Goal: Information Seeking & Learning: Learn about a topic

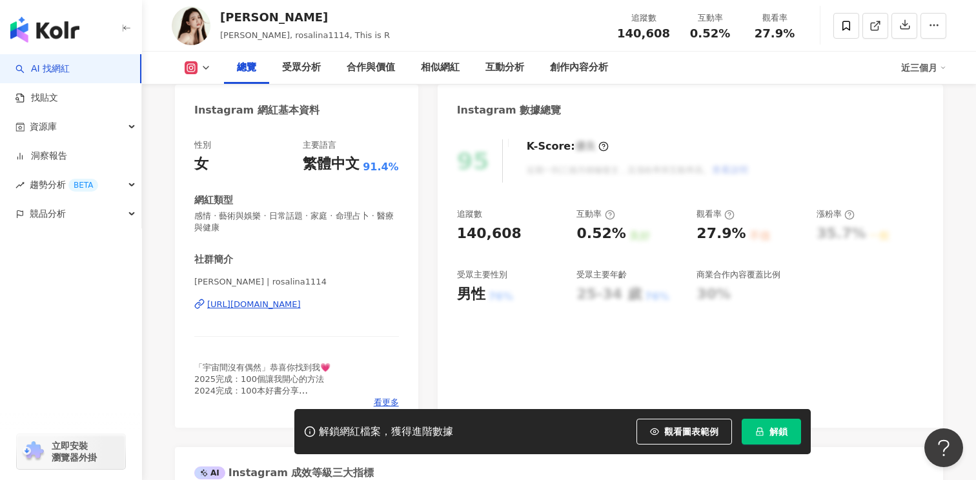
scroll to position [119, 0]
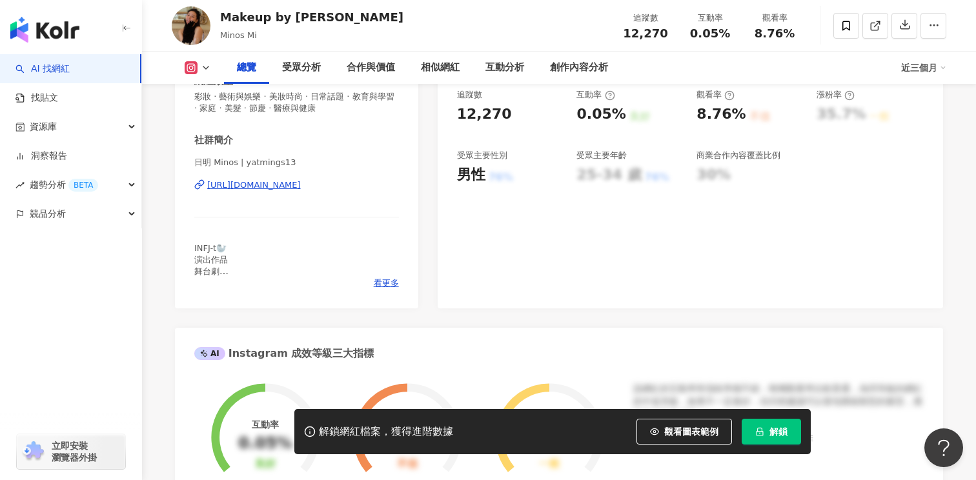
scroll to position [251, 0]
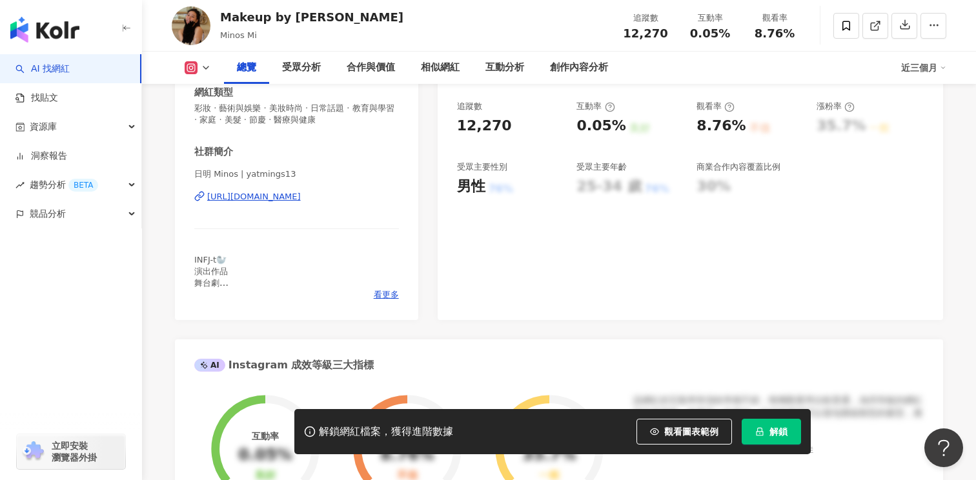
click at [301, 195] on div "https://www.instagram.com/yatmings13/" at bounding box center [254, 197] width 94 height 12
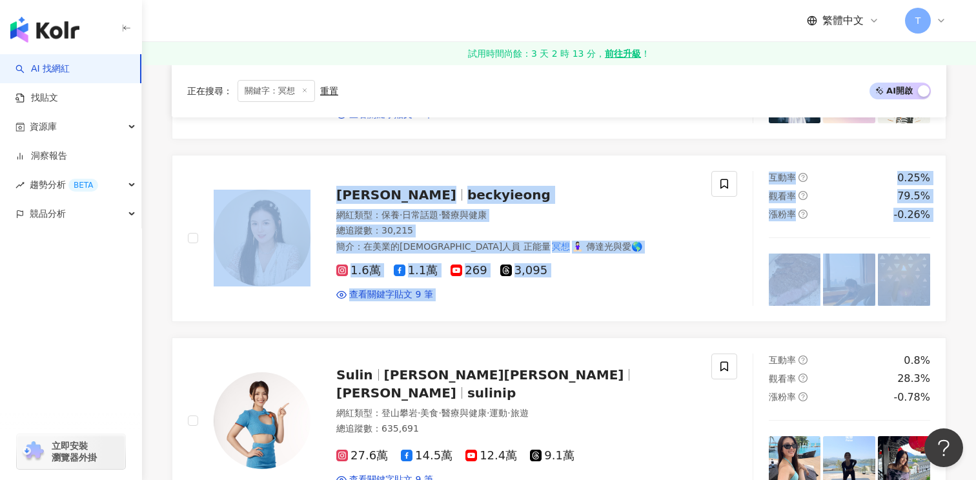
scroll to position [1087, 0]
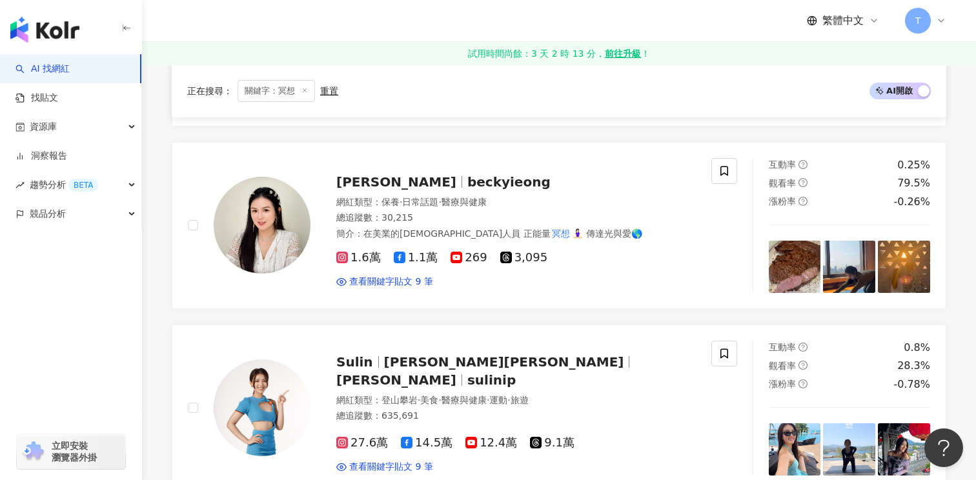
click at [621, 305] on div "Budrose Meditation 布玫瑰 冥想 網紅類型 ： 藝術與娛樂 · 日常話題 · 財經 · 命理占卜 總追蹤數 ： 88,100 名稱 ： Bu…" at bounding box center [559, 309] width 775 height 2192
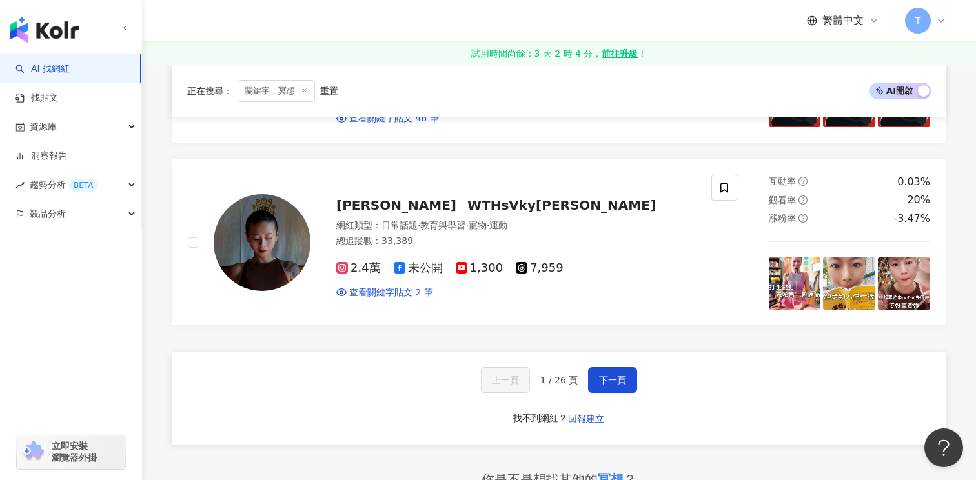
scroll to position [2170, 0]
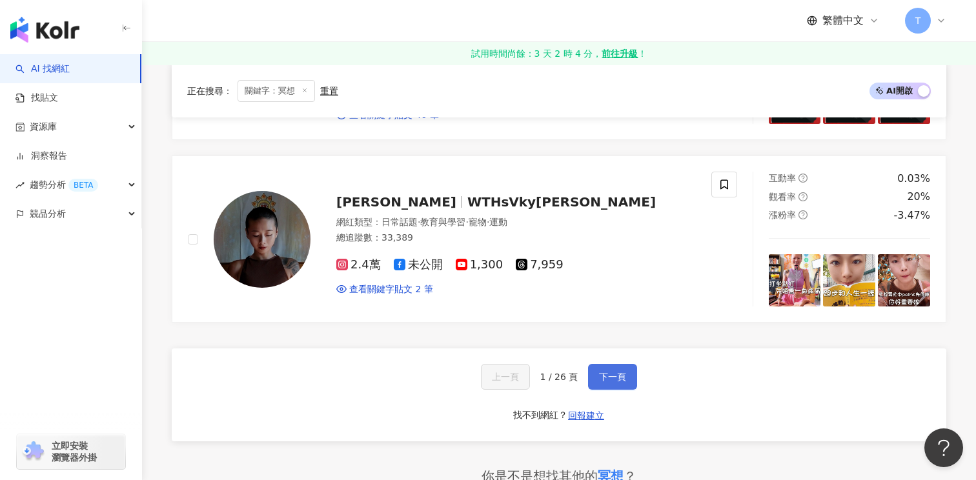
click at [619, 364] on button "下一頁" at bounding box center [612, 377] width 49 height 26
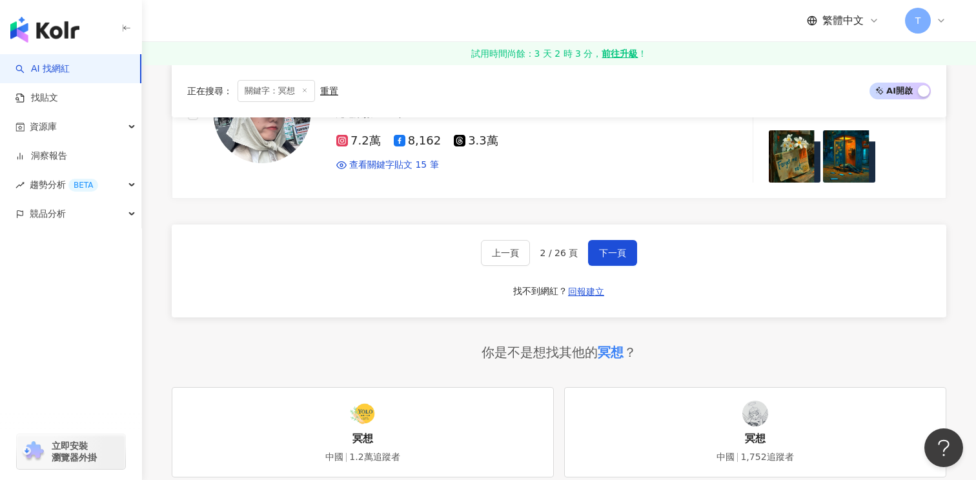
scroll to position [2293, 0]
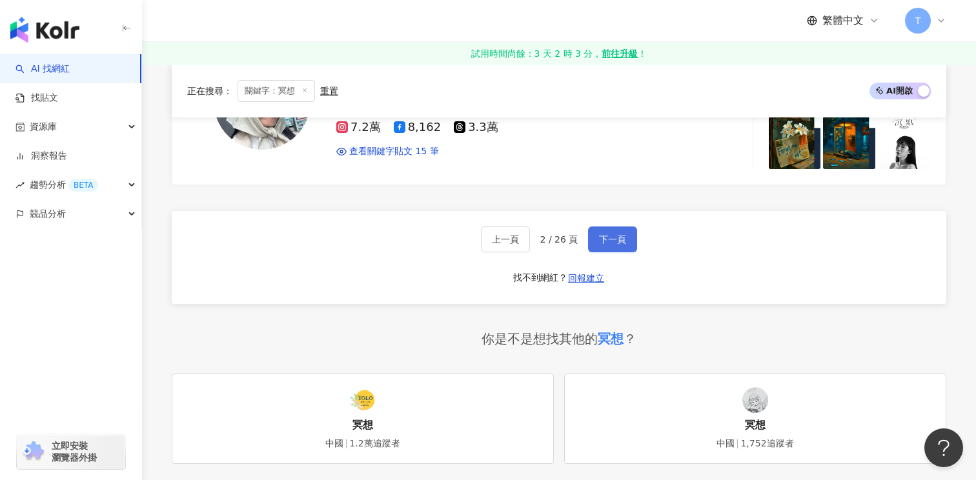
click at [630, 243] on button "下一頁" at bounding box center [612, 240] width 49 height 26
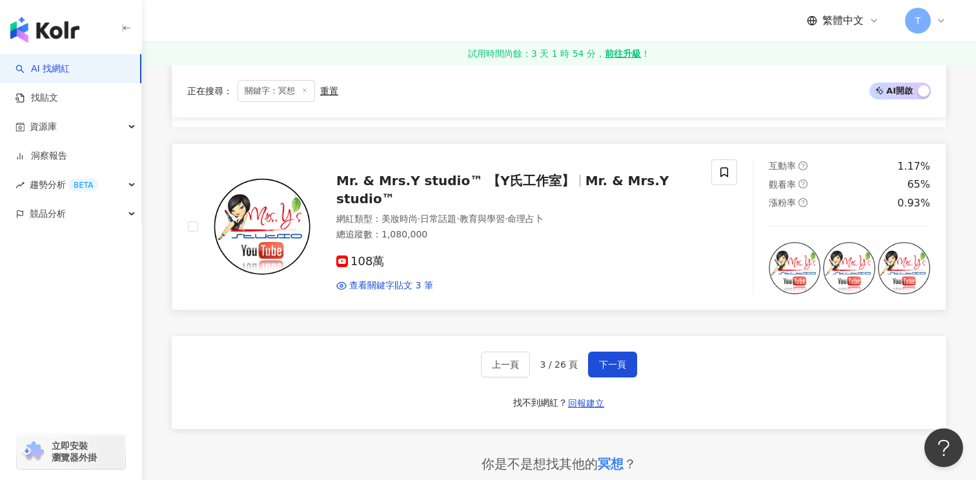
scroll to position [2229, 0]
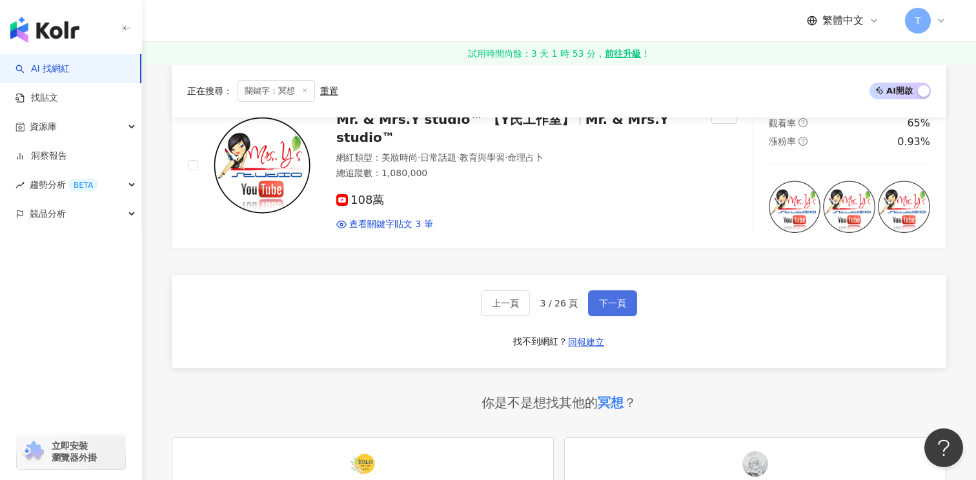
click at [604, 311] on button "下一頁" at bounding box center [612, 304] width 49 height 26
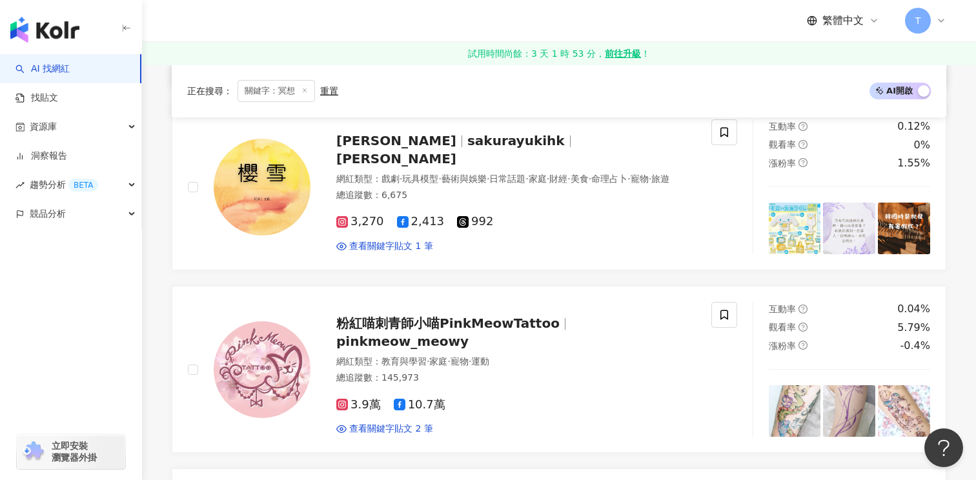
scroll to position [542, 0]
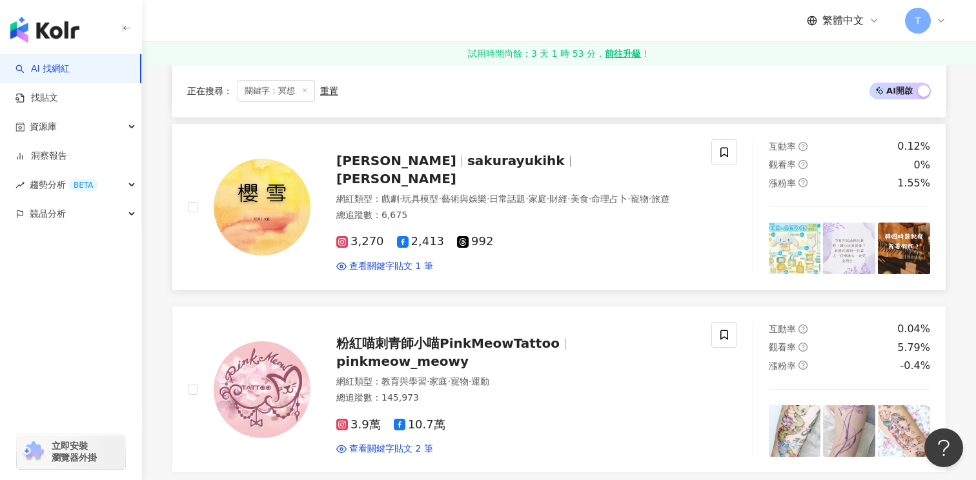
click at [457, 171] on span "Lily Fong" at bounding box center [396, 178] width 120 height 15
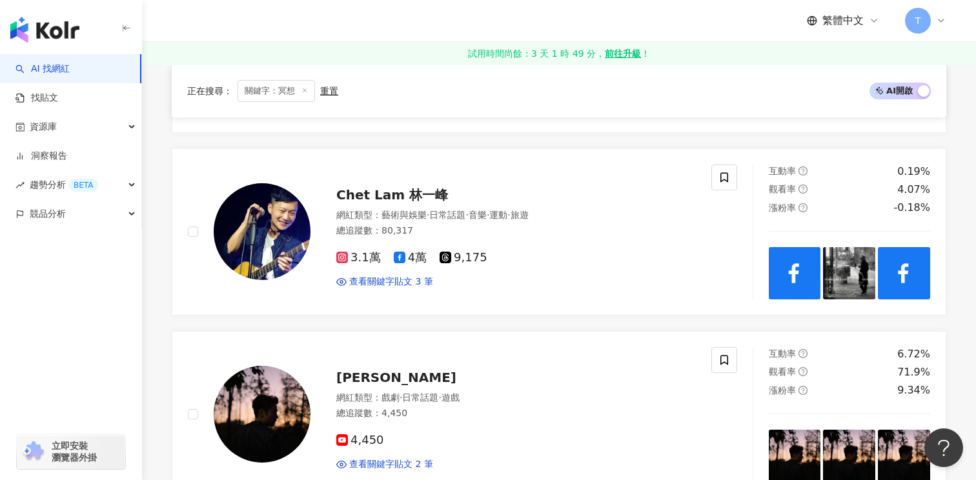
scroll to position [1405, 0]
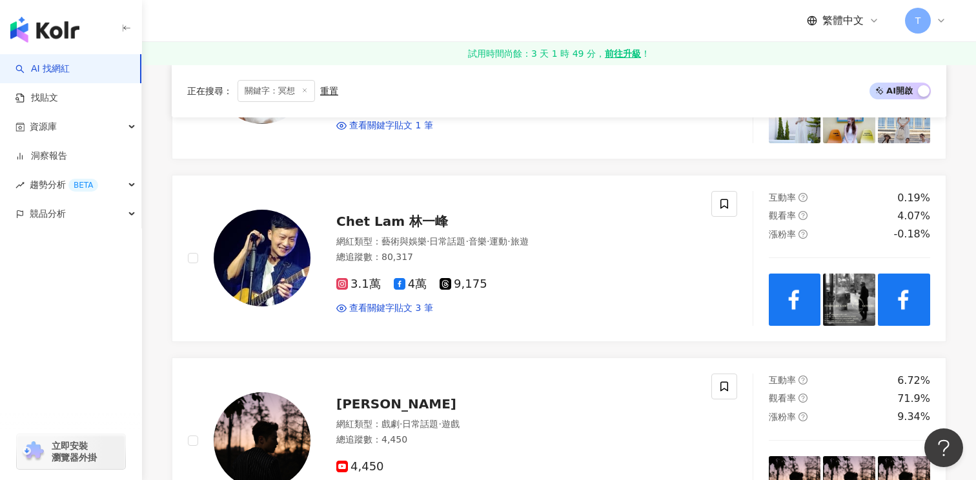
click at [148, 249] on div "正在搜尋 ： 關鍵字：冥想 重置 AI 開啟 AI 關閉 Epic Success 靈點場 網紅類型 ： 日常話題 · 命理占卜 總追蹤數 ： 29,500 …" at bounding box center [559, 273] width 827 height 2863
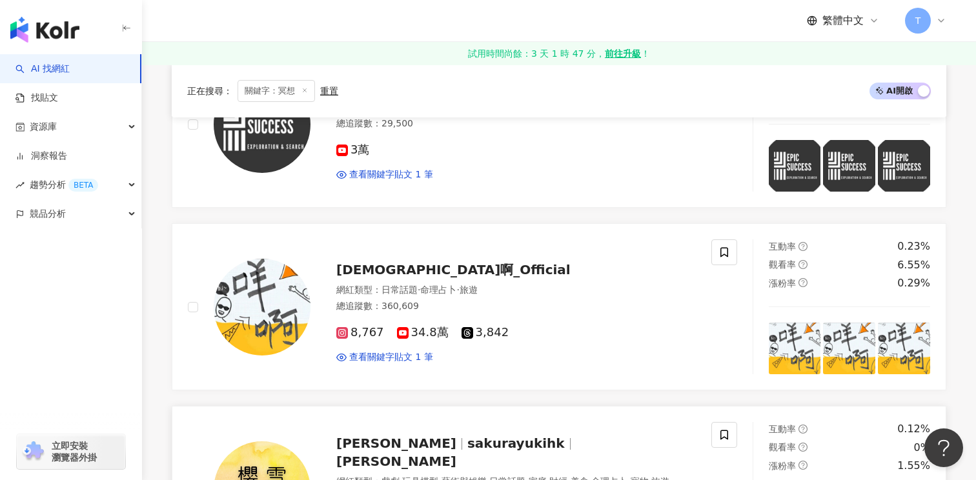
scroll to position [254, 0]
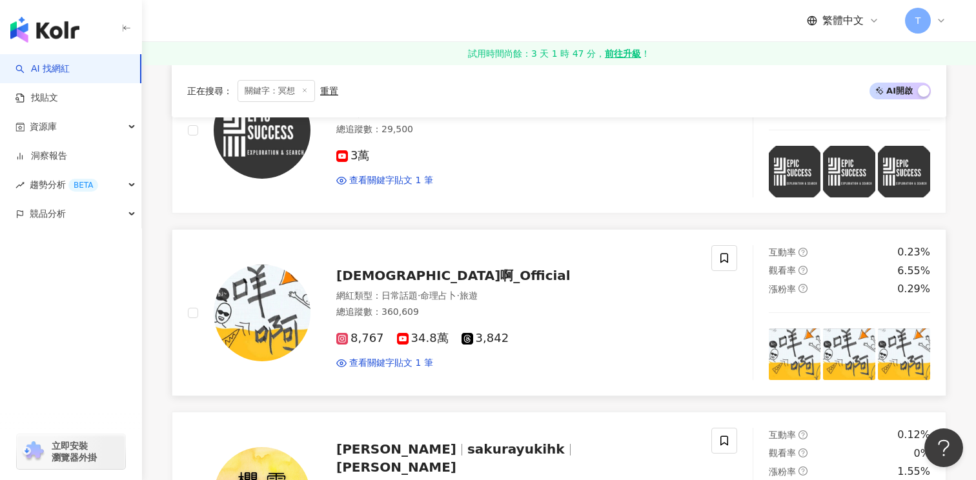
click at [406, 339] on span "34.8萬" at bounding box center [423, 339] width 52 height 14
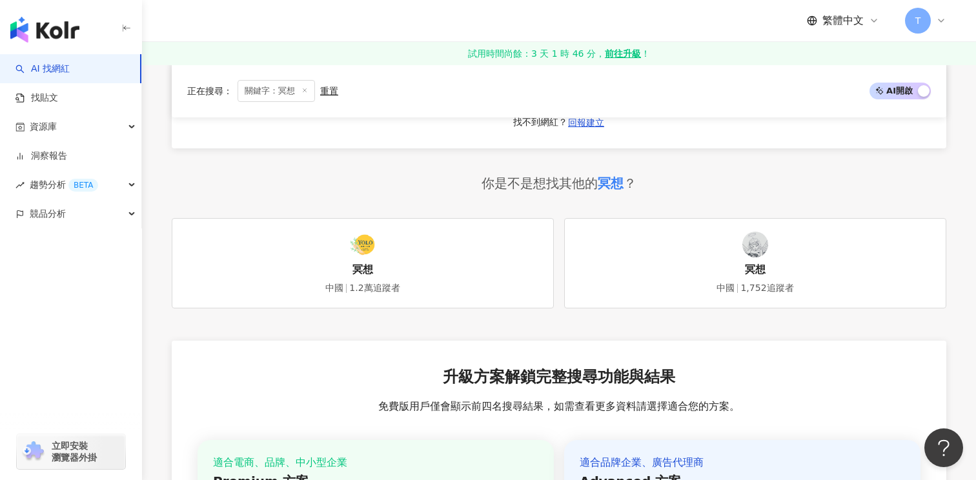
scroll to position [2323, 0]
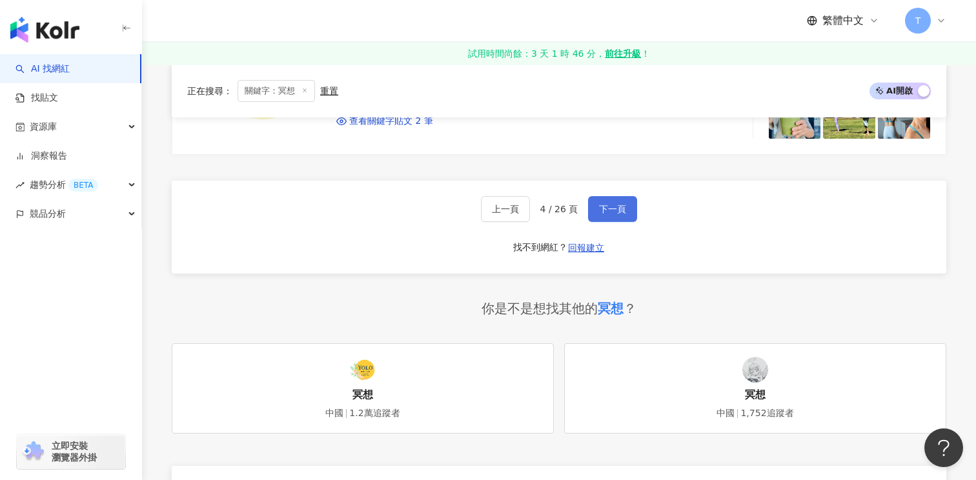
click at [609, 202] on button "下一頁" at bounding box center [612, 209] width 49 height 26
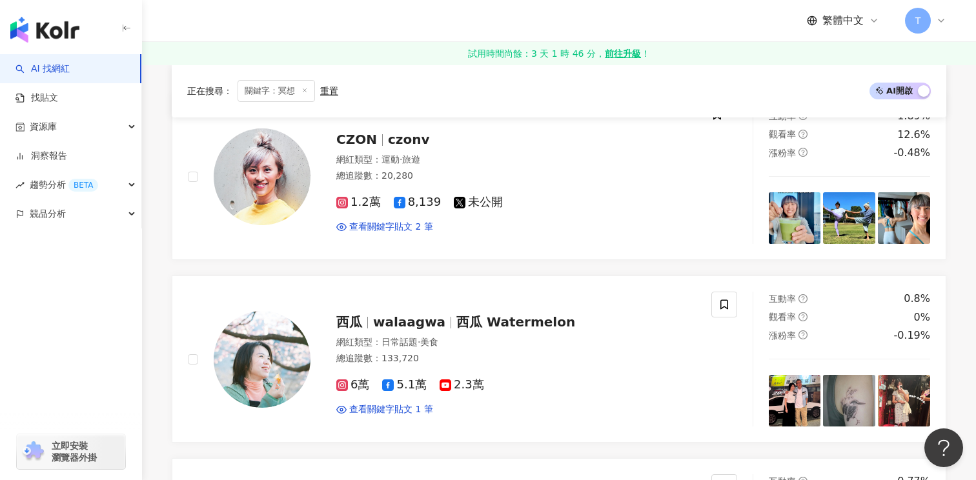
scroll to position [180, 0]
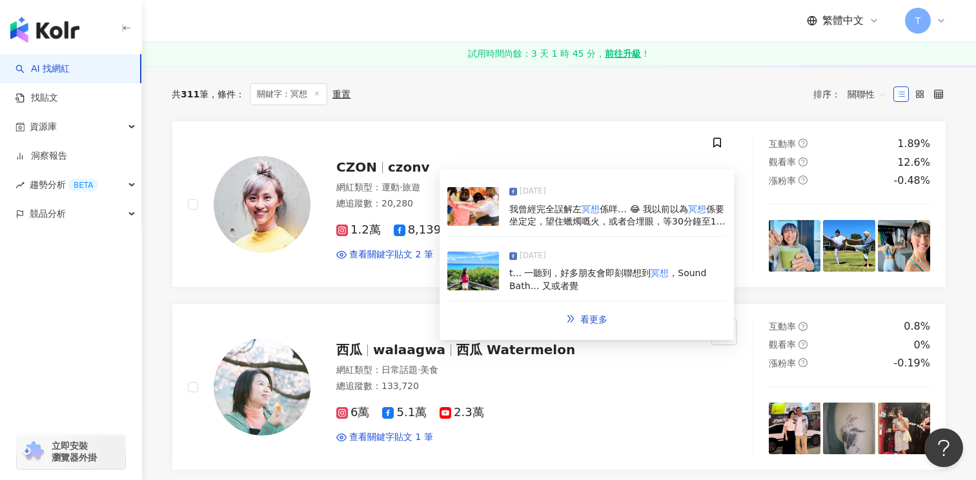
click at [488, 208] on img at bounding box center [473, 206] width 52 height 39
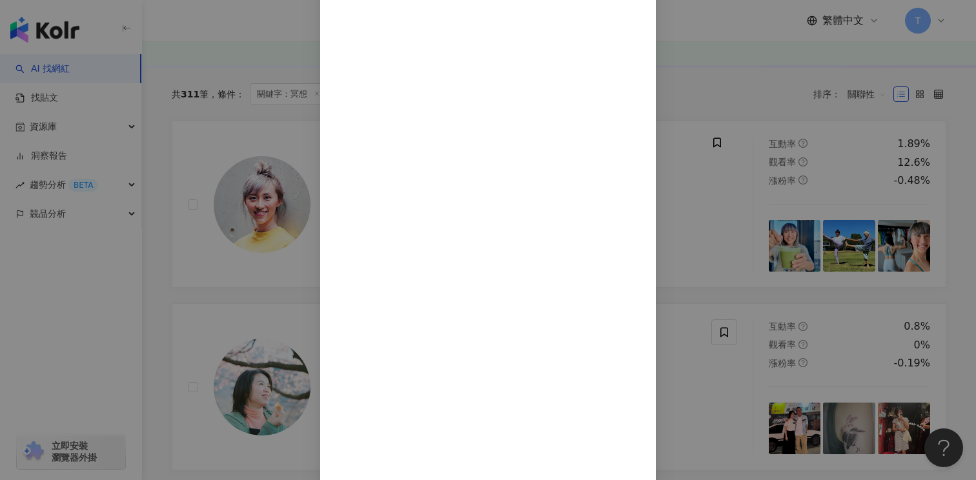
scroll to position [180, 0]
click at [881, 260] on div "CZON 2025/4/16 7 2 1 查看原始貼文" at bounding box center [488, 240] width 976 height 480
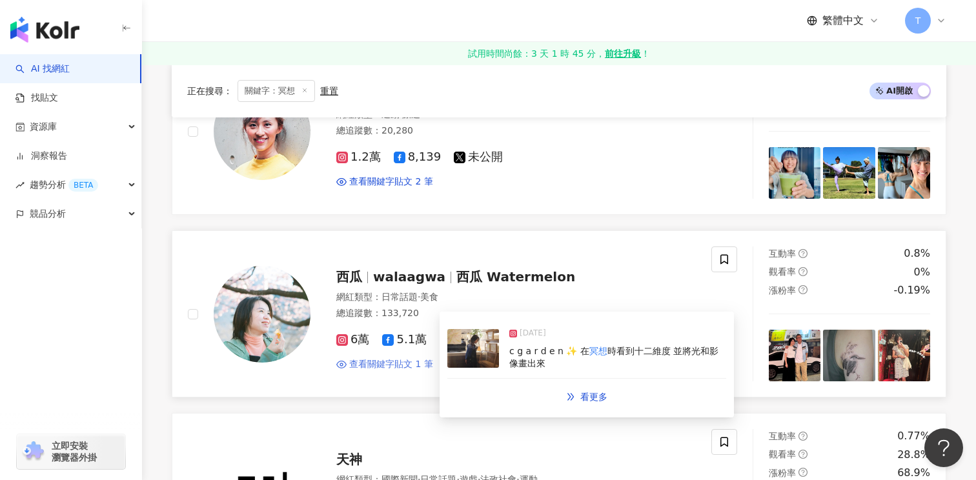
scroll to position [257, 0]
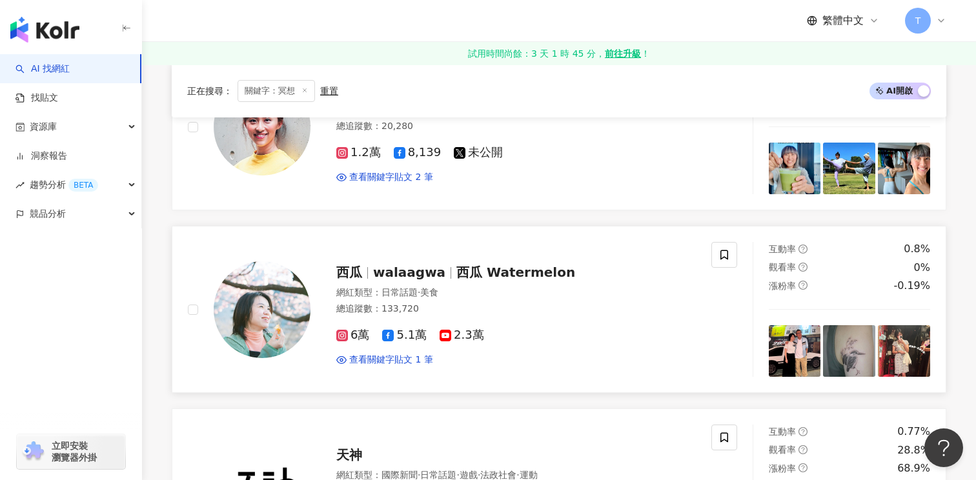
click at [422, 274] on span "walaagwa" at bounding box center [409, 272] width 72 height 15
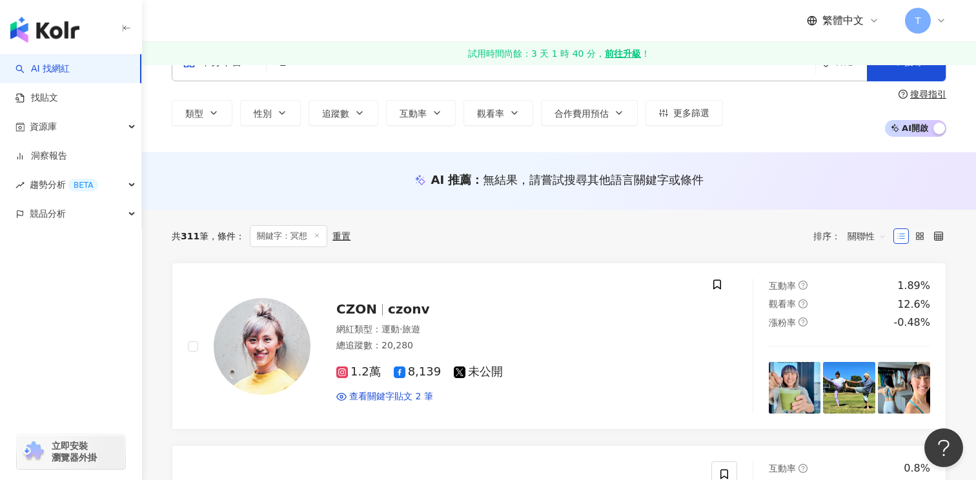
scroll to position [0, 0]
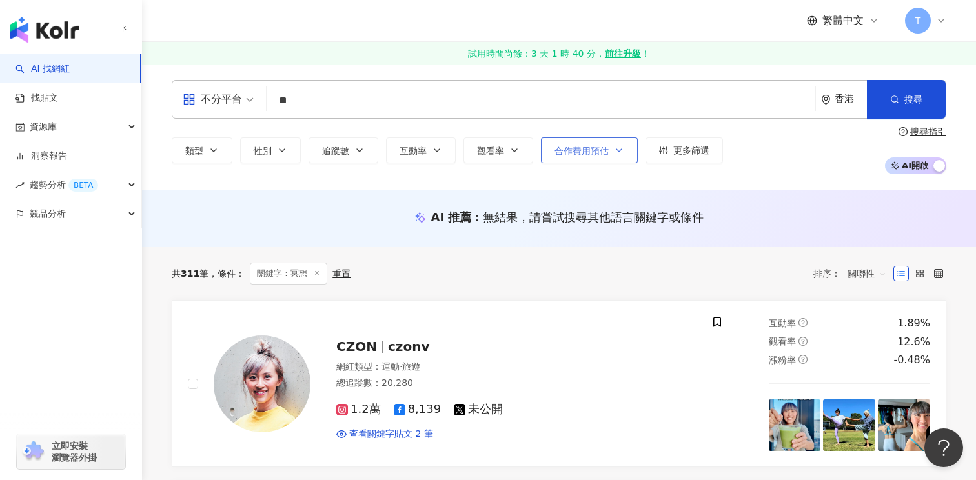
click at [561, 144] on button "合作費用預估" at bounding box center [589, 151] width 97 height 26
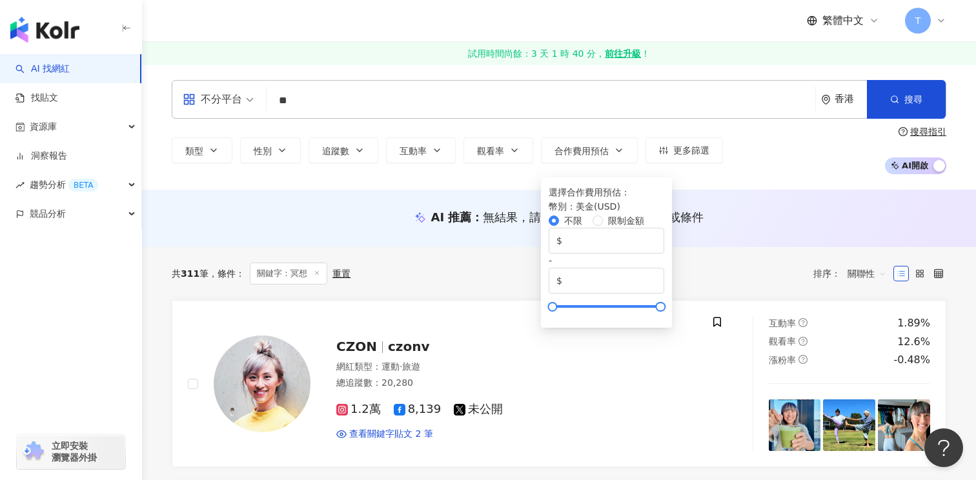
click at [560, 130] on div "類型 性別 追蹤數 互動率 觀看率 合作費用預估 更多篩選 選擇合作費用預估 ： 幣別 ： 美金 ( USD ) 不限 限制金額 $ * - $ ***** …" at bounding box center [559, 151] width 775 height 48
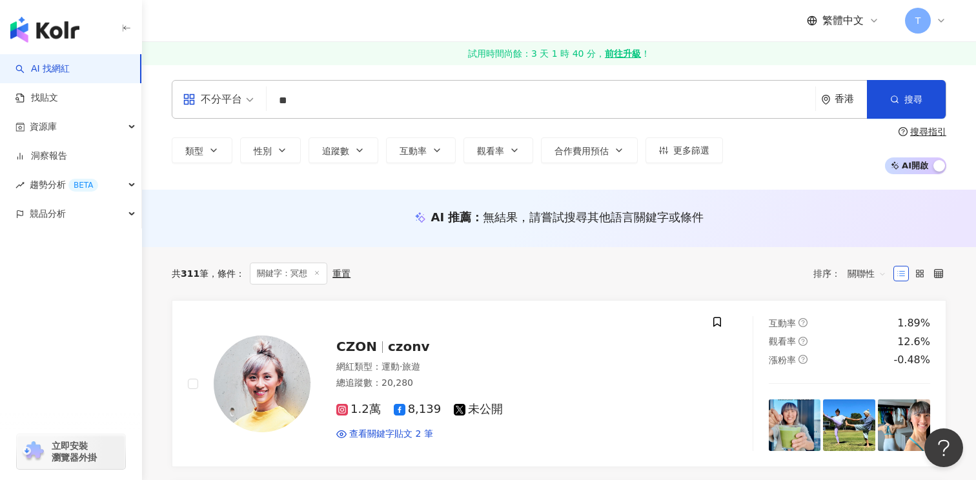
click at [298, 278] on span "關鍵字：冥想" at bounding box center [288, 274] width 77 height 22
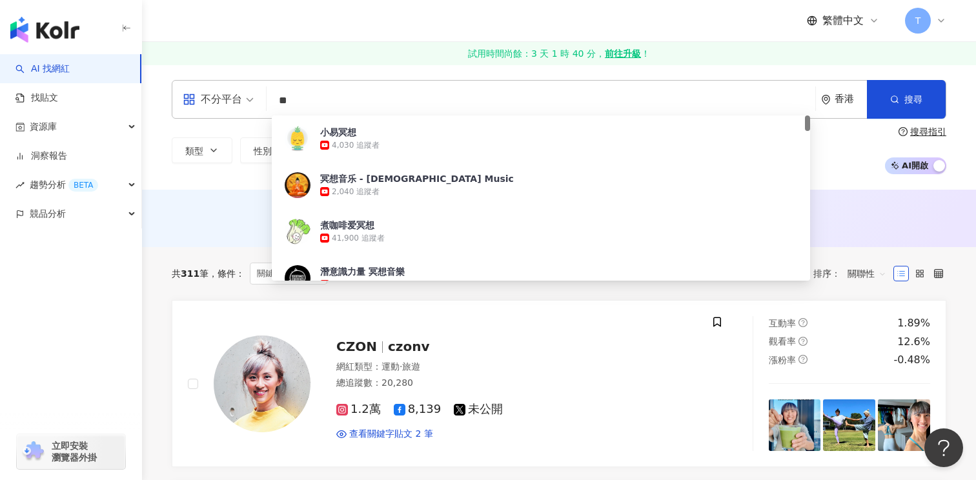
click at [313, 103] on input "**" at bounding box center [541, 100] width 539 height 25
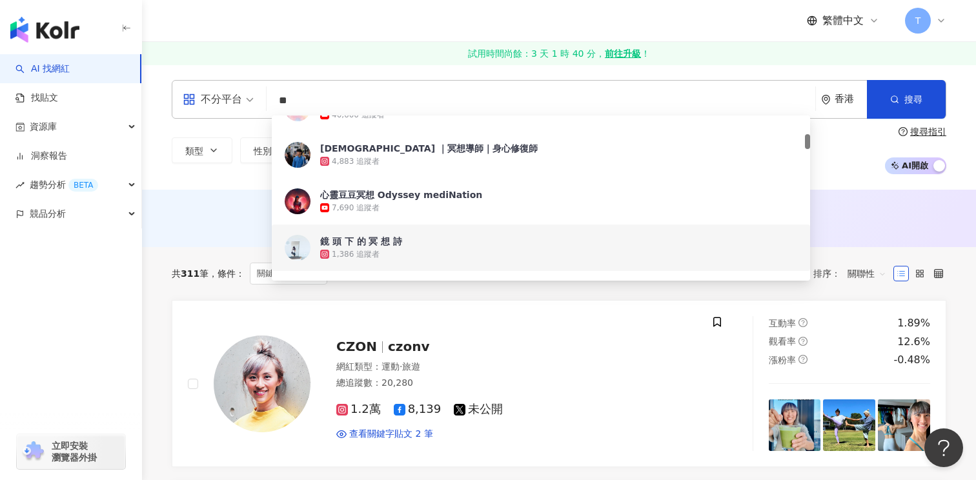
scroll to position [189, 0]
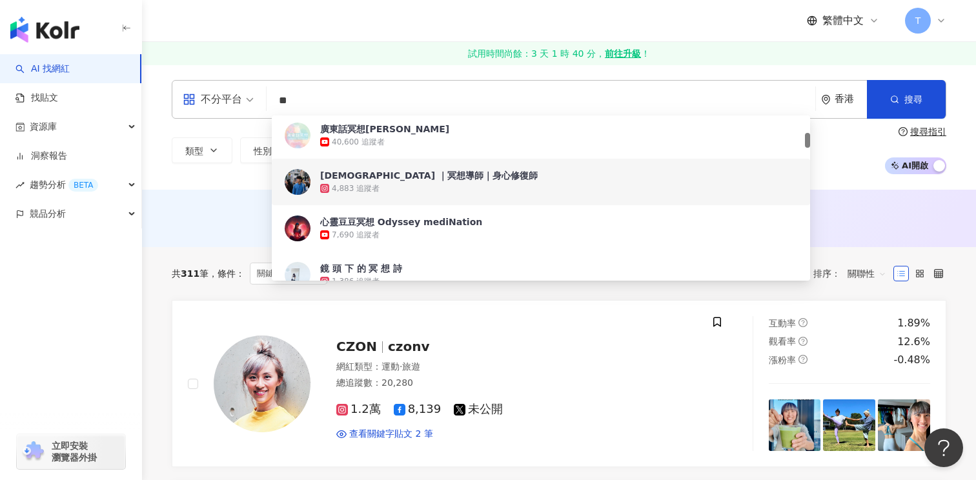
click at [468, 178] on span "Zen ｜冥想導師｜身心修復師" at bounding box center [558, 175] width 477 height 13
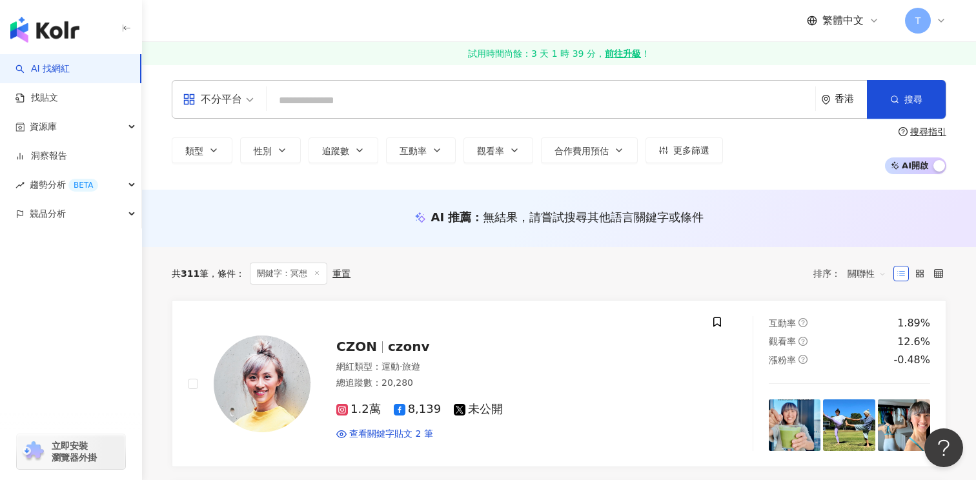
click at [382, 104] on input "search" at bounding box center [541, 100] width 539 height 25
click at [252, 90] on span "不分平台" at bounding box center [218, 99] width 71 height 21
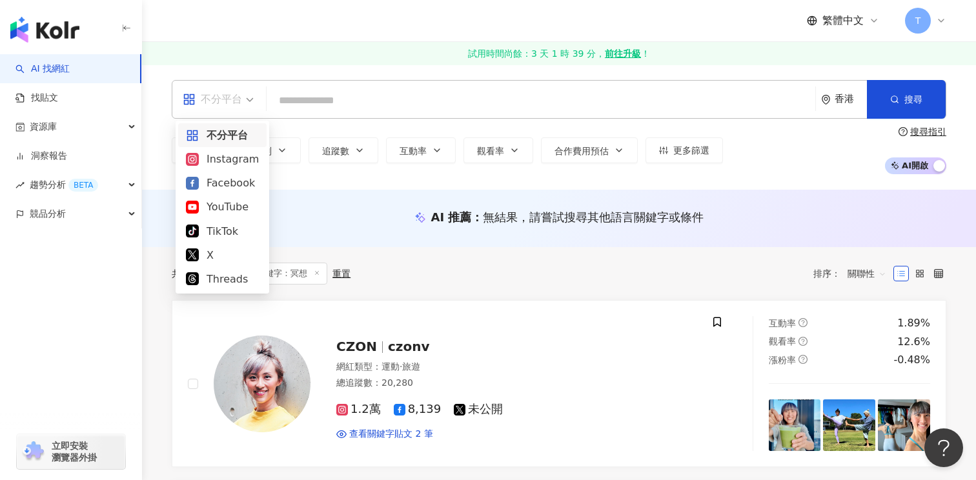
click at [335, 95] on input "search" at bounding box center [541, 100] width 539 height 25
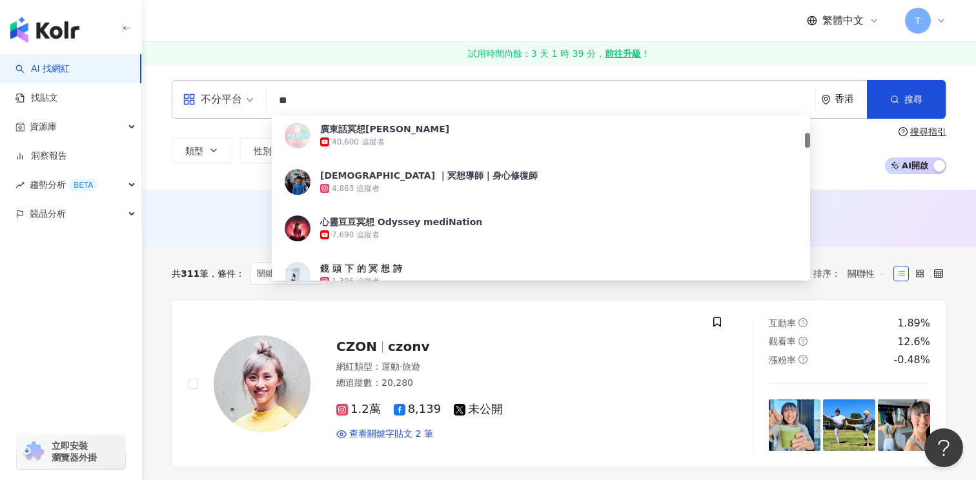
type input "*"
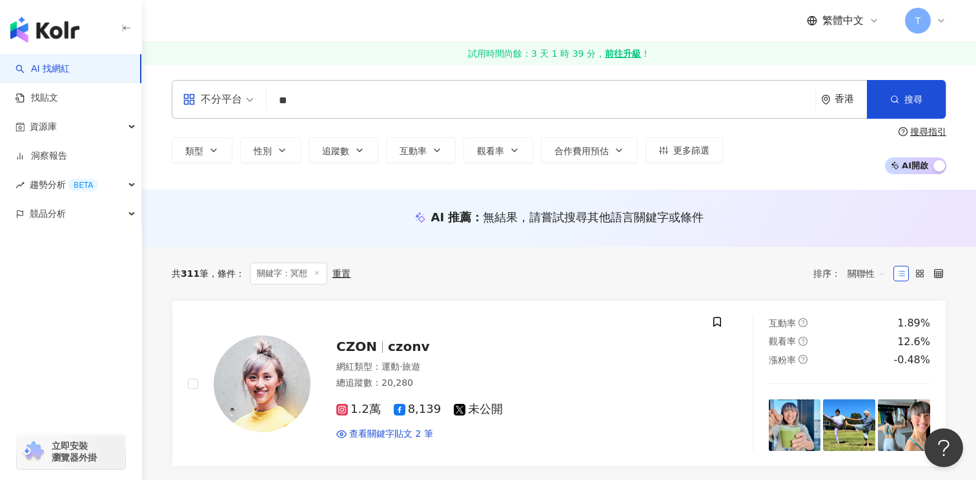
type input "*"
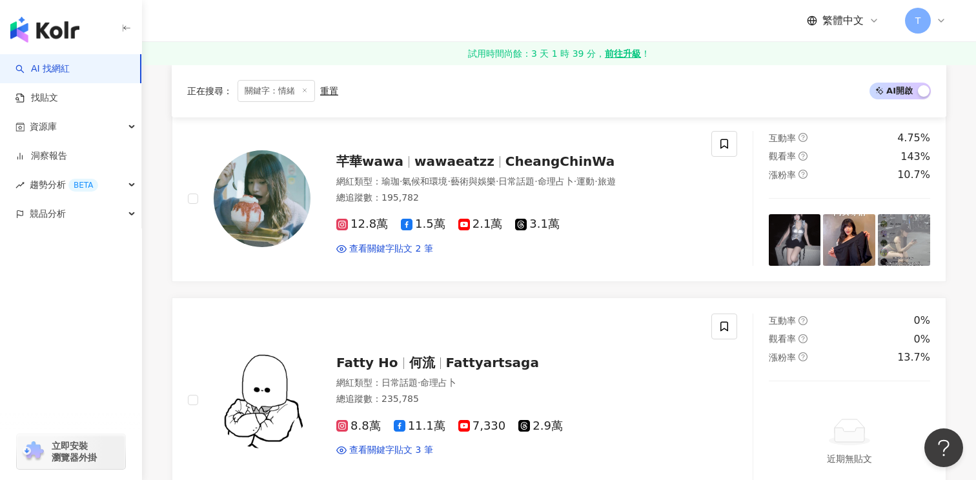
scroll to position [192, 0]
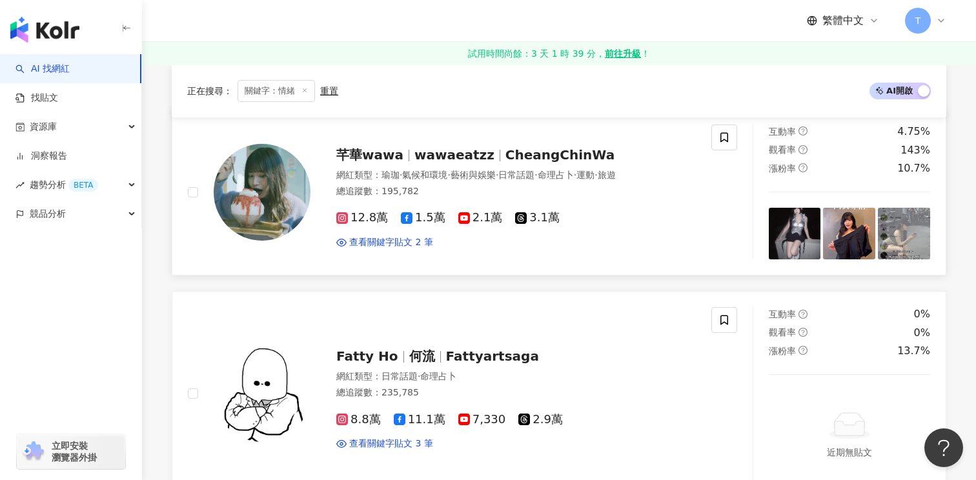
type input "**"
click at [602, 105] on div "正在搜尋 ： 關鍵字：情緒 重置 AI 開啟 AI 關閉" at bounding box center [559, 91] width 775 height 53
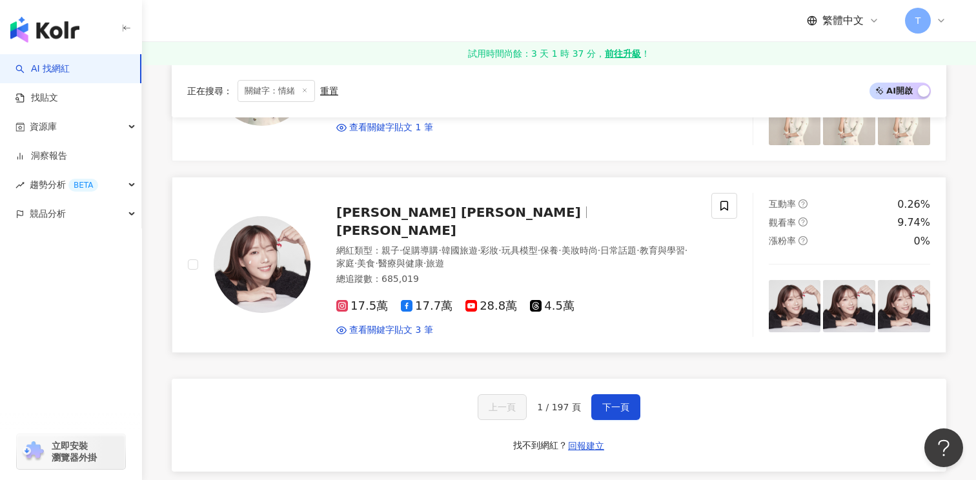
scroll to position [2181, 0]
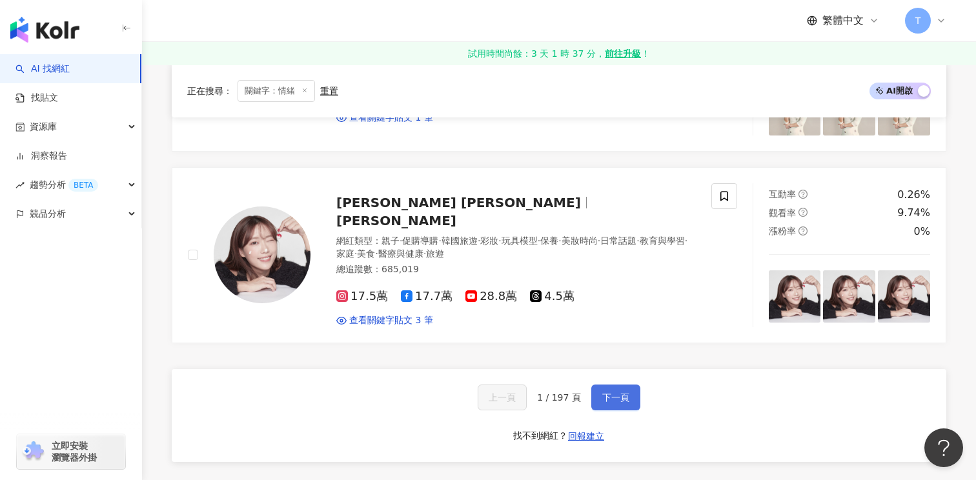
click at [620, 393] on span "下一頁" at bounding box center [615, 398] width 27 height 10
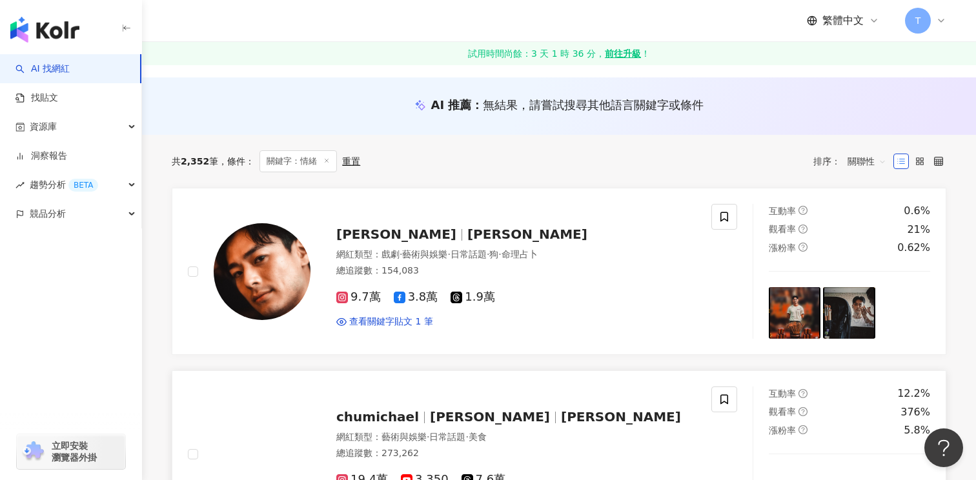
scroll to position [107, 0]
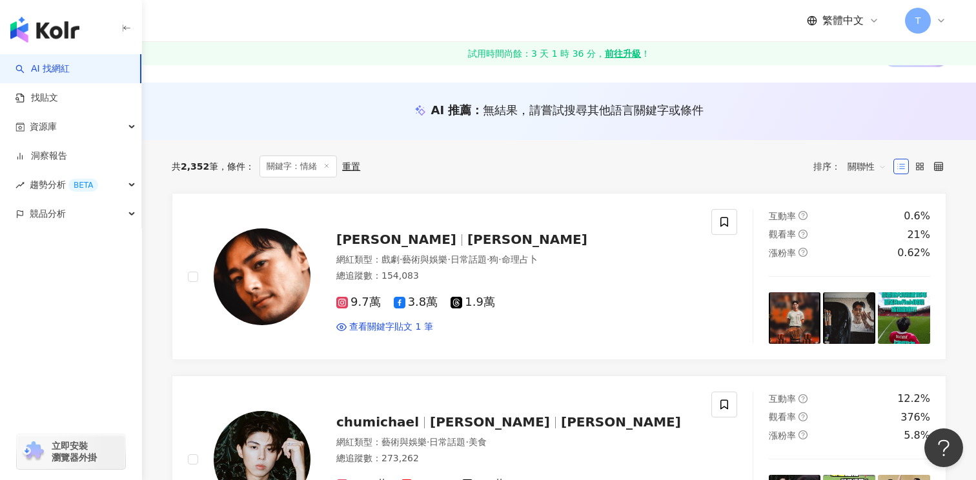
click at [327, 166] on line at bounding box center [326, 166] width 3 height 3
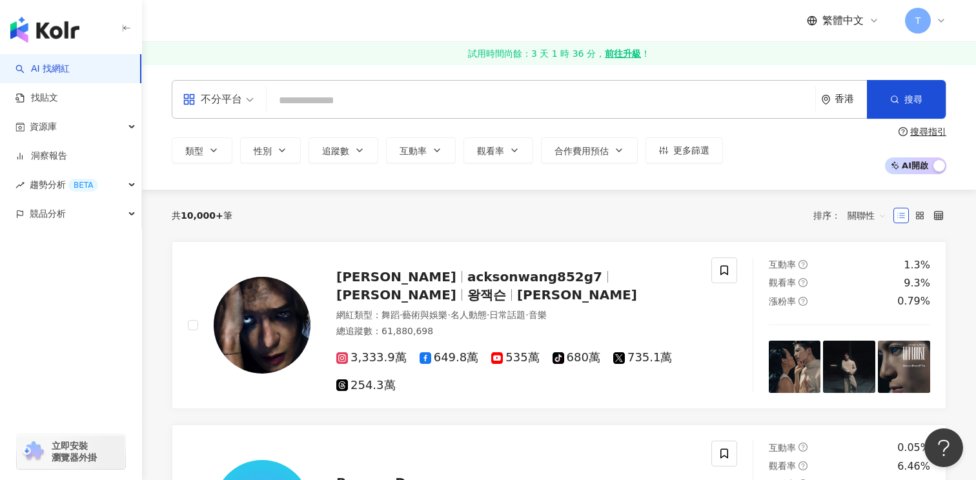
click at [170, 150] on div "不分平台 香港 搜尋 ba2cda2f-2146-4fb3-9c30-a4c7bfb156d8 情緒 tiktok-icon 12,500 追蹤者 ARC.S…" at bounding box center [559, 127] width 827 height 94
click at [185, 152] on span "類型" at bounding box center [194, 151] width 18 height 10
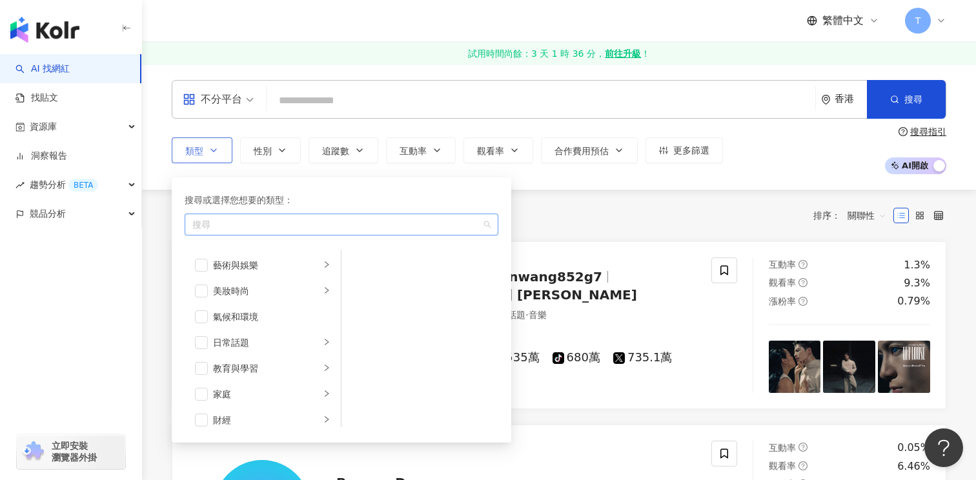
click at [254, 230] on div "button" at bounding box center [334, 225] width 295 height 10
type input "*"
click at [243, 255] on div "命 理占卜" at bounding box center [341, 248] width 309 height 14
type input "*"
click at [573, 220] on div "共 10,000+ 筆 排序： 關聯性" at bounding box center [559, 215] width 775 height 21
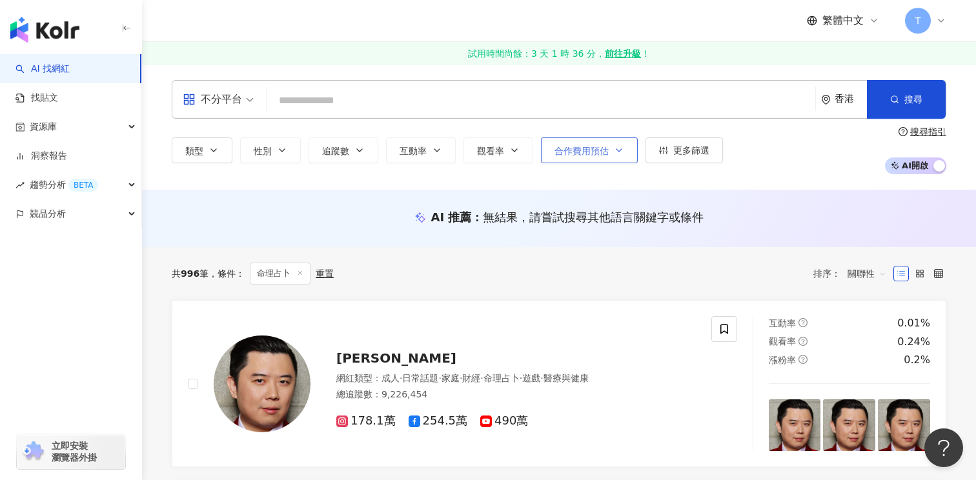
click at [619, 143] on button "合作費用預估" at bounding box center [589, 151] width 97 height 26
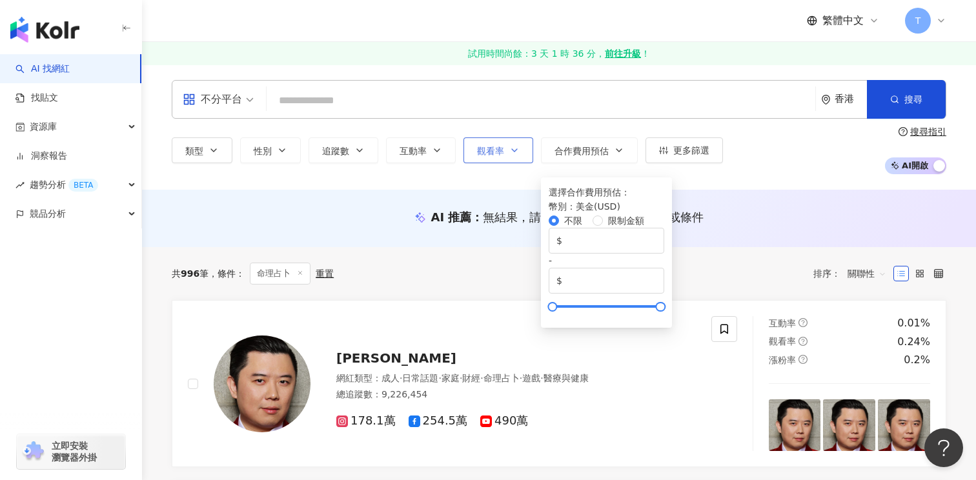
click at [499, 153] on span "觀看率" at bounding box center [490, 151] width 27 height 10
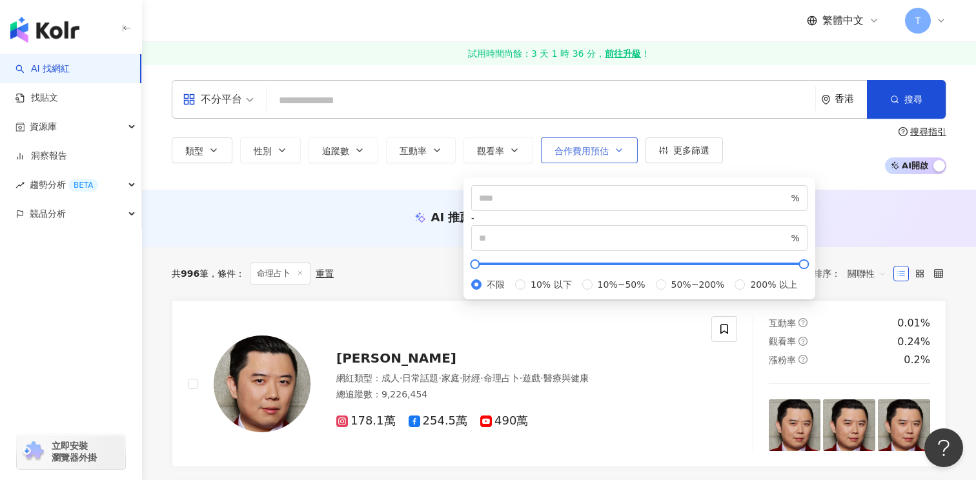
click at [592, 153] on span "合作費用預估" at bounding box center [582, 151] width 54 height 10
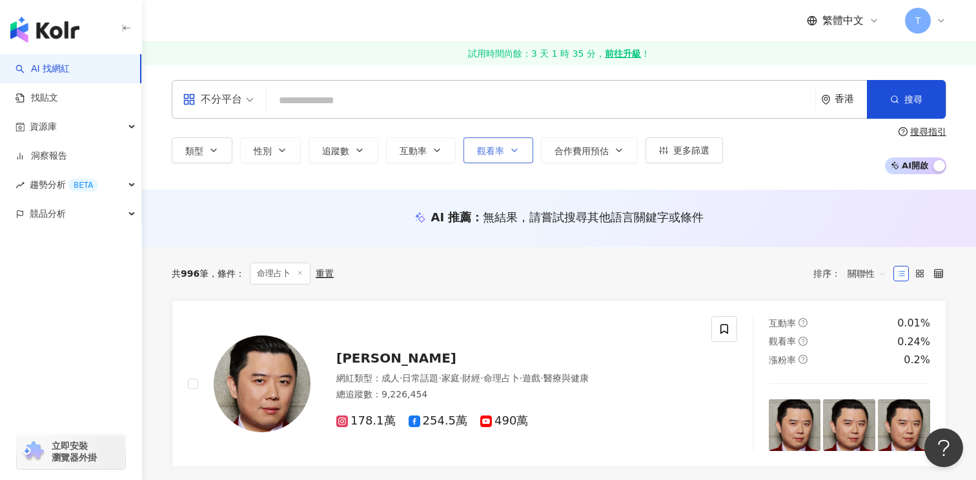
click at [467, 145] on button "觀看率" at bounding box center [499, 151] width 70 height 26
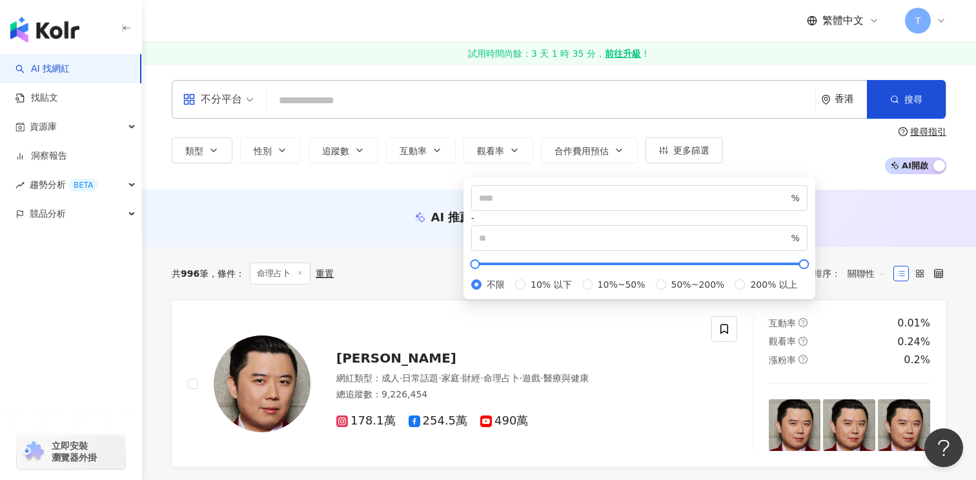
click at [581, 169] on div "類型 性別 追蹤數 互動率 觀看率 合作費用預估 更多篩選 選擇合作費用預估 ： 幣別 ： 美金 ( USD ) 不限 限制金額 $ * - $ ***** …" at bounding box center [559, 151] width 775 height 48
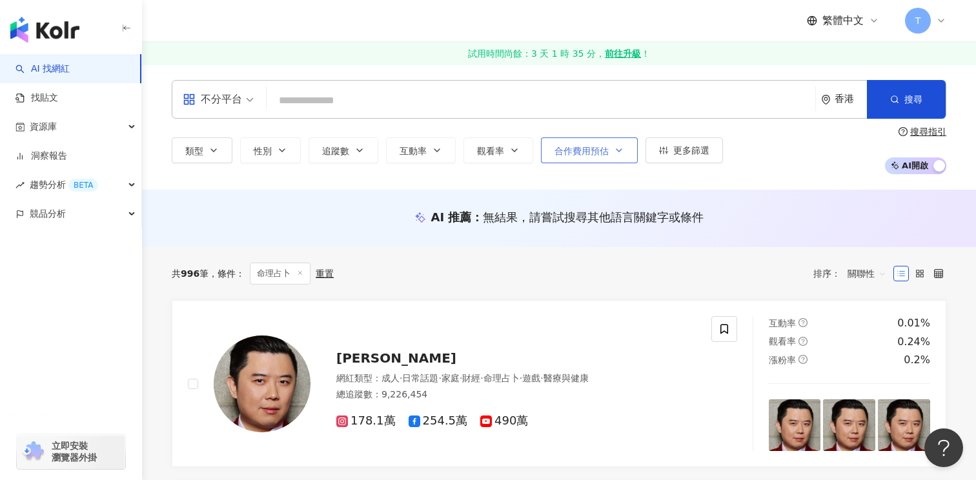
click at [579, 163] on button "合作費用預估" at bounding box center [589, 151] width 97 height 26
click at [660, 152] on icon "button" at bounding box center [663, 150] width 9 height 9
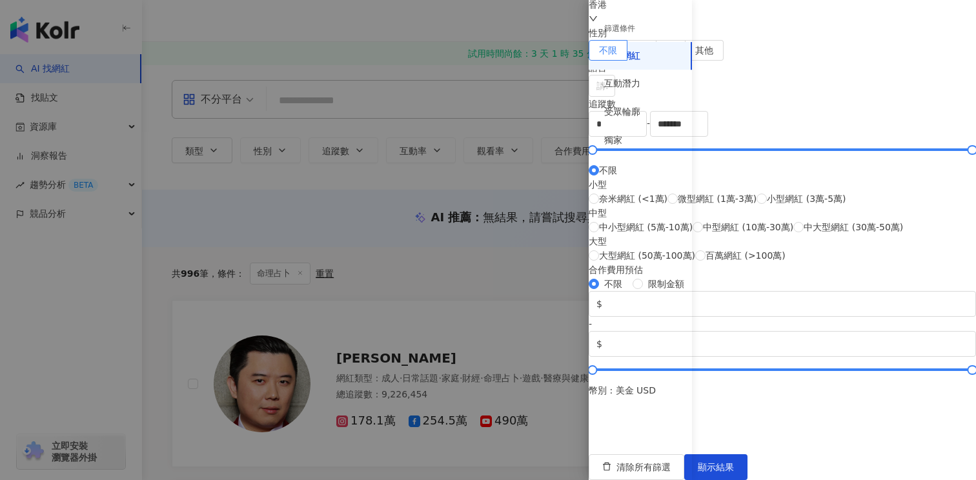
scroll to position [318, 0]
type input "****"
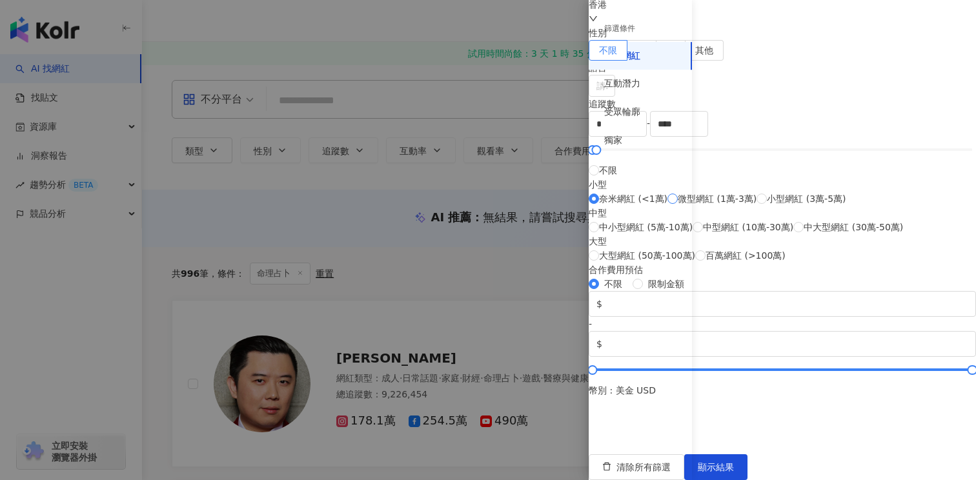
type input "*****"
type input "*"
type input "*******"
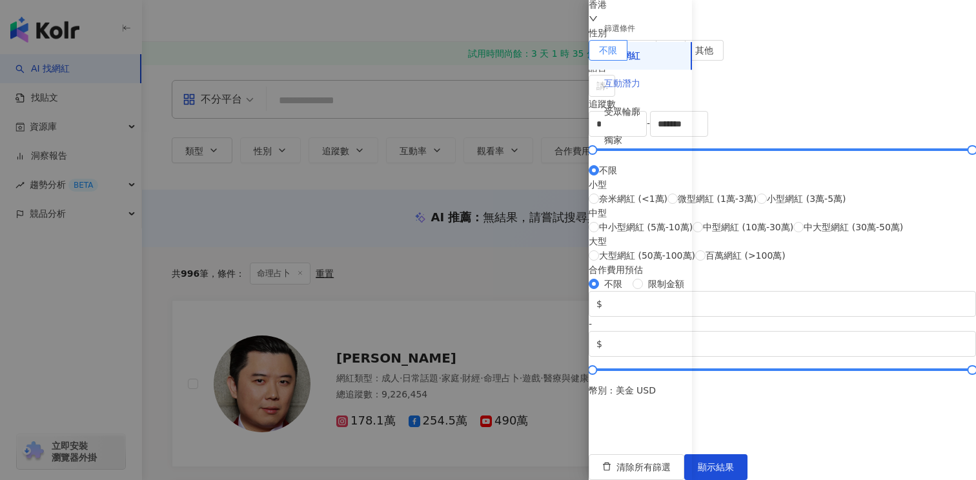
click at [650, 84] on div "互動潛力" at bounding box center [640, 84] width 103 height 28
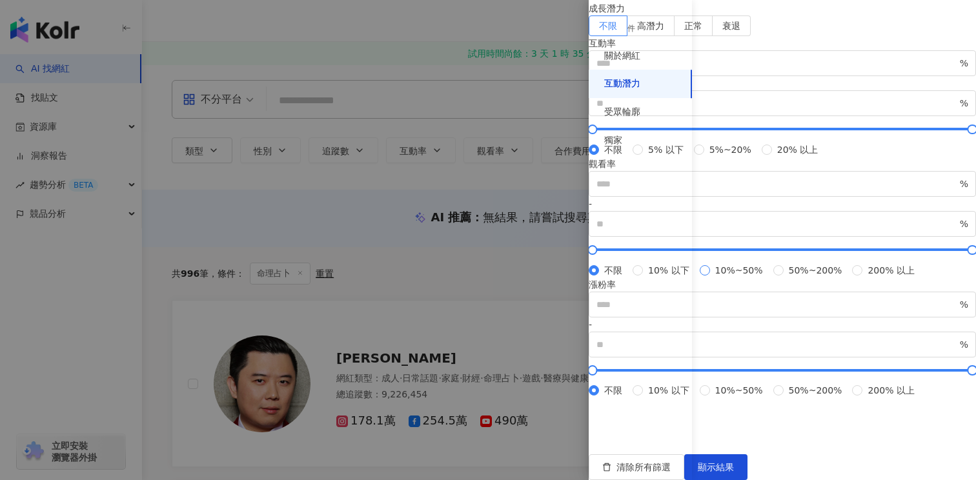
scroll to position [402, 0]
click at [635, 103] on div "受眾輪廓" at bounding box center [640, 112] width 103 height 28
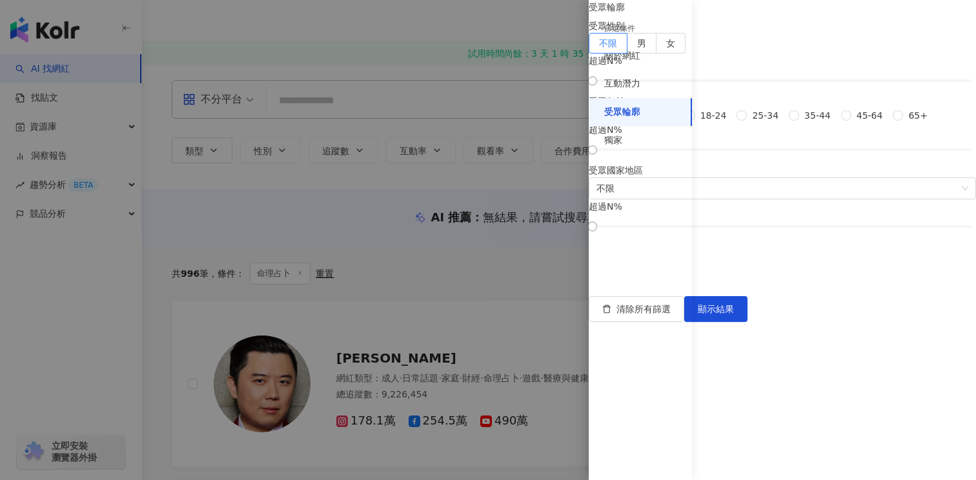
scroll to position [131, 0]
click at [799, 123] on span "35-44" at bounding box center [817, 115] width 37 height 14
click at [734, 314] on span "顯示結果" at bounding box center [716, 309] width 36 height 10
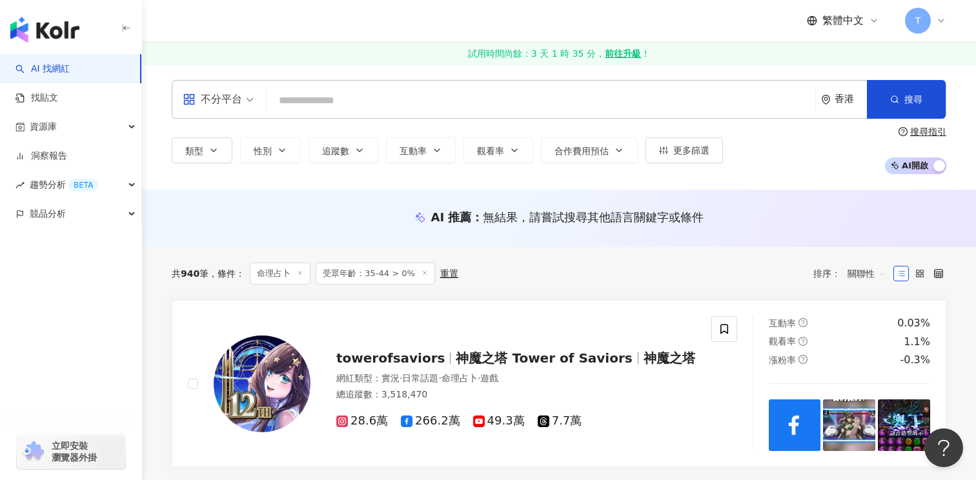
click at [359, 108] on input "search" at bounding box center [541, 100] width 539 height 25
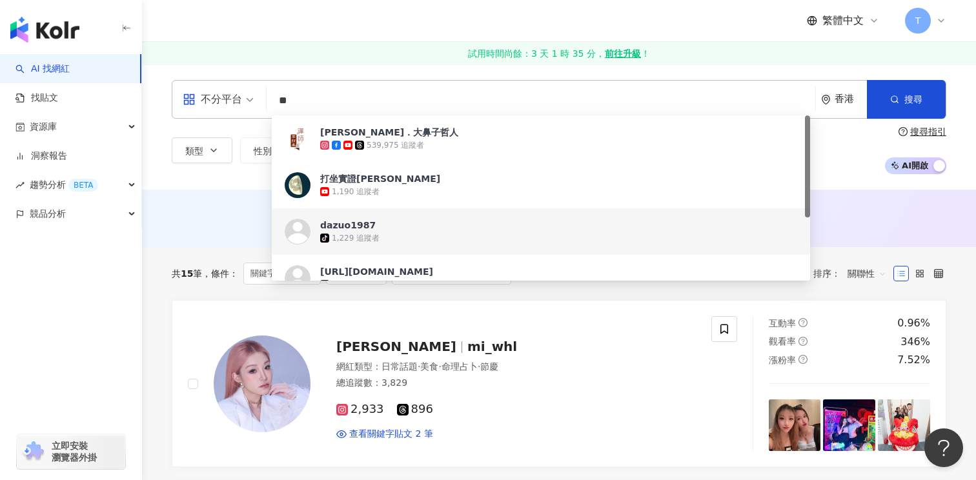
click at [200, 246] on div "AI 推薦 ： 無結果，請嘗試搜尋其他語言關鍵字或條件" at bounding box center [559, 218] width 834 height 57
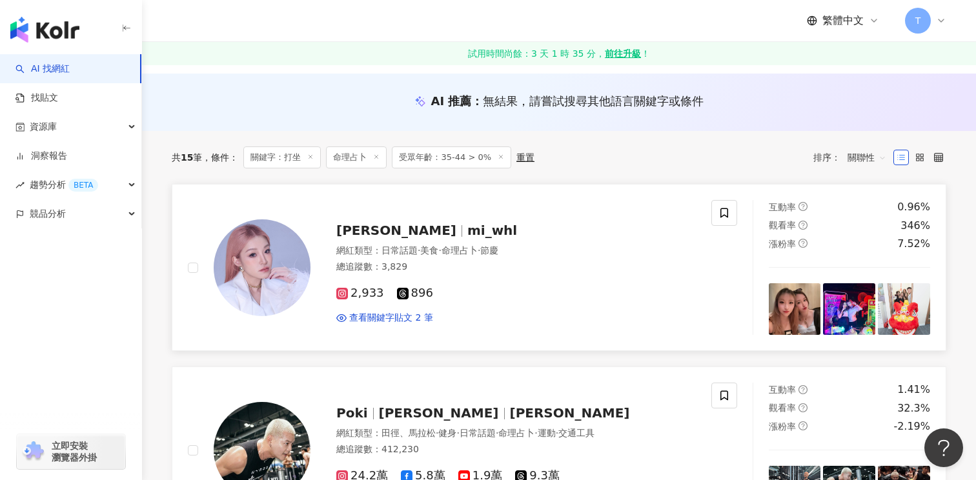
scroll to position [134, 0]
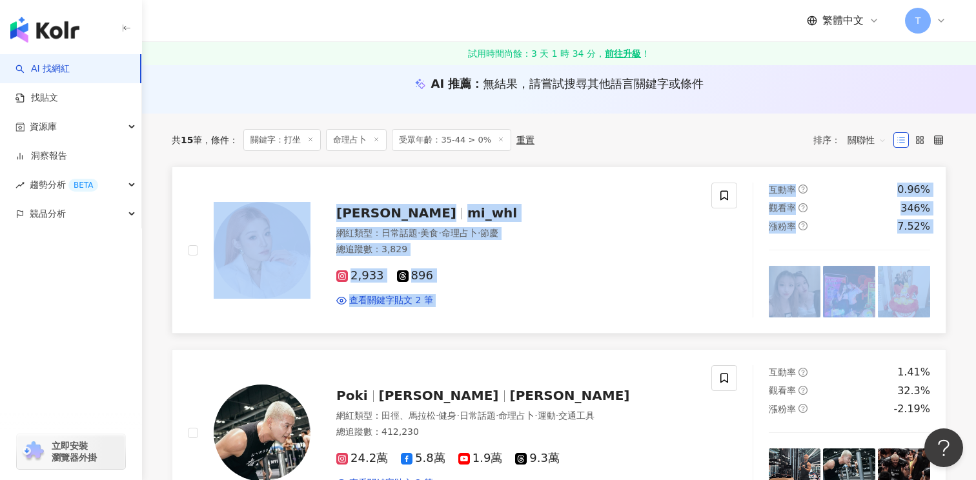
click at [378, 183] on div "Michelle Wong mi_whl 網紅類型 ： 日常話題 · 美食 · 命理占卜 · 節慶 總追蹤數 ： 3,829 2,933 896 查看關鍵字貼…" at bounding box center [450, 250] width 524 height 135
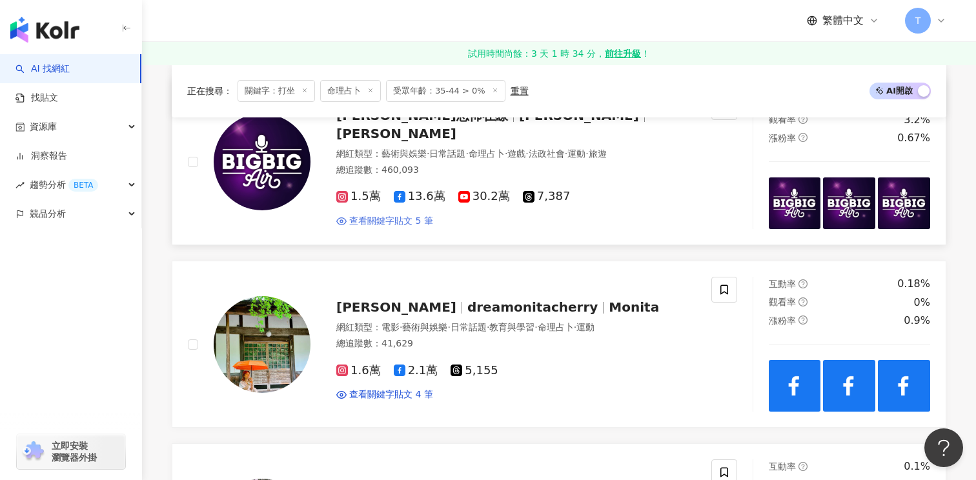
scroll to position [618, 0]
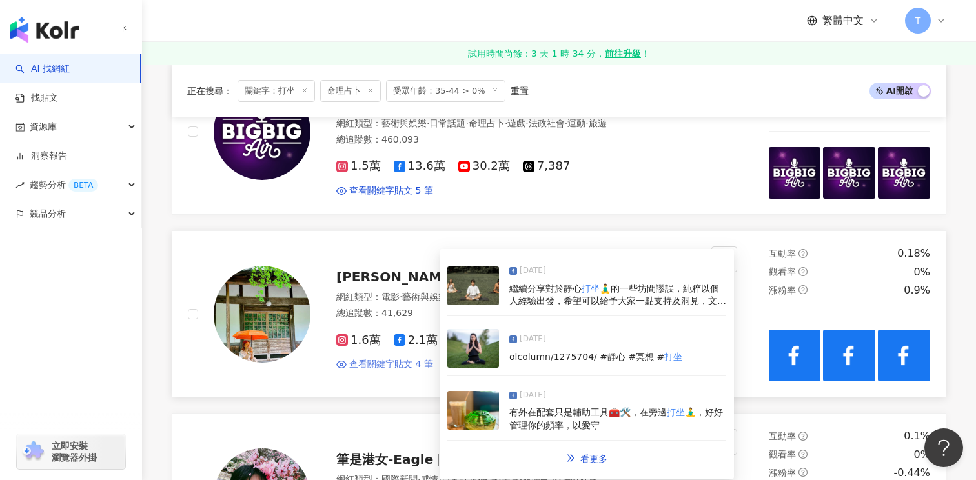
click at [414, 367] on span "查看關鍵字貼文 4 筆" at bounding box center [391, 364] width 84 height 13
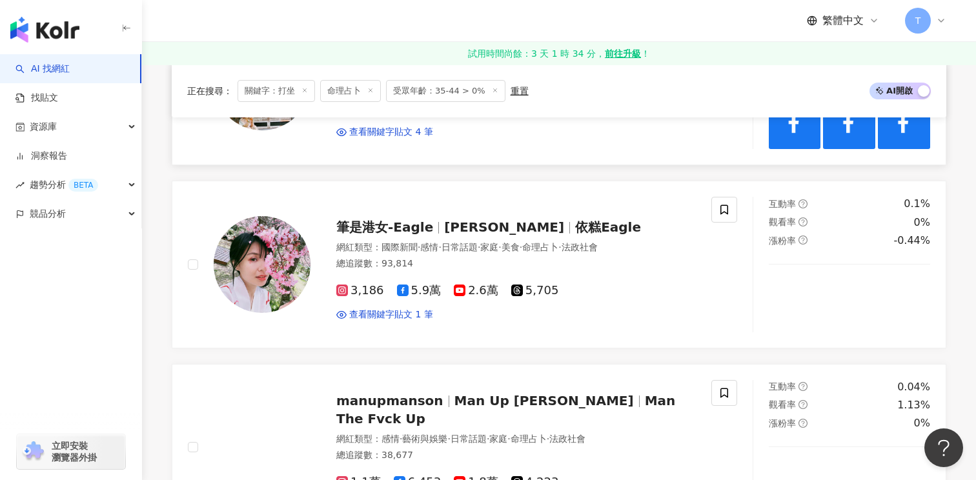
scroll to position [863, 0]
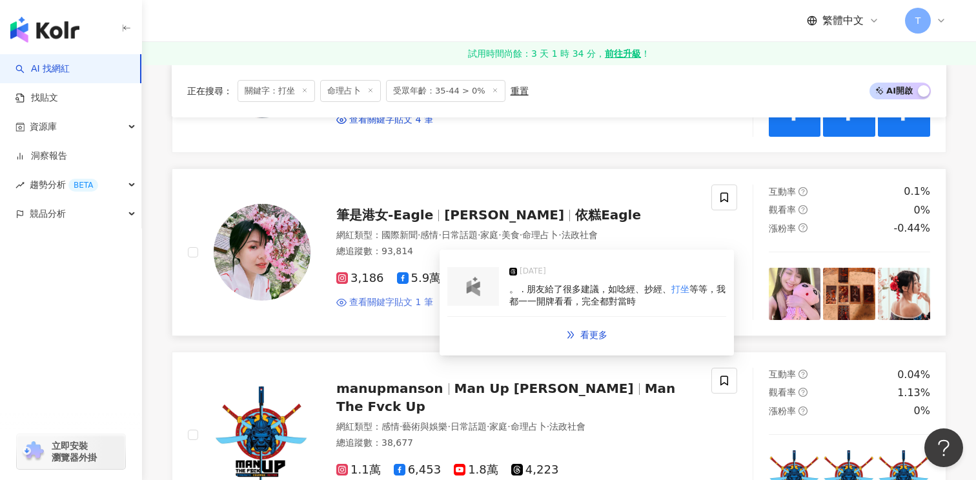
click at [408, 304] on span "查看關鍵字貼文 1 筆" at bounding box center [391, 302] width 84 height 13
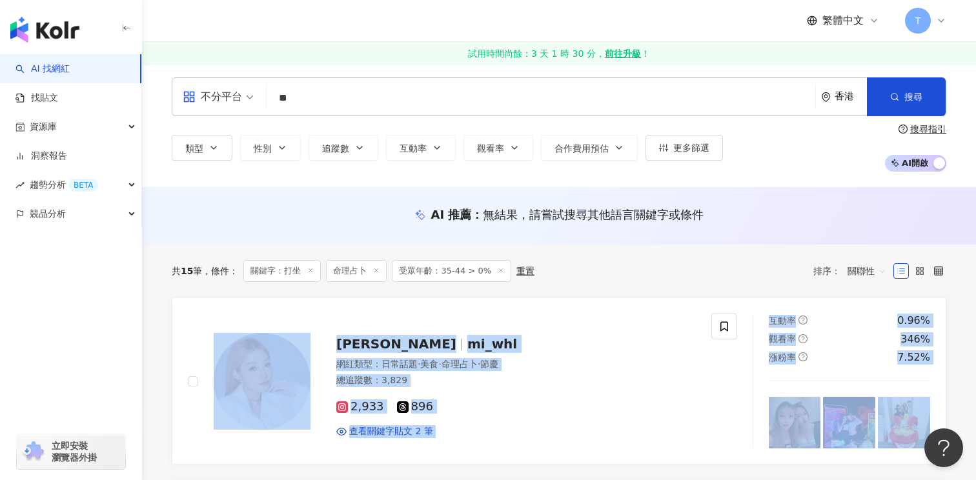
scroll to position [0, 0]
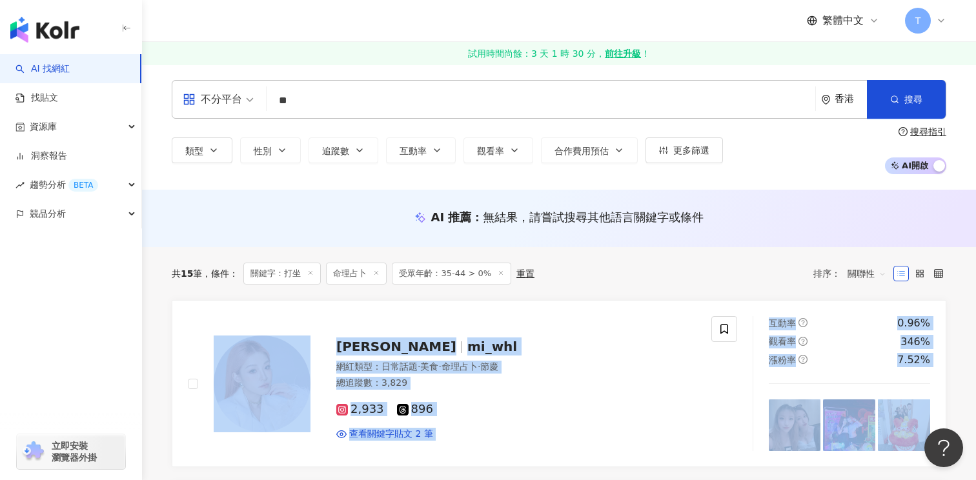
click at [402, 105] on input "**" at bounding box center [541, 100] width 539 height 25
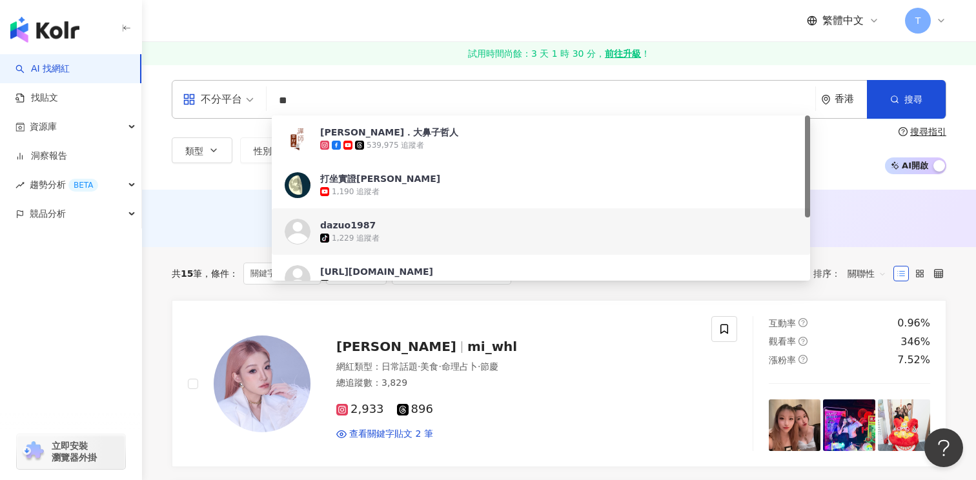
click at [402, 105] on input "**" at bounding box center [541, 100] width 539 height 25
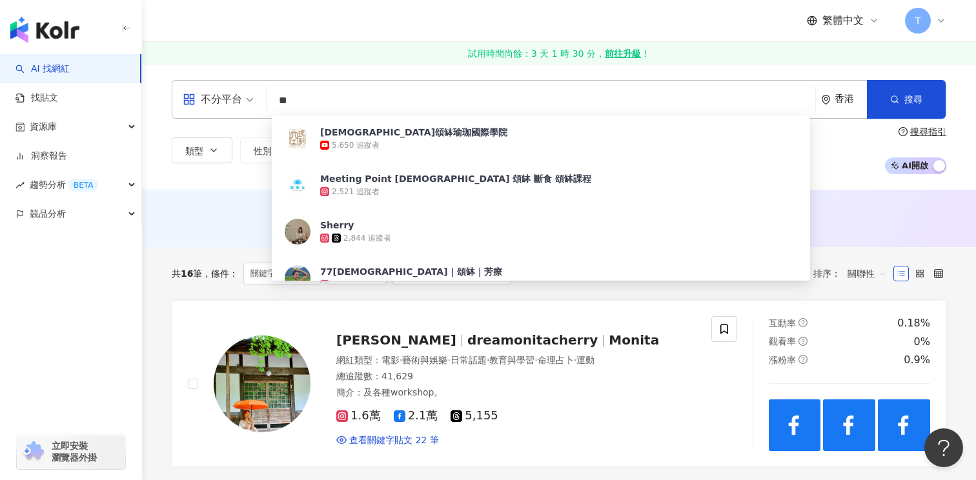
type input "**"
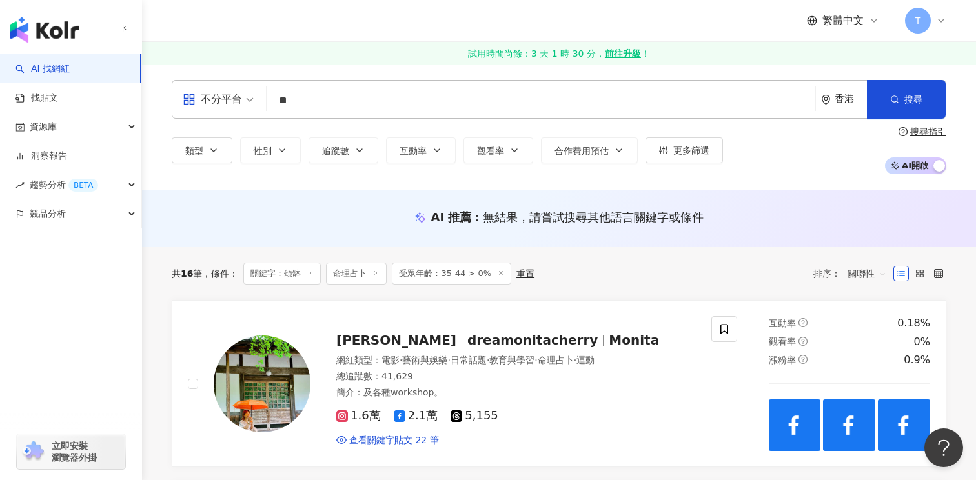
click at [362, 65] on div "不分平台 頌缽 ** 香港 搜尋 7caad26a-14e2-4980-a7ee-15f58d8f6722 空瑪那頌缽瑜珈國際學院 5,650 追蹤者 Mee…" at bounding box center [559, 127] width 834 height 125
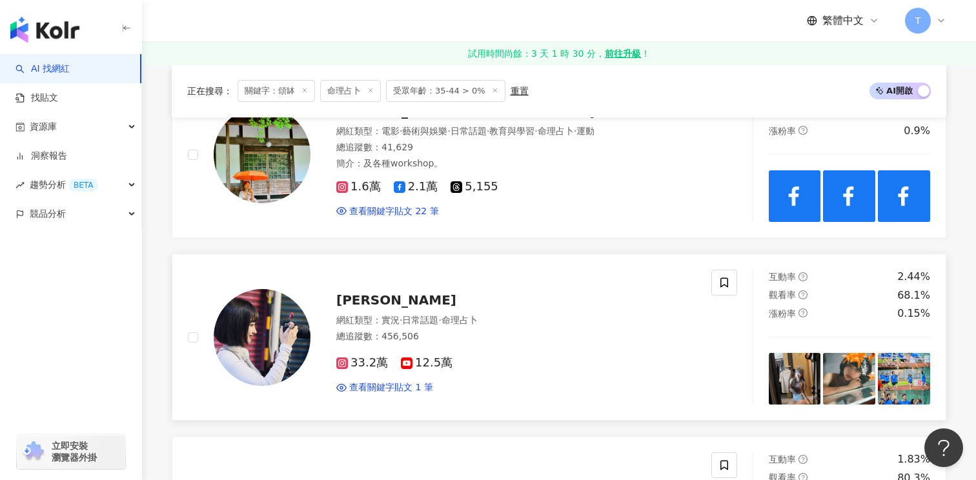
scroll to position [231, 0]
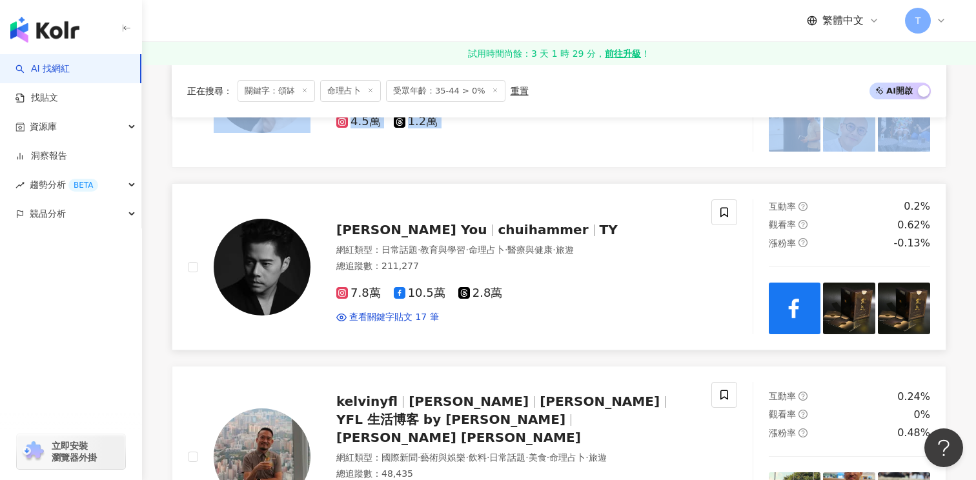
scroll to position [776, 0]
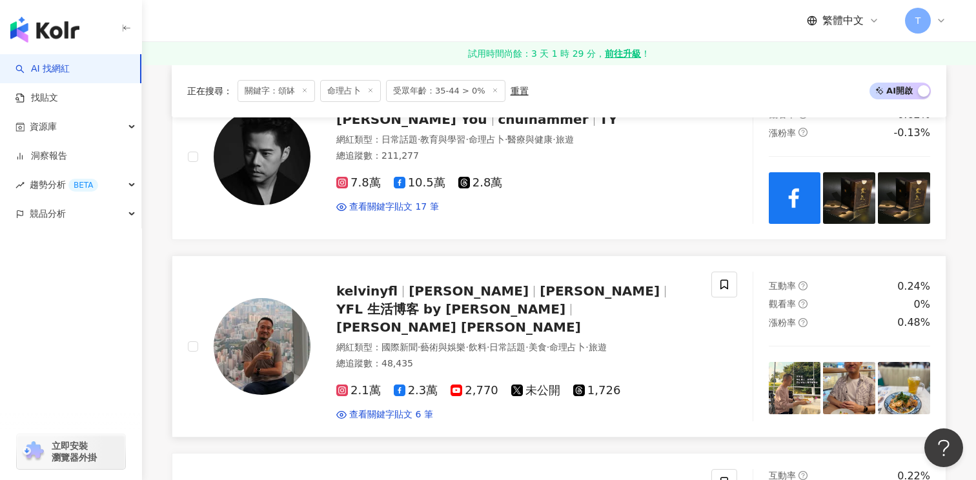
click at [371, 423] on link "kelvinyfl Kelvin Leung 梁逸飛 YFL 生活博客 by Kelvin Leung Kelvin Leung 梁逸飛 網紅類型 ： 國際新…" at bounding box center [559, 346] width 775 height 181
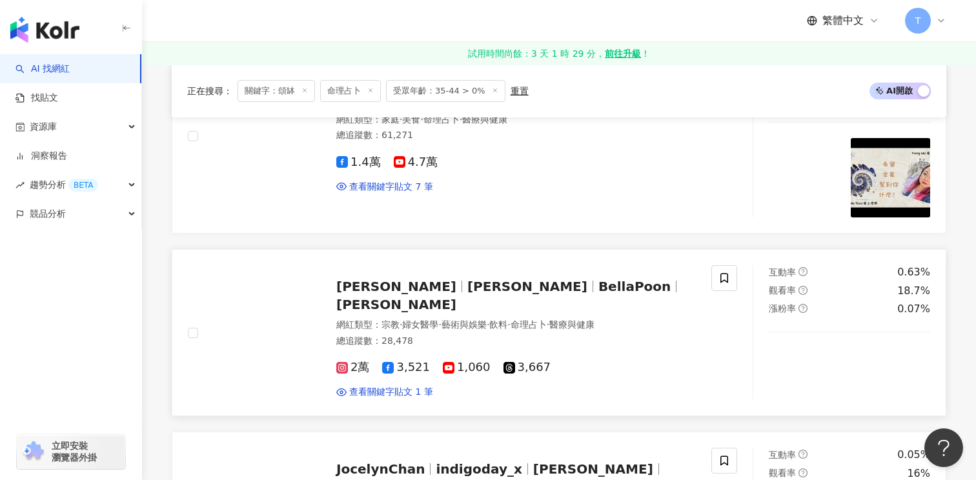
scroll to position [1400, 0]
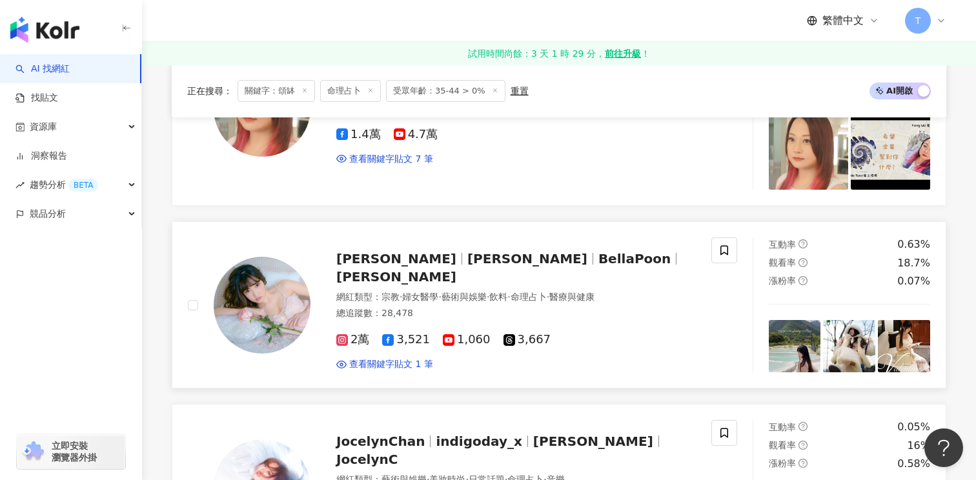
click at [424, 252] on span "BellaPoon潘玲玲" at bounding box center [396, 258] width 120 height 15
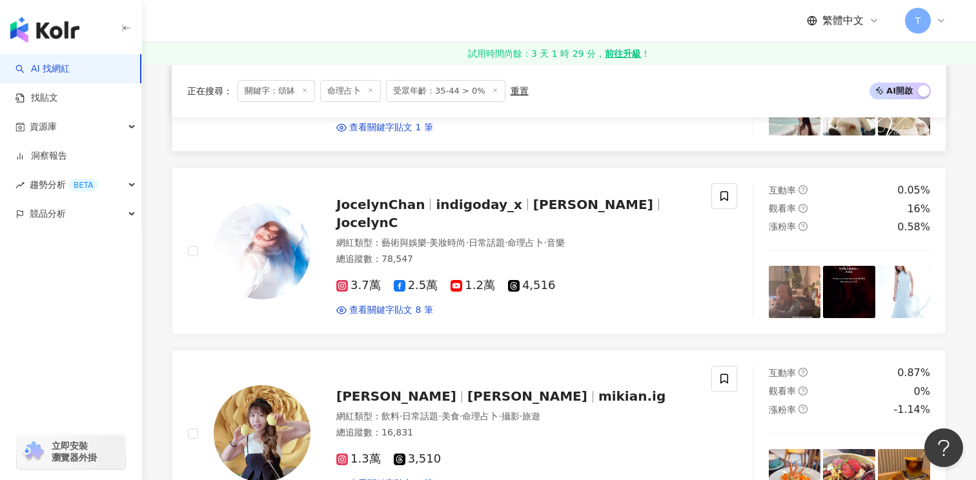
scroll to position [1640, 0]
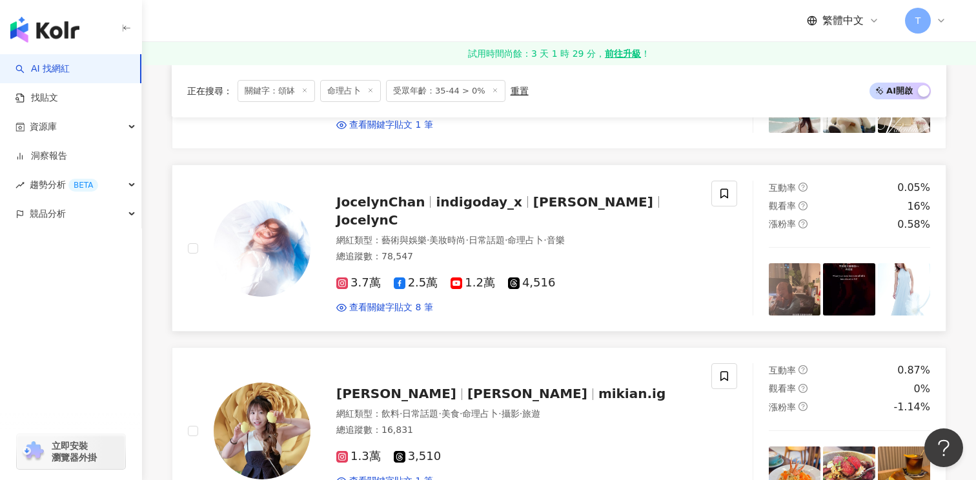
click at [420, 194] on span "JocelynChan" at bounding box center [385, 201] width 99 height 15
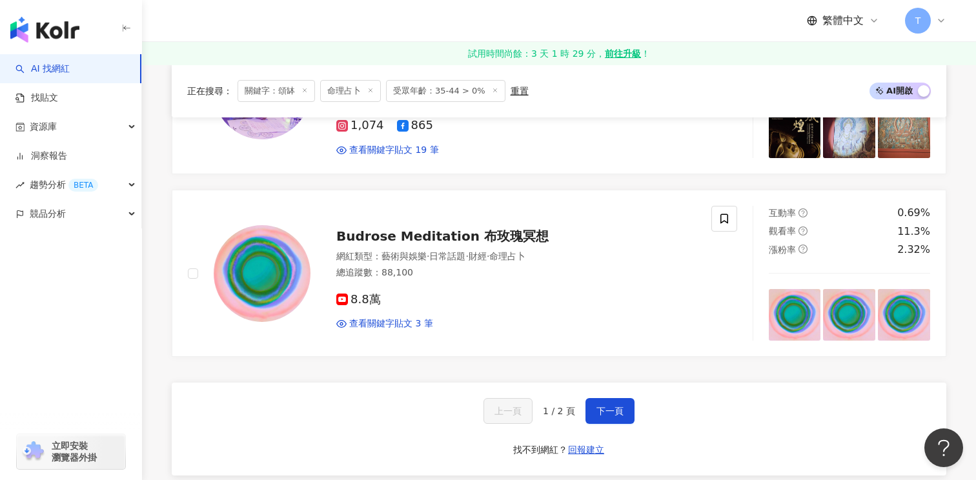
scroll to position [2177, 0]
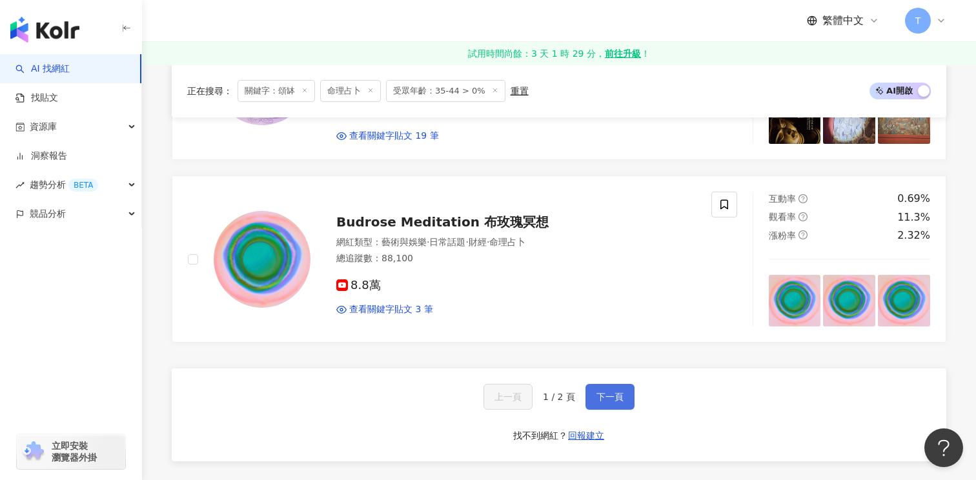
click at [603, 384] on button "下一頁" at bounding box center [610, 397] width 49 height 26
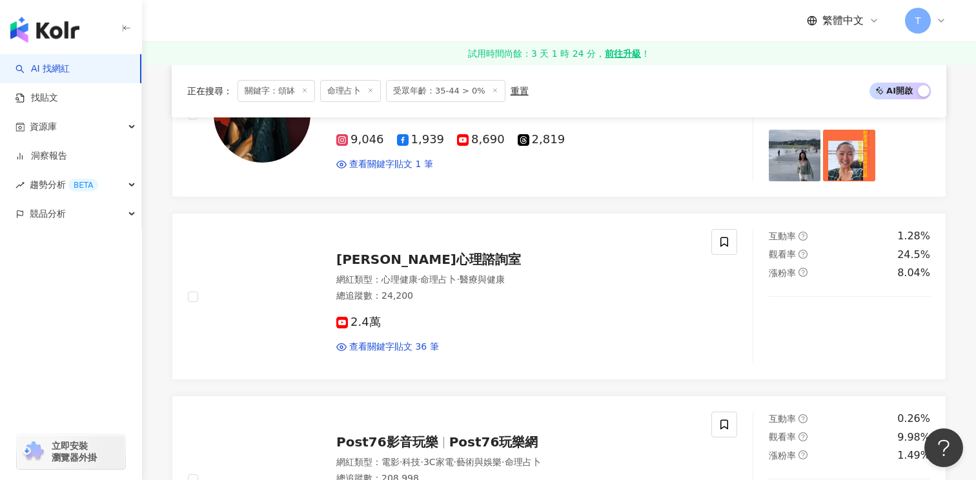
scroll to position [459, 0]
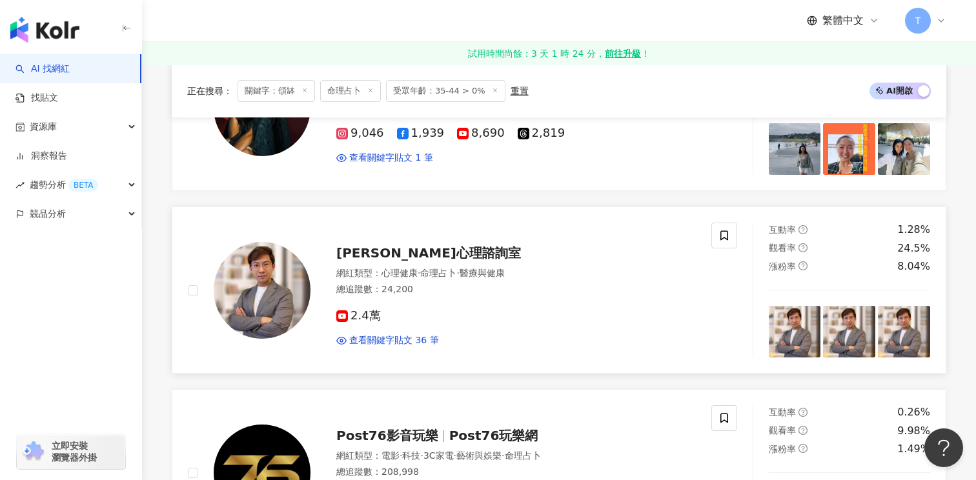
click at [389, 260] on span "Joseph心理諮詢室" at bounding box center [428, 252] width 185 height 15
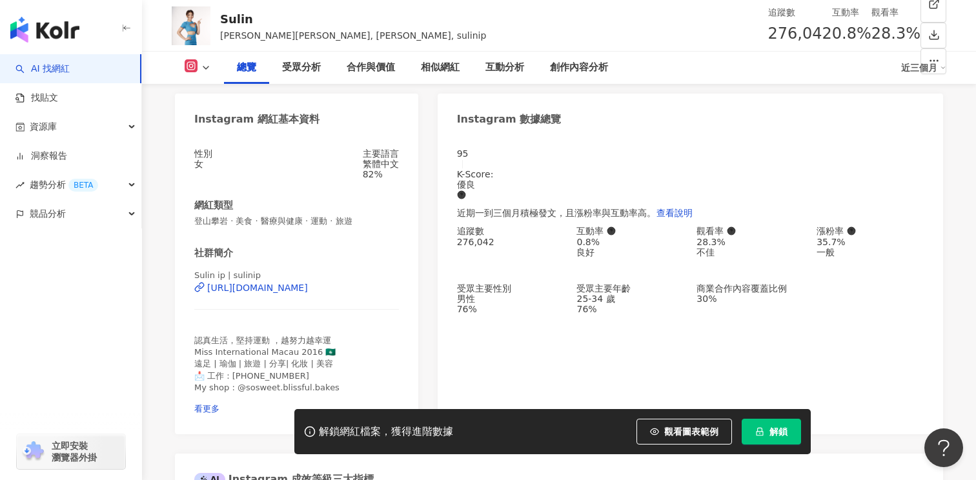
scroll to position [136, 0]
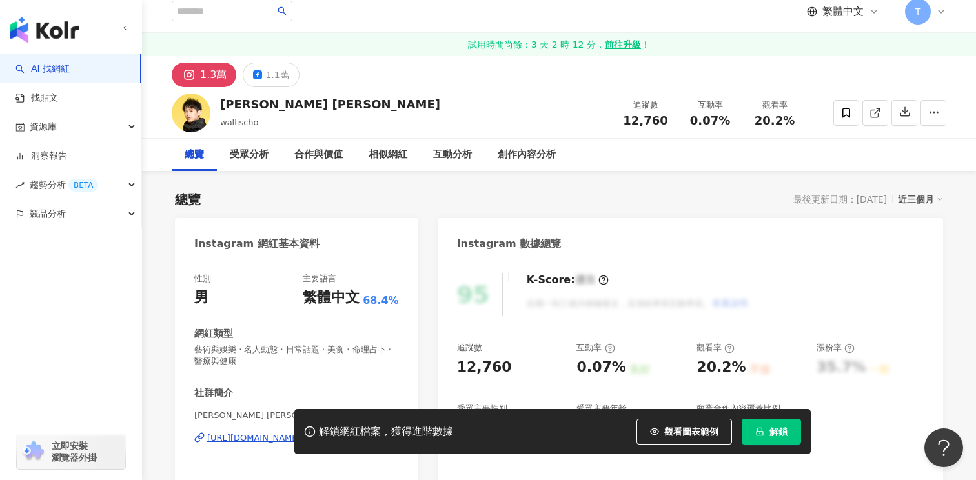
scroll to position [28, 0]
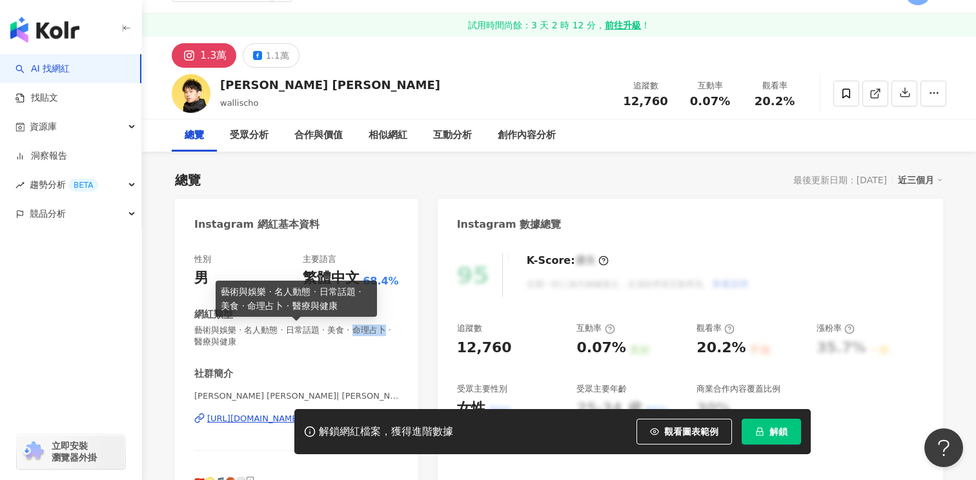
drag, startPoint x: 350, startPoint y: 329, endPoint x: 379, endPoint y: 333, distance: 29.2
click at [379, 333] on span "藝術與娛樂 · 名人動態 · 日常話題 · 美食 · 命理占卜 · 醫療與健康" at bounding box center [296, 336] width 205 height 23
copy span "命理占卜"
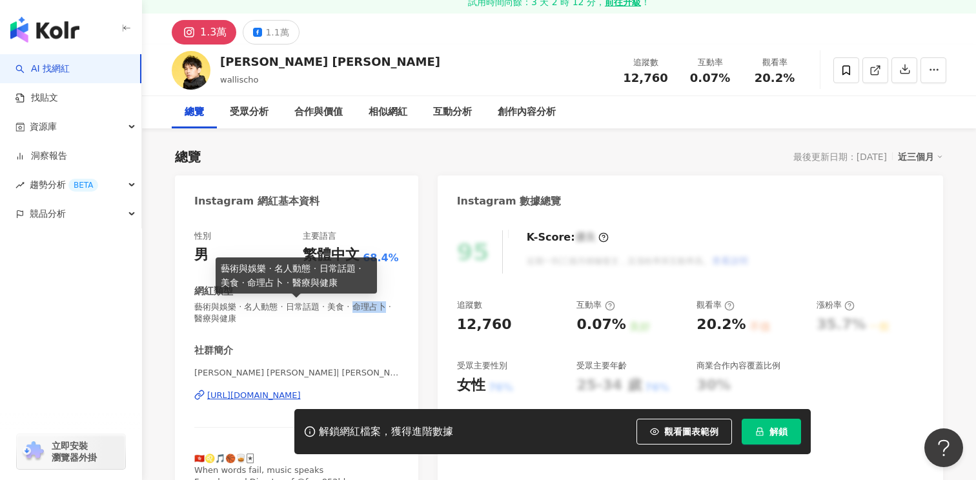
scroll to position [61, 0]
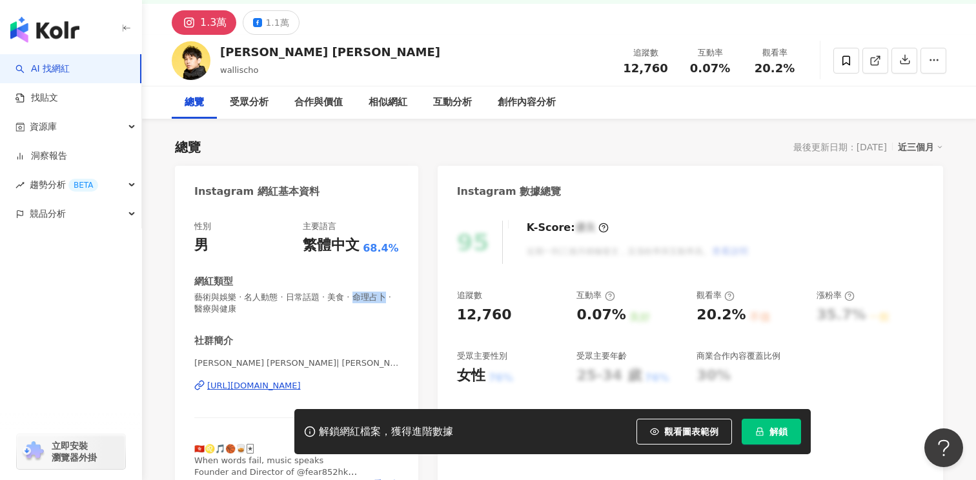
click at [294, 384] on div "https://www.instagram.com/wallischo/" at bounding box center [254, 386] width 94 height 12
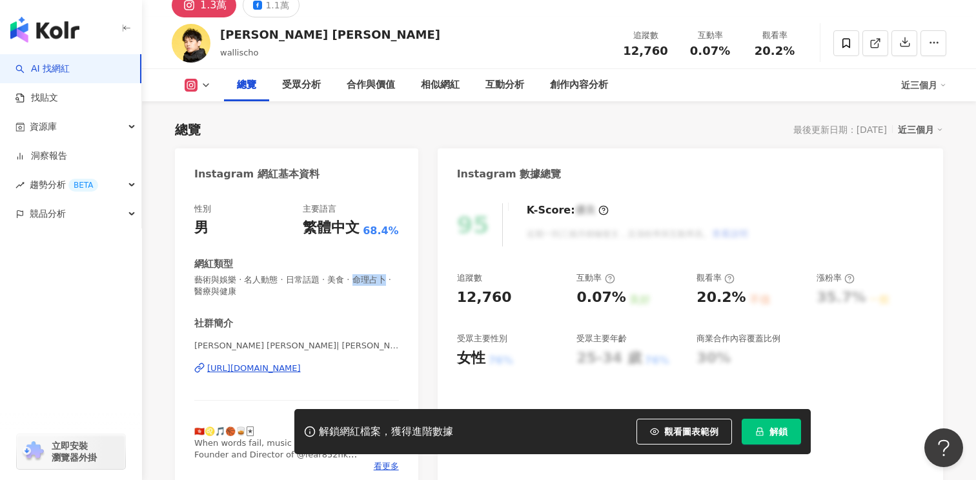
scroll to position [64, 0]
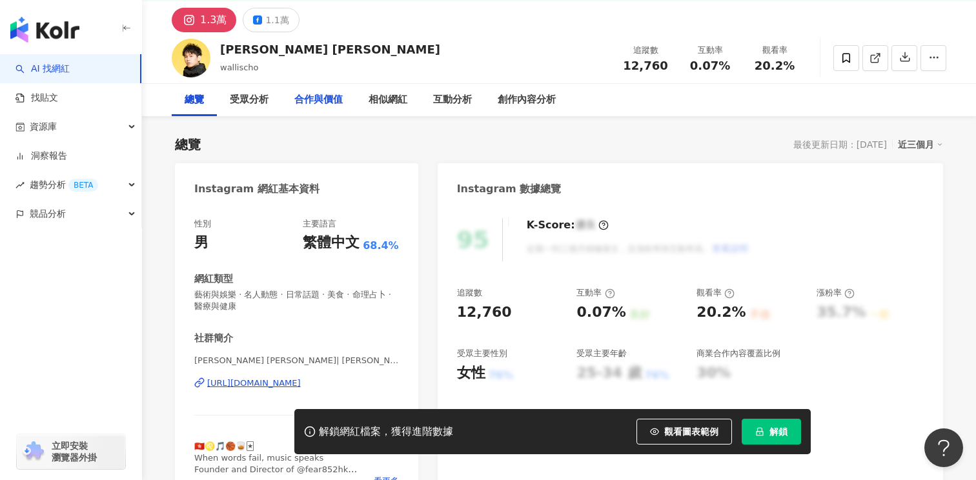
click at [334, 102] on div "合作與價值" at bounding box center [318, 99] width 48 height 15
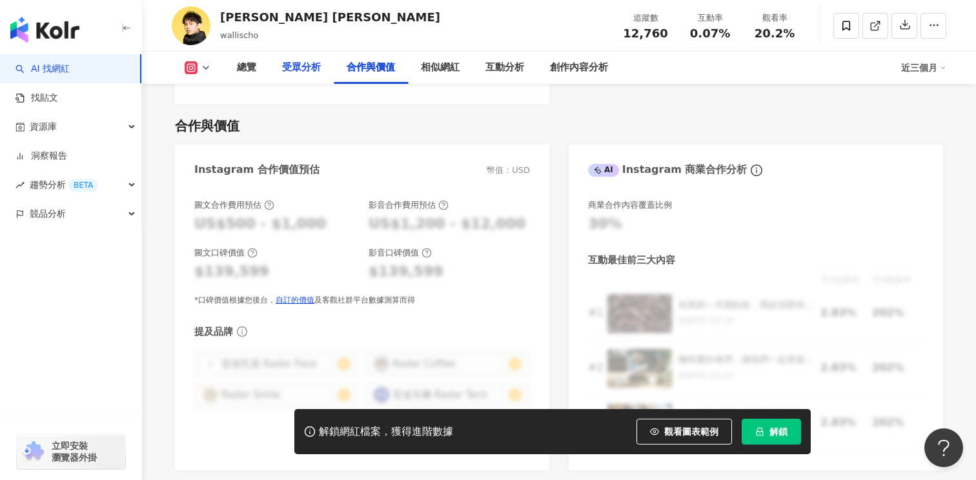
click at [291, 68] on div "受眾分析" at bounding box center [301, 67] width 39 height 15
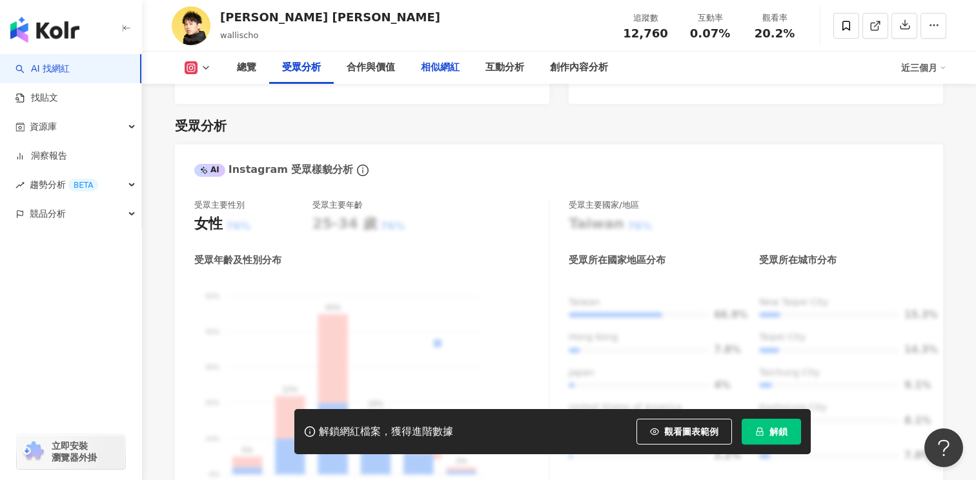
click at [437, 71] on div "相似網紅" at bounding box center [440, 67] width 39 height 15
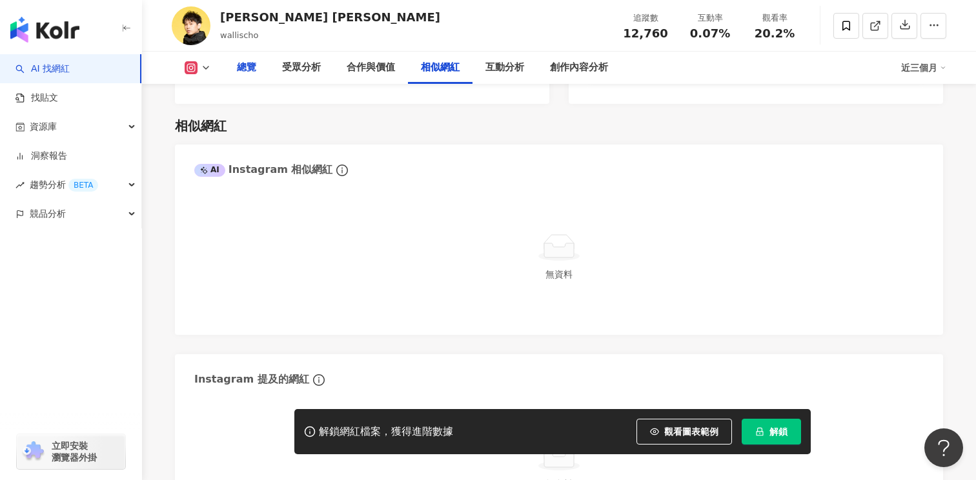
click at [247, 71] on div "總覽" at bounding box center [246, 67] width 19 height 15
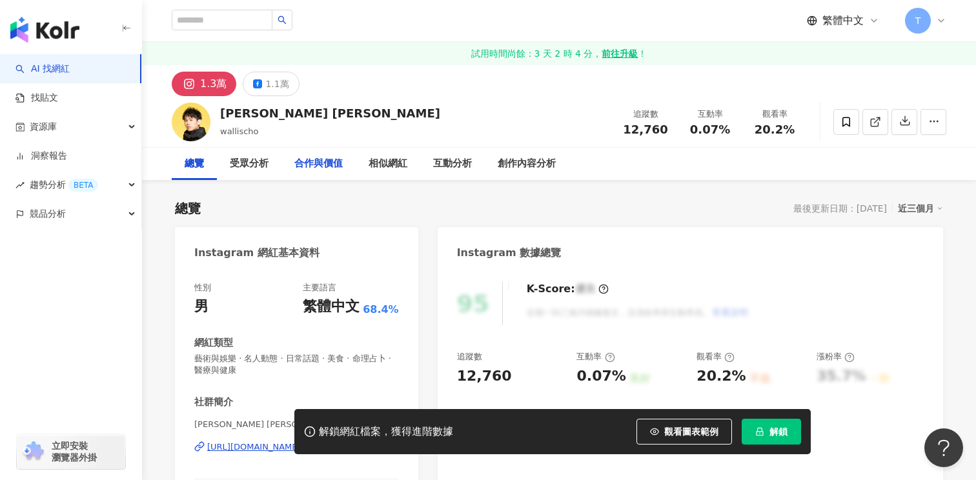
click at [323, 160] on div "合作與價值" at bounding box center [318, 163] width 48 height 15
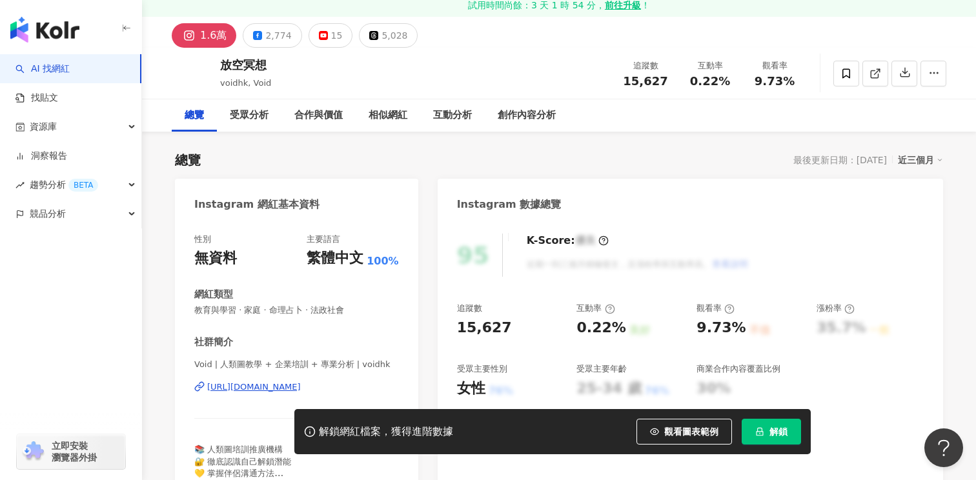
scroll to position [51, 0]
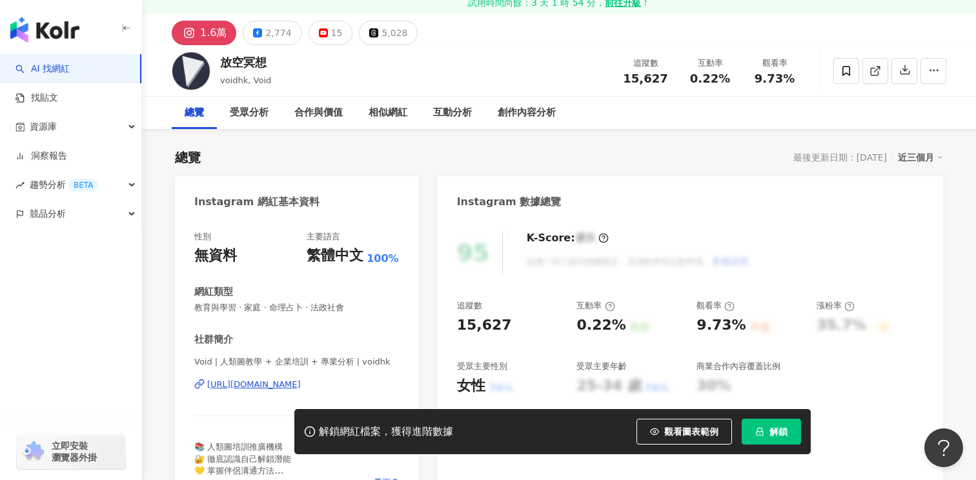
click at [321, 391] on div "Void | 人類圖教學 + 企業培訓 + 專業分析 | voidhk https://www.instagram.com/voidhk/" at bounding box center [296, 394] width 205 height 76
click at [301, 387] on div "https://www.instagram.com/voidhk/" at bounding box center [254, 385] width 94 height 12
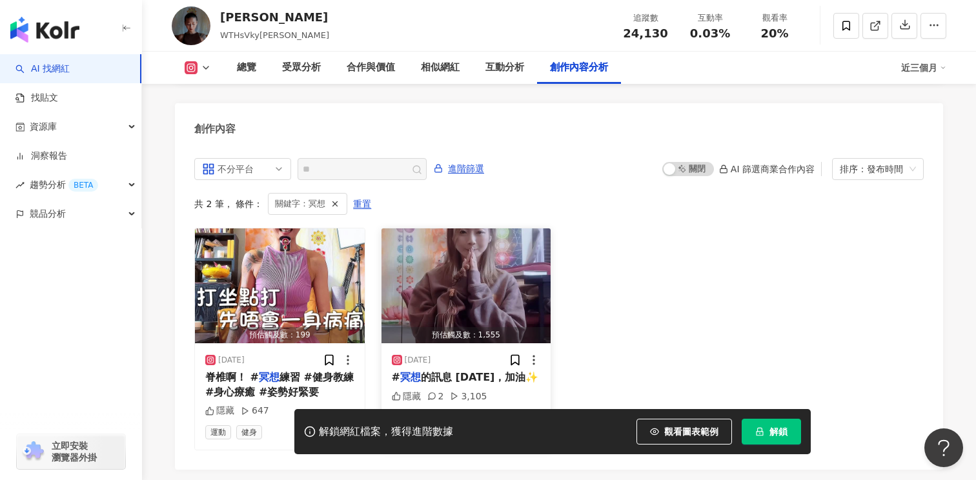
scroll to position [4002, 0]
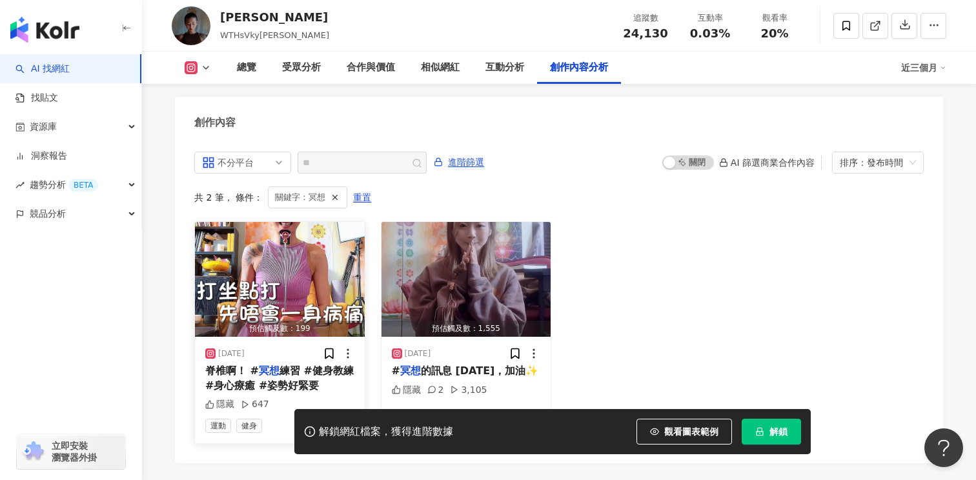
click at [320, 278] on img "button" at bounding box center [280, 279] width 170 height 115
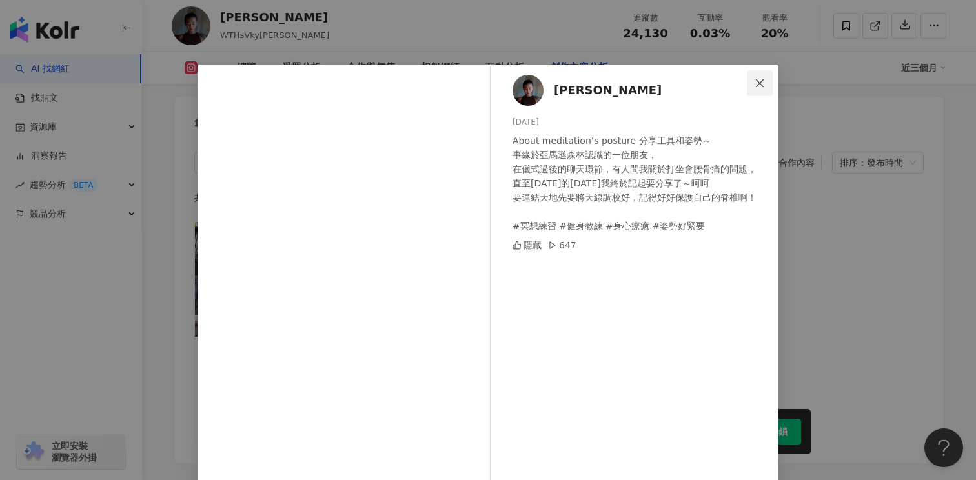
click at [757, 82] on icon "close" at bounding box center [760, 83] width 10 height 10
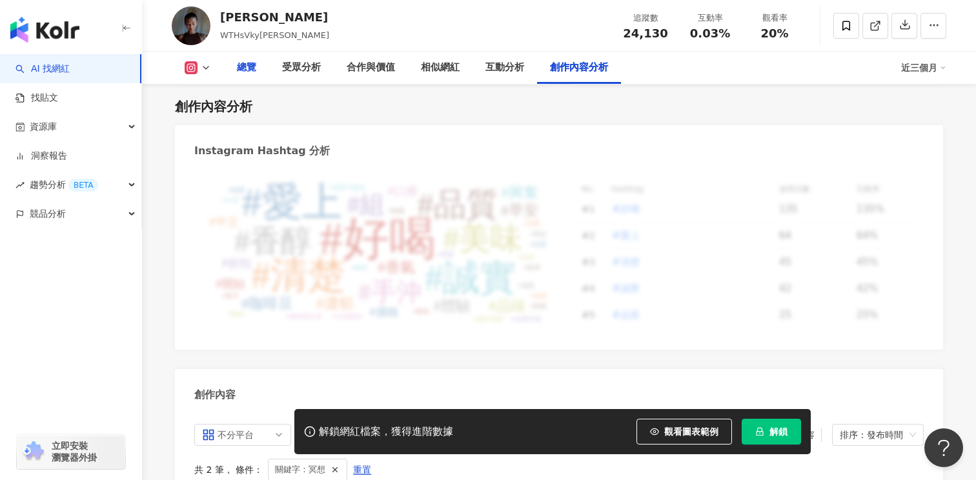
click at [258, 72] on div "總覽" at bounding box center [246, 68] width 45 height 32
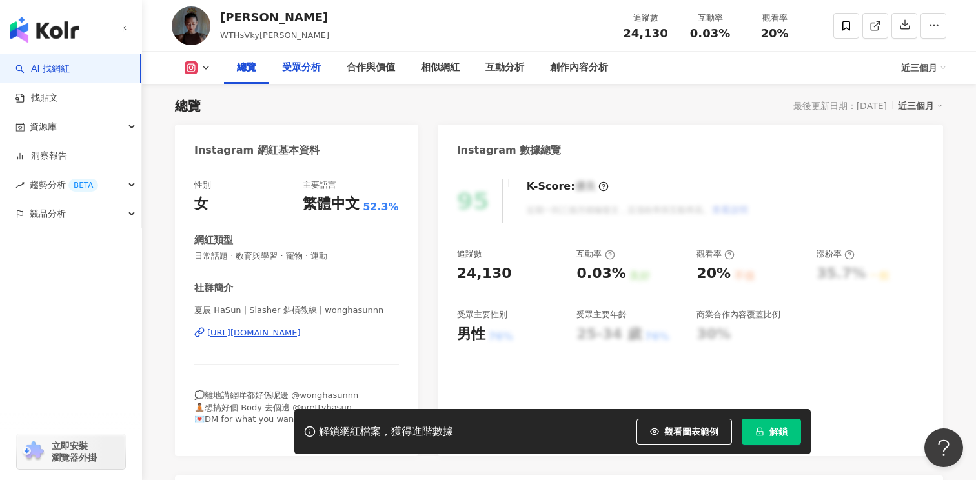
click at [296, 70] on div "受眾分析" at bounding box center [301, 67] width 39 height 15
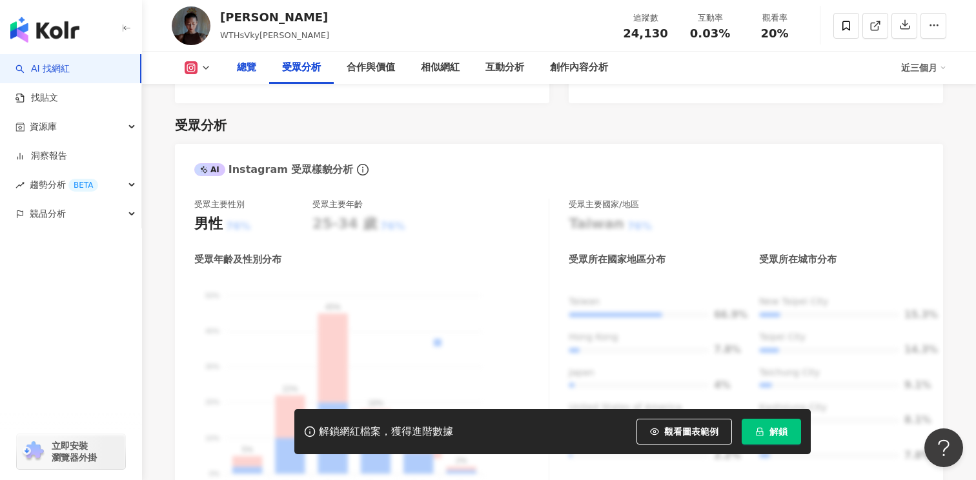
click at [244, 81] on div "總覽" at bounding box center [246, 68] width 45 height 32
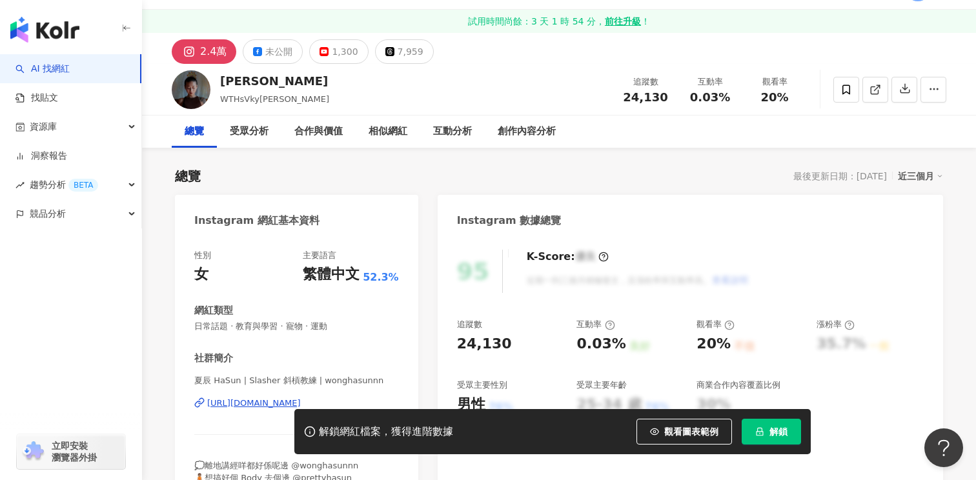
scroll to position [75, 0]
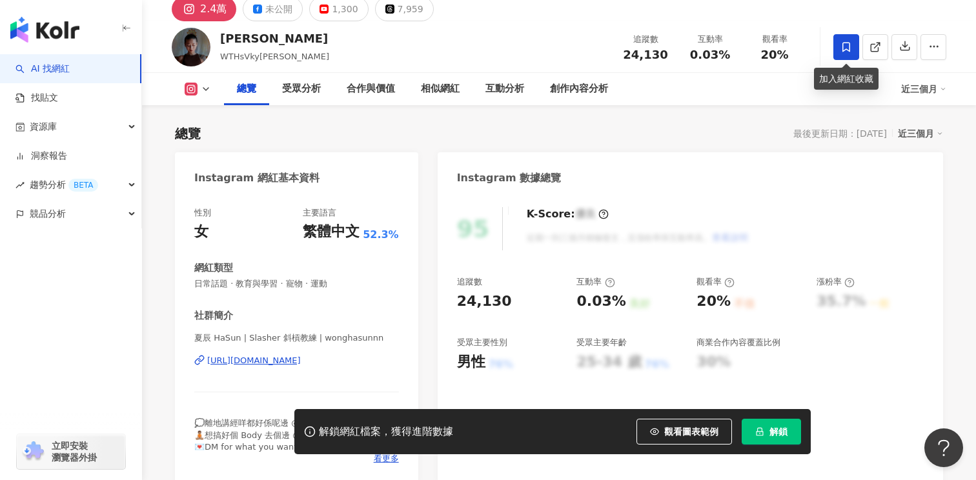
click at [847, 46] on icon at bounding box center [847, 47] width 12 height 12
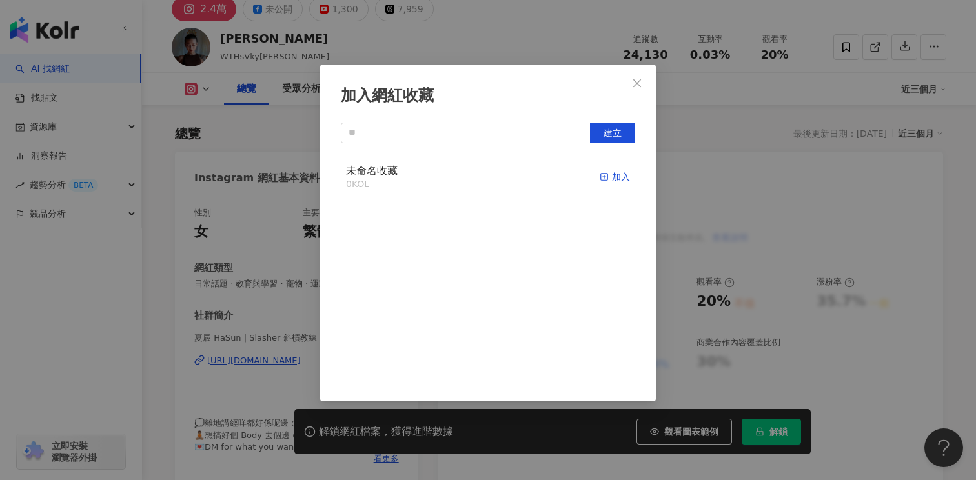
click at [621, 178] on div "加入" at bounding box center [615, 177] width 30 height 14
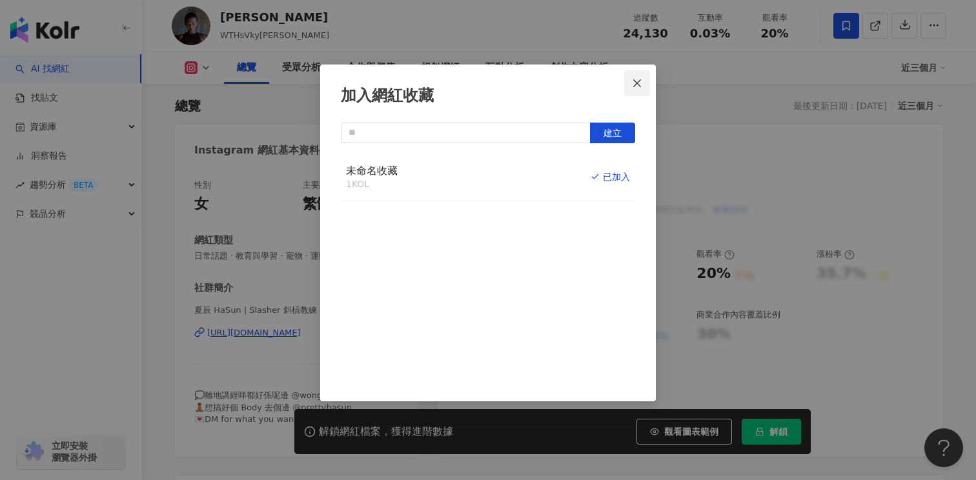
click at [644, 83] on span "Close" at bounding box center [637, 83] width 26 height 10
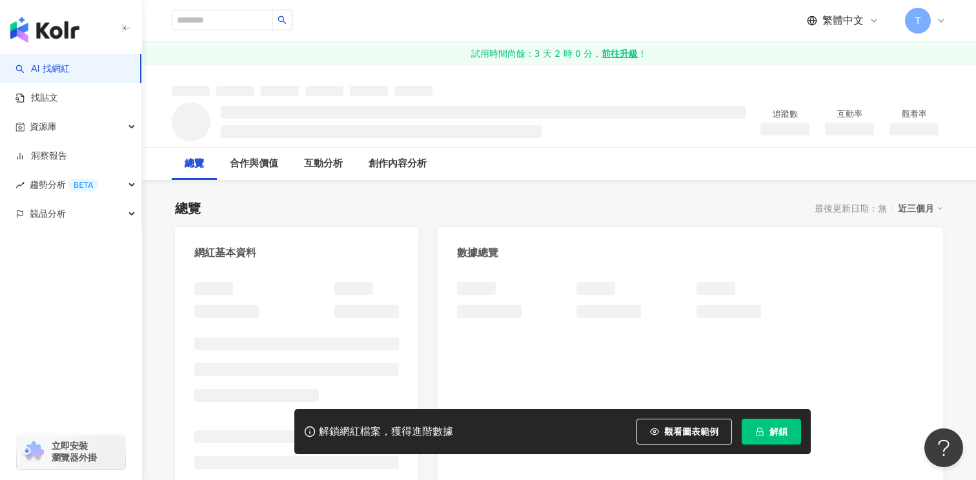
scroll to position [4022, 0]
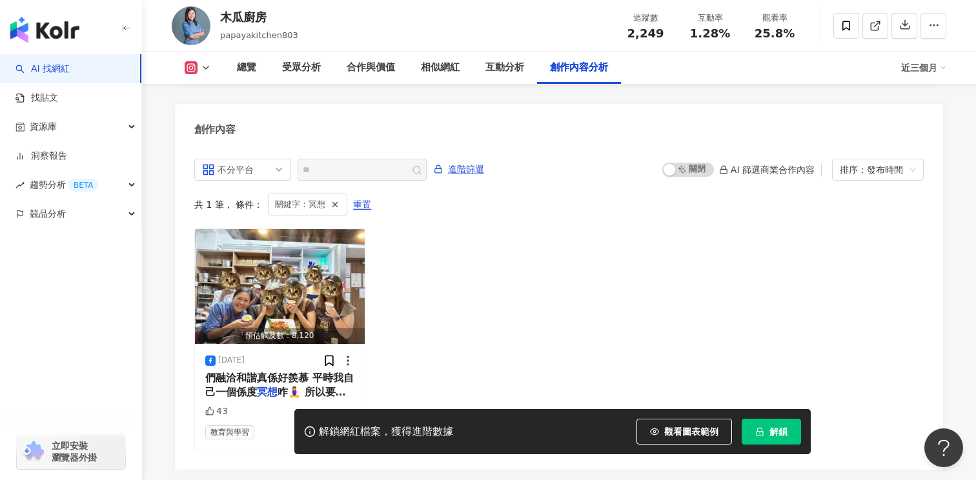
scroll to position [3984, 0]
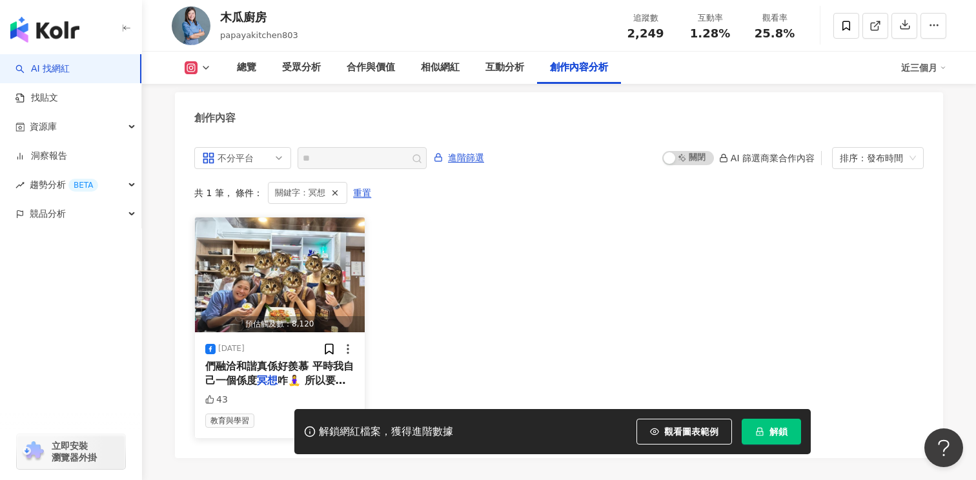
click at [294, 244] on img "button" at bounding box center [280, 275] width 170 height 115
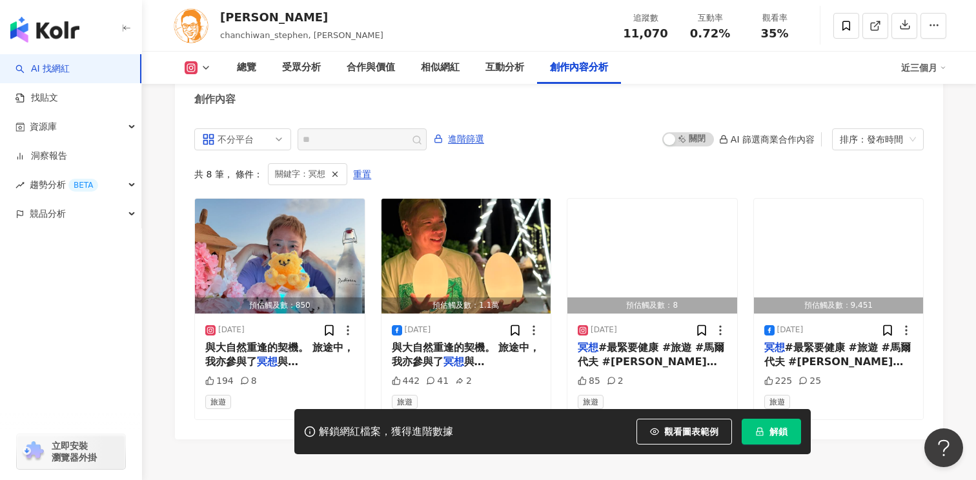
scroll to position [3999, 0]
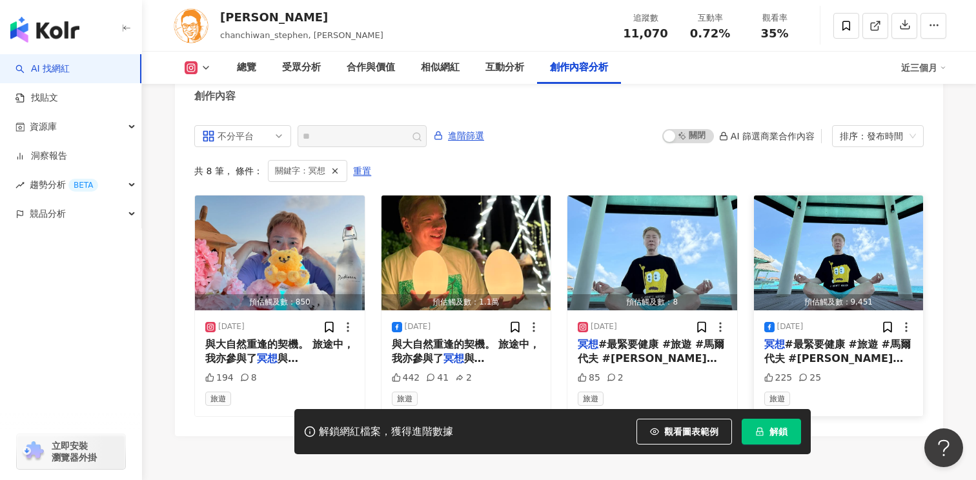
click at [821, 218] on img "button" at bounding box center [839, 253] width 170 height 115
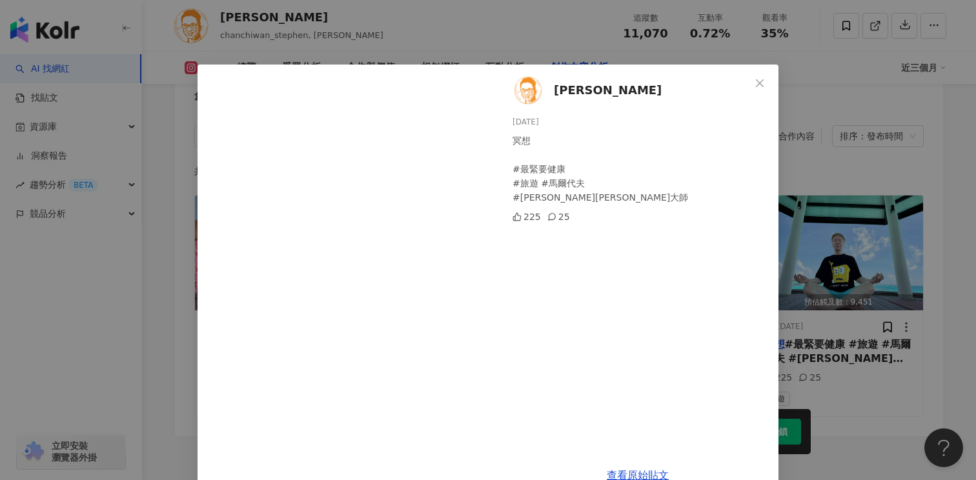
scroll to position [29, 0]
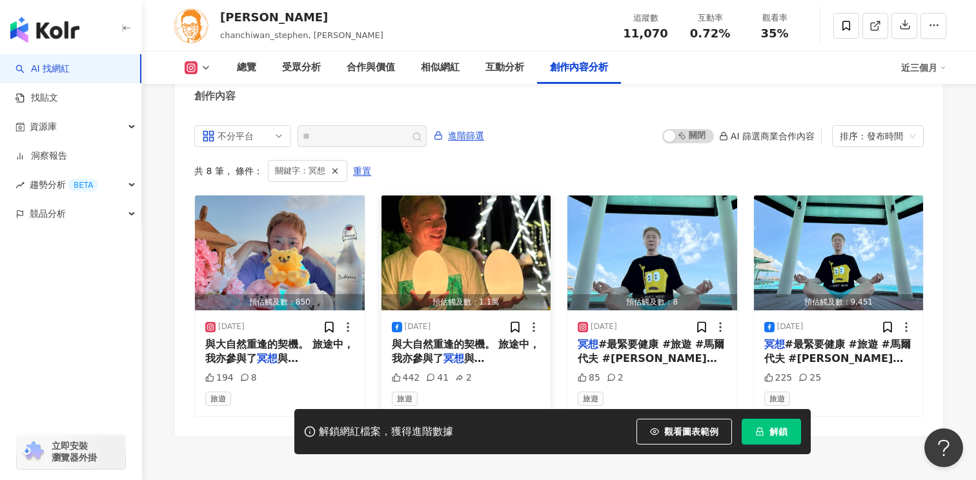
click at [508, 196] on img "button" at bounding box center [467, 253] width 170 height 115
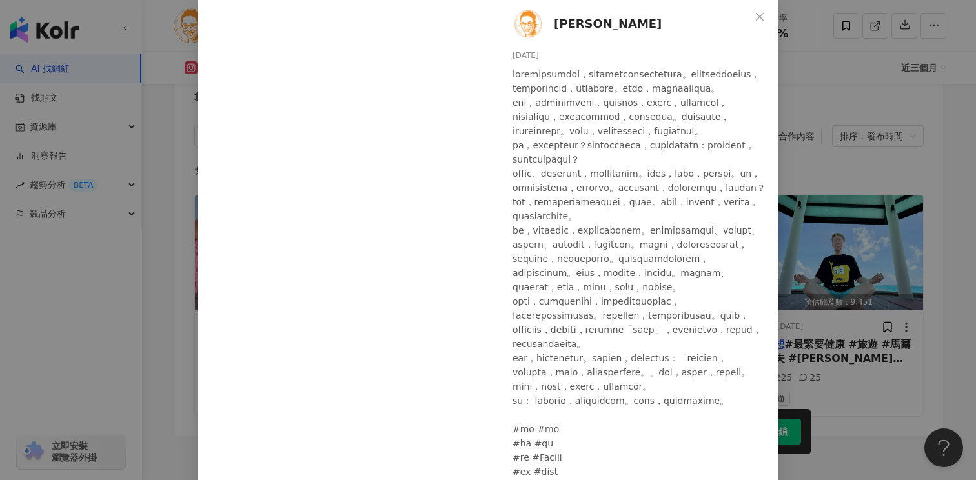
scroll to position [170, 0]
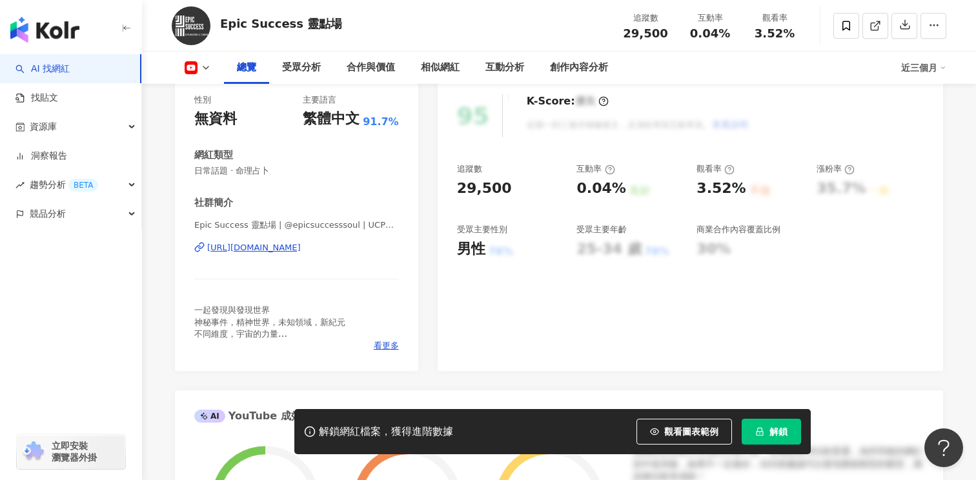
scroll to position [194, 0]
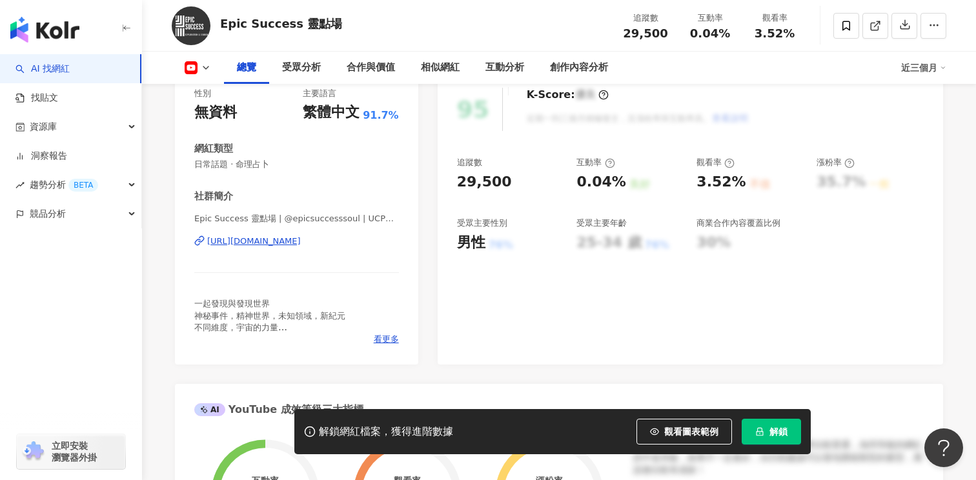
click at [301, 238] on div "https://www.youtube.com/channel/UCP4r877q-nulwG5MleQdsPg" at bounding box center [254, 242] width 94 height 12
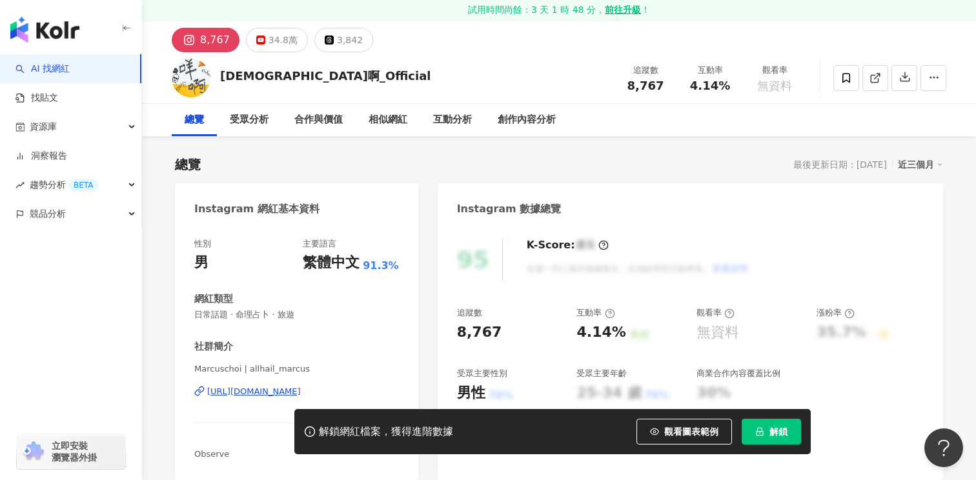
scroll to position [58, 0]
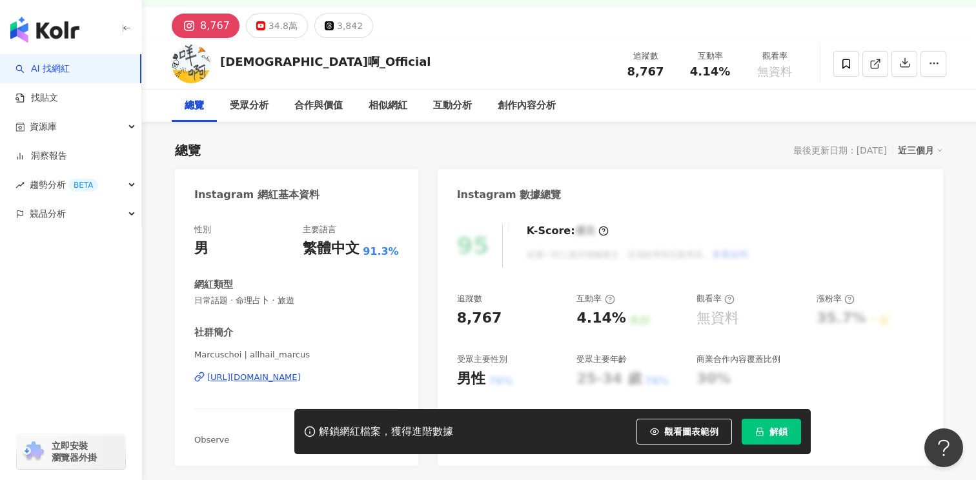
click at [301, 372] on div "[URL][DOMAIN_NAME]" at bounding box center [254, 378] width 94 height 12
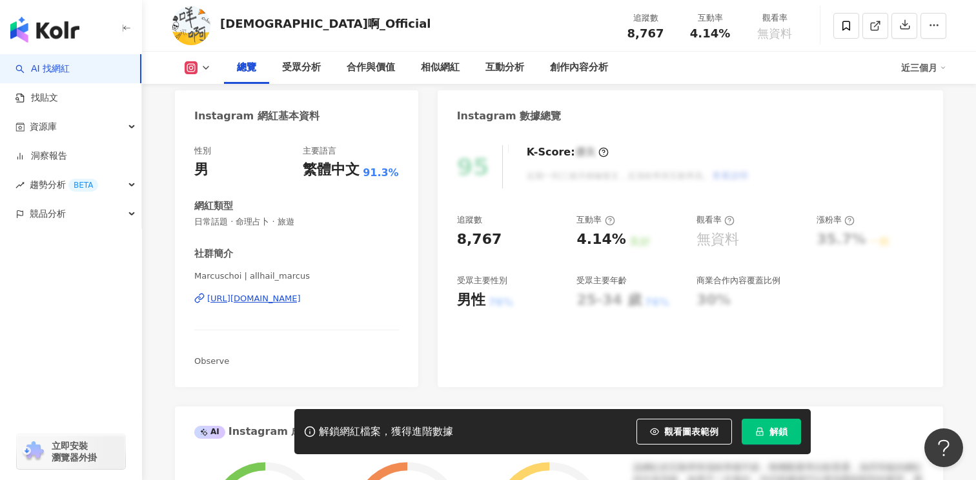
scroll to position [83, 0]
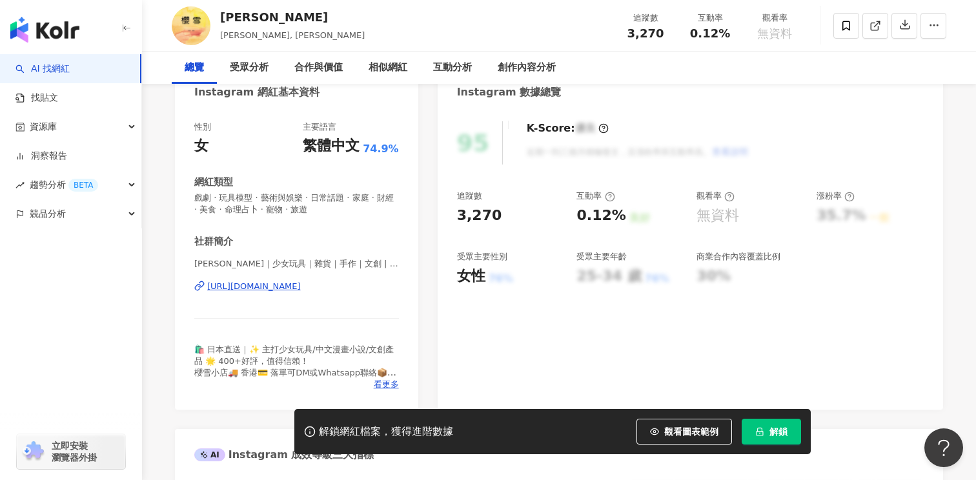
scroll to position [207, 0]
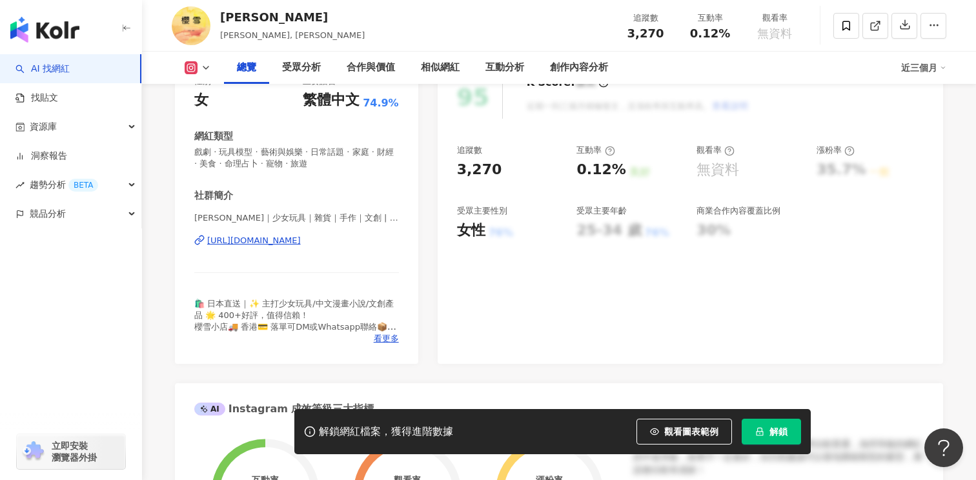
click at [301, 243] on div "https://www.instagram.com/sakurayukihk/" at bounding box center [254, 241] width 94 height 12
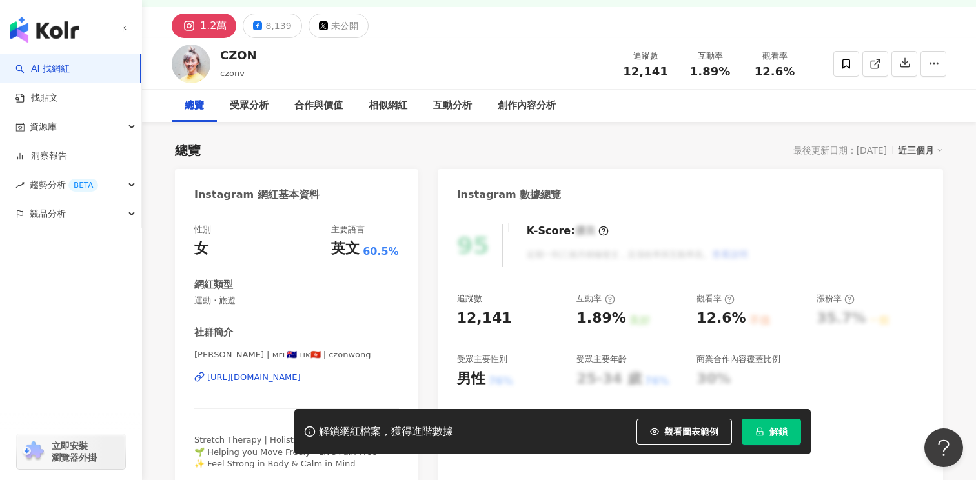
scroll to position [61, 0]
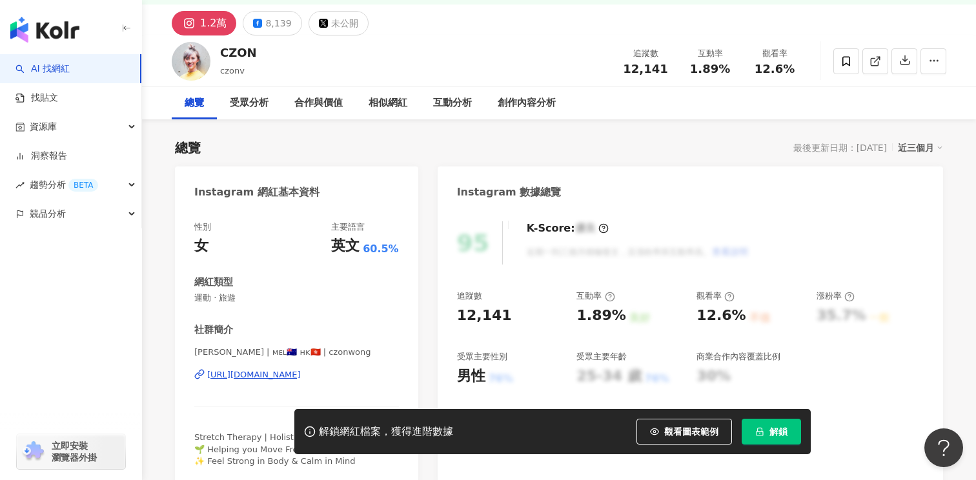
click at [301, 376] on div "https://www.instagram.com/czonwong/" at bounding box center [254, 375] width 94 height 12
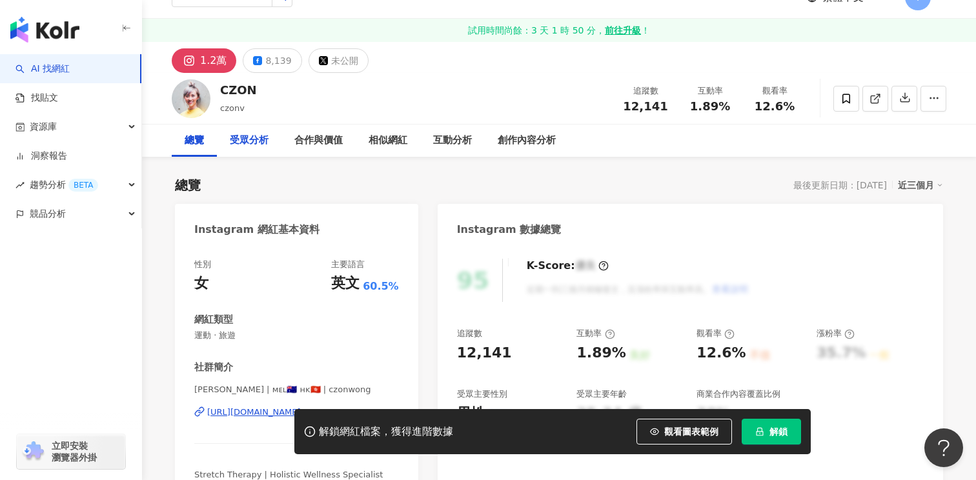
scroll to position [0, 0]
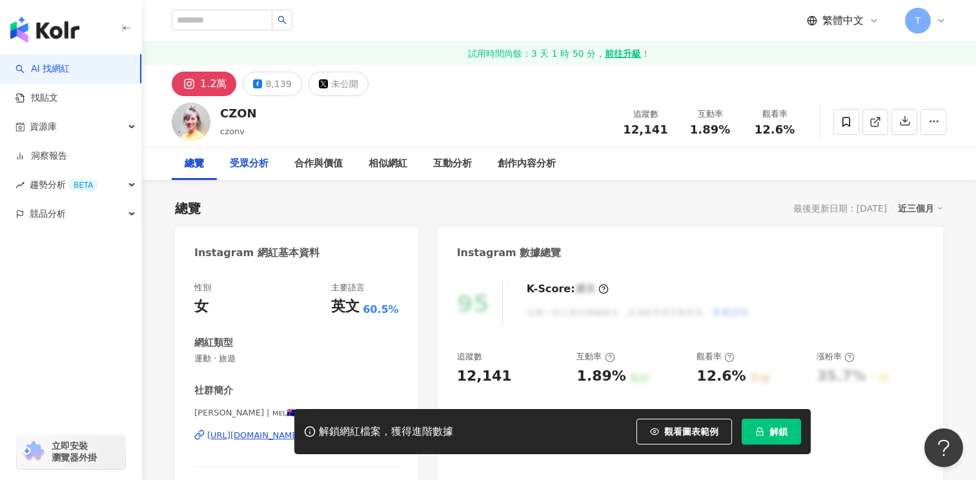
click at [240, 165] on div "受眾分析" at bounding box center [249, 163] width 39 height 15
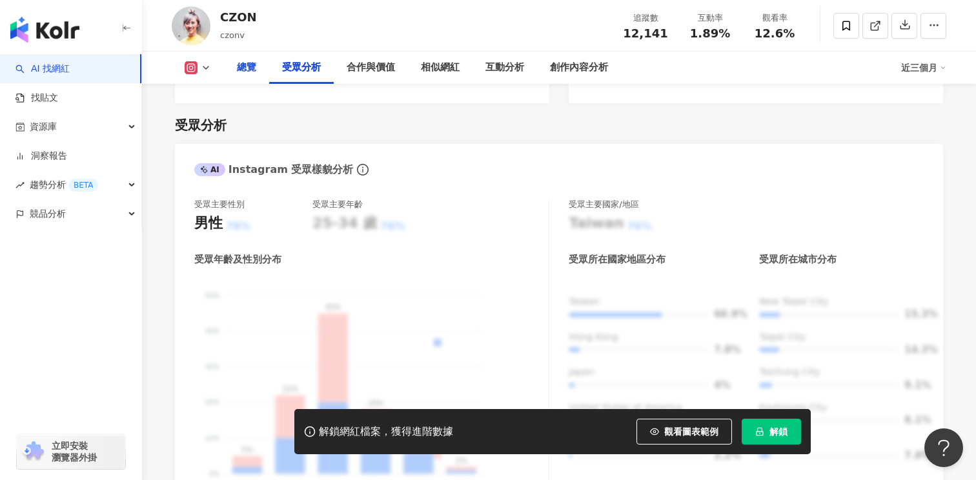
click at [240, 73] on div "總覽" at bounding box center [246, 67] width 19 height 15
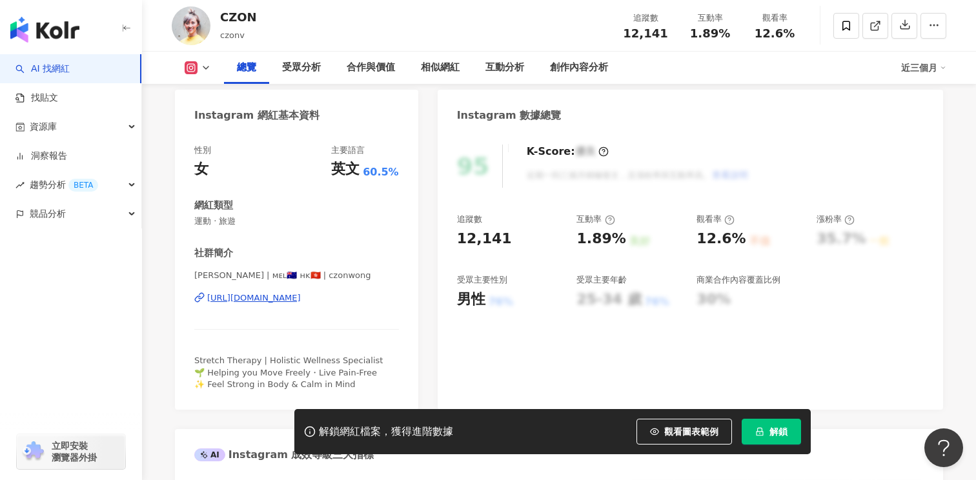
scroll to position [48, 0]
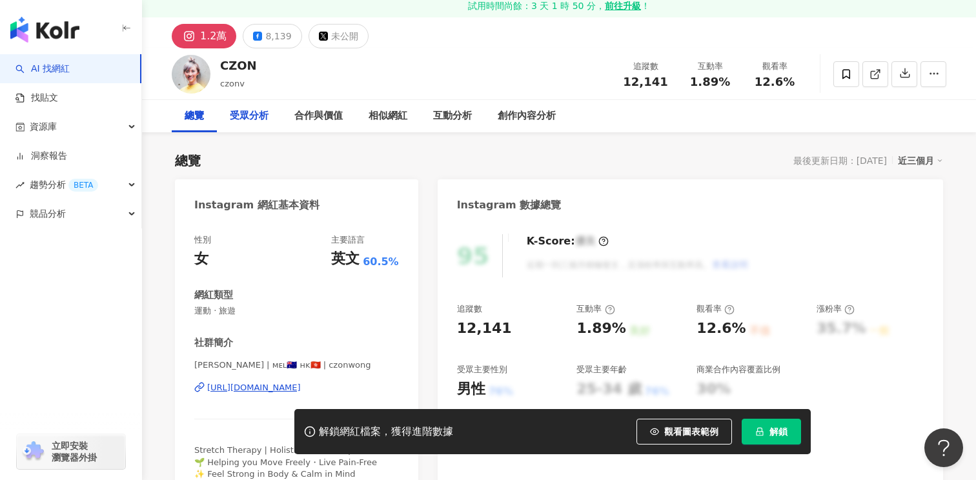
click at [271, 114] on div "受眾分析" at bounding box center [249, 116] width 65 height 32
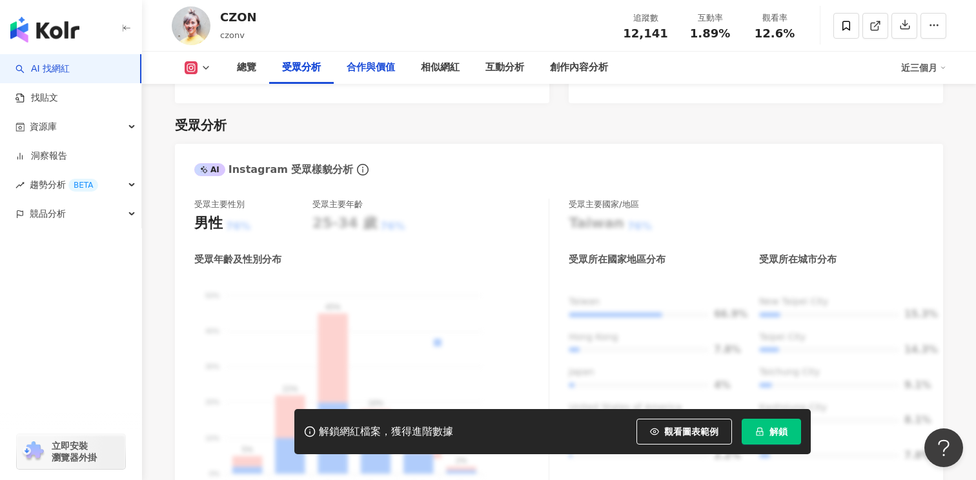
click at [362, 79] on div "合作與價值" at bounding box center [371, 68] width 74 height 32
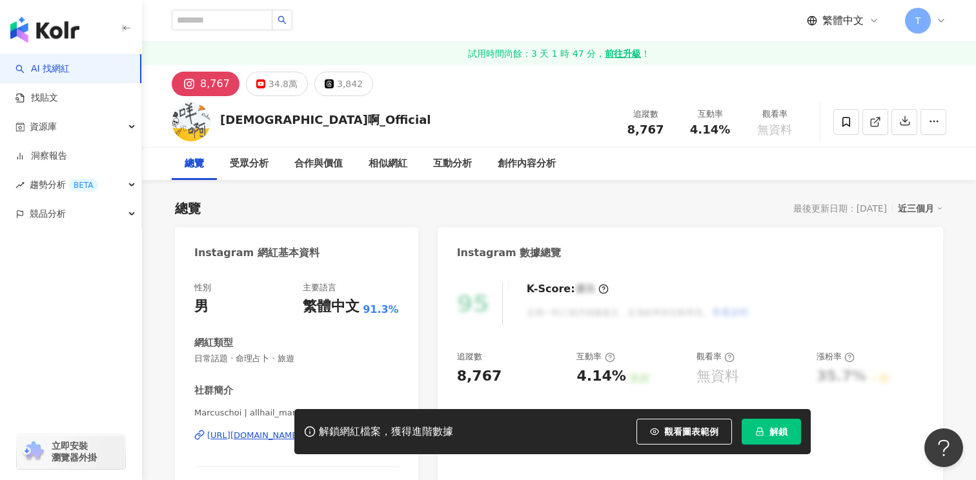
click at [267, 119] on div "[DEMOGRAPHIC_DATA]啊_Official" at bounding box center [325, 120] width 211 height 16
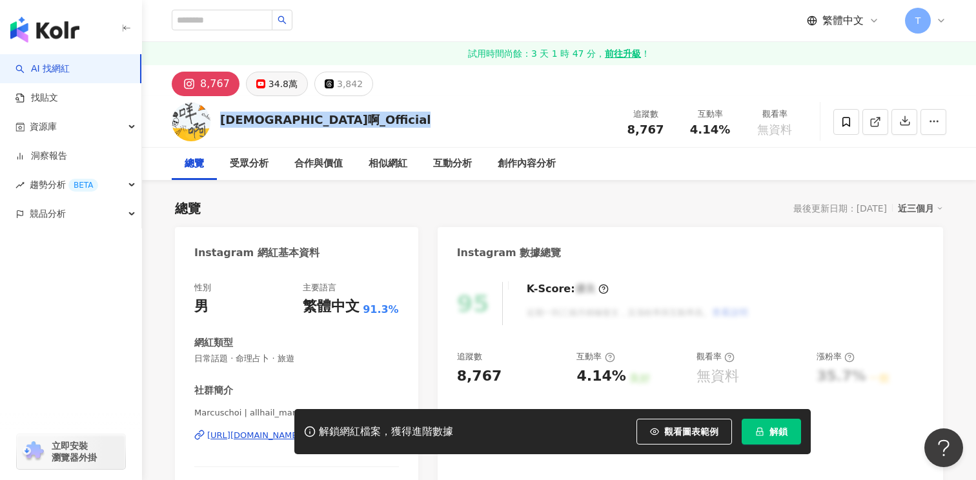
click at [269, 78] on div "34.8萬" at bounding box center [283, 84] width 29 height 18
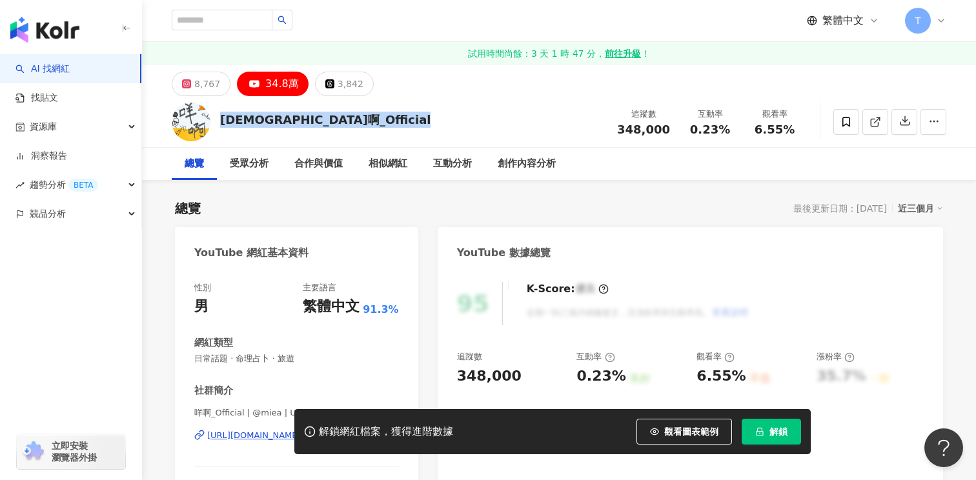
scroll to position [69, 0]
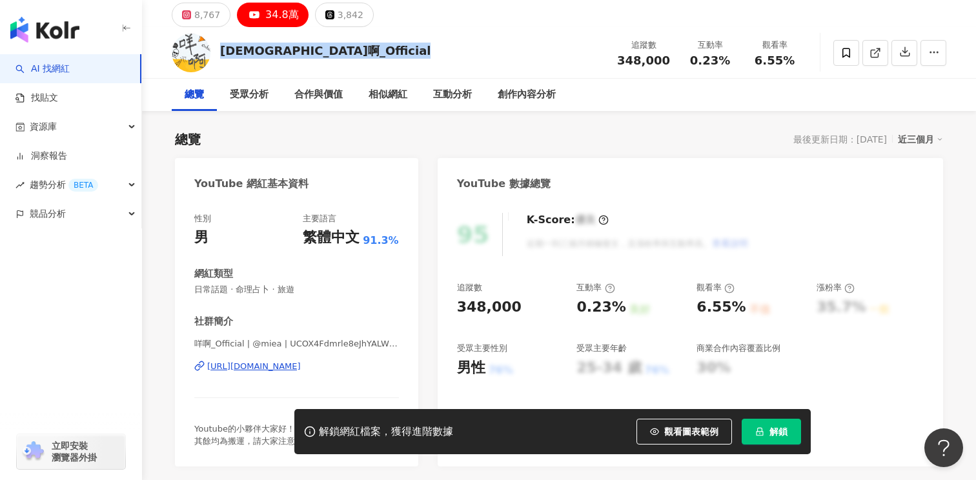
click at [301, 369] on div "https://www.youtube.com/channel/UCOX4Fdmrle8eJhYALWt5F0A" at bounding box center [254, 367] width 94 height 12
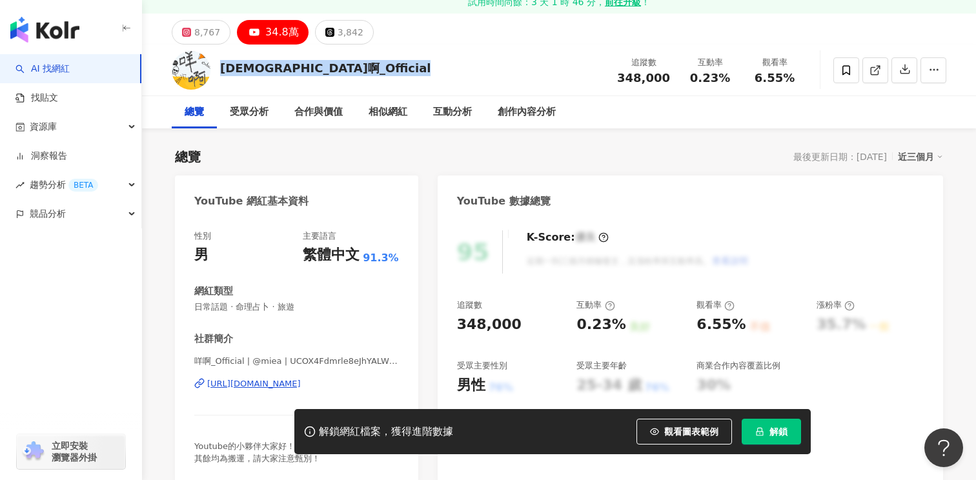
scroll to position [52, 0]
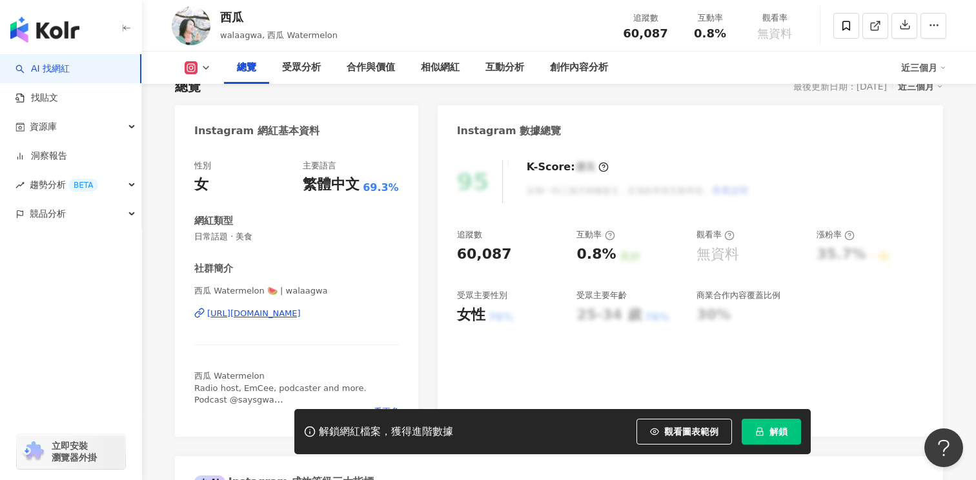
scroll to position [123, 0]
click at [301, 311] on div "https://www.instagram.com/walaagwa/" at bounding box center [254, 313] width 94 height 12
click at [306, 71] on div "受眾分析" at bounding box center [301, 67] width 39 height 15
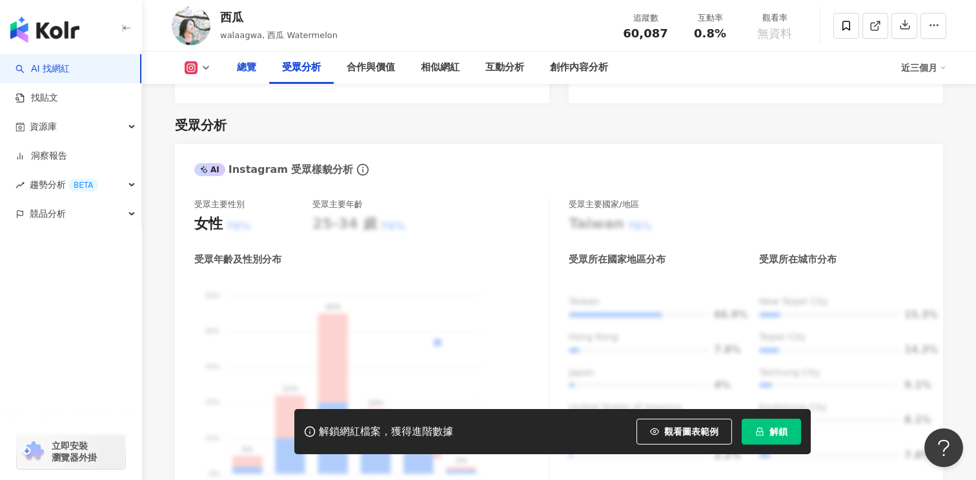
click at [257, 61] on div "總覽" at bounding box center [246, 68] width 45 height 32
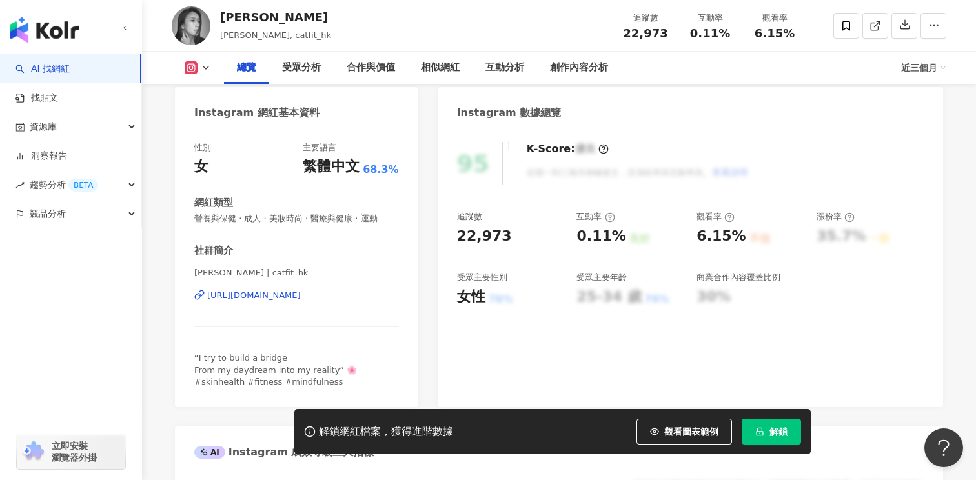
scroll to position [179, 0]
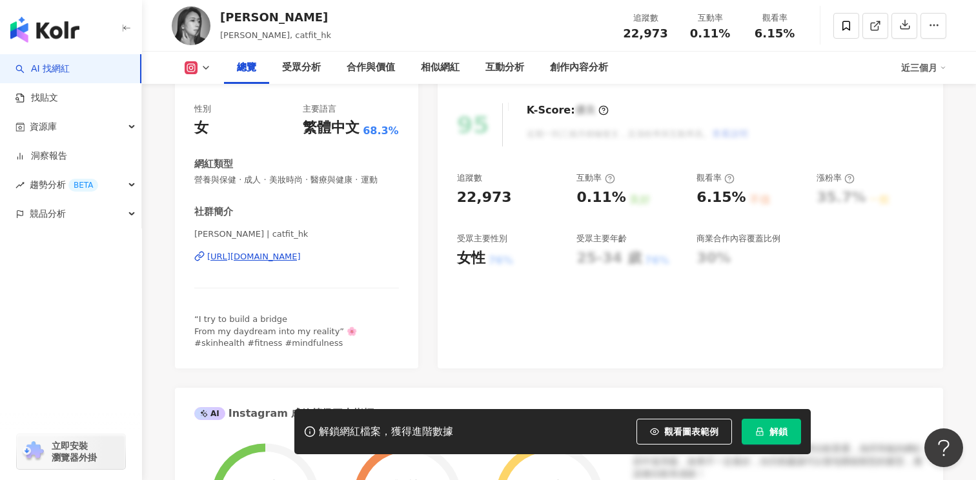
click at [301, 256] on div "[URL][DOMAIN_NAME]" at bounding box center [254, 257] width 94 height 12
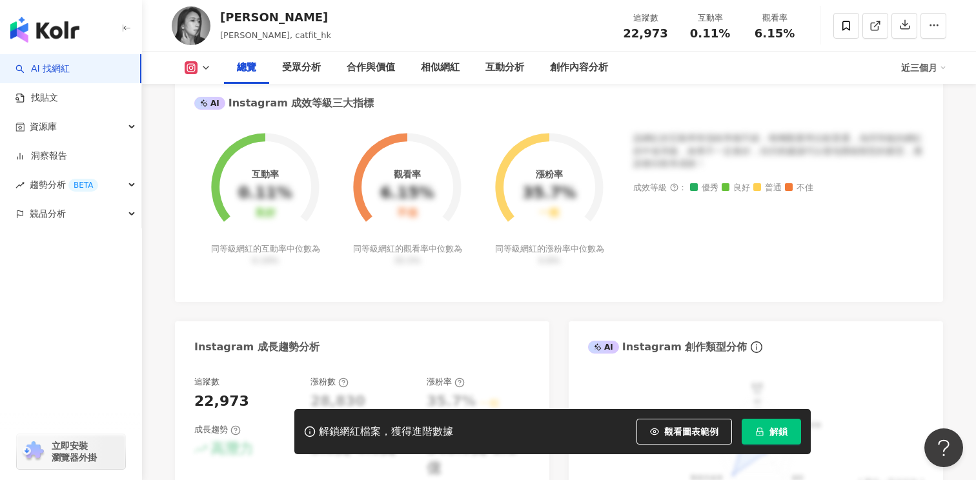
scroll to position [0, 0]
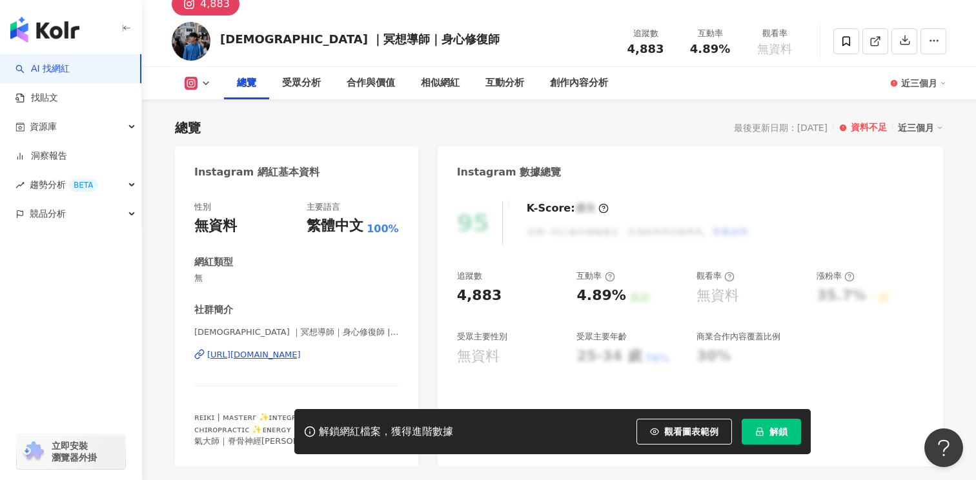
scroll to position [82, 0]
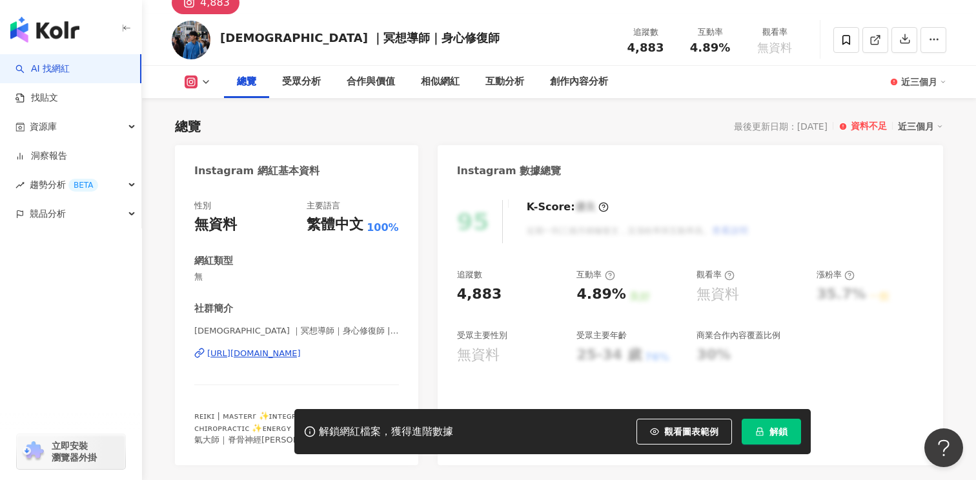
click at [301, 356] on div "[URL][DOMAIN_NAME]" at bounding box center [254, 354] width 94 height 12
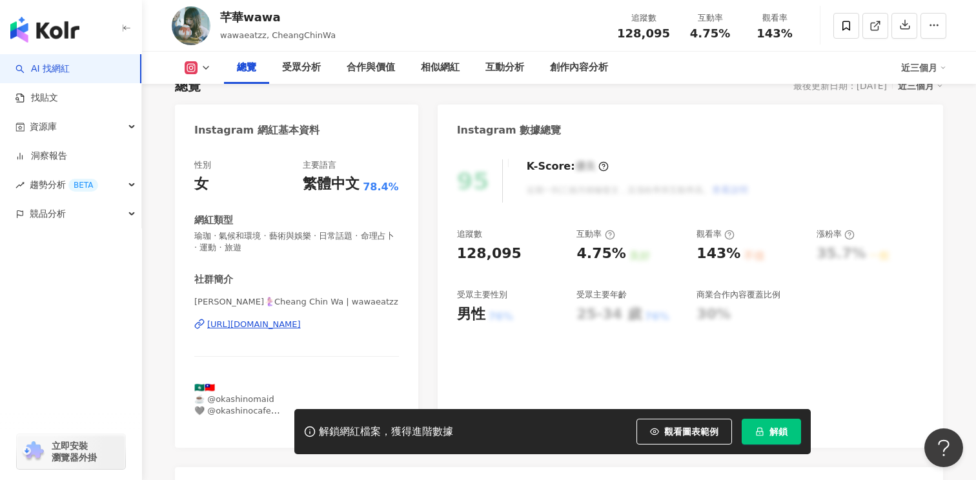
scroll to position [186, 0]
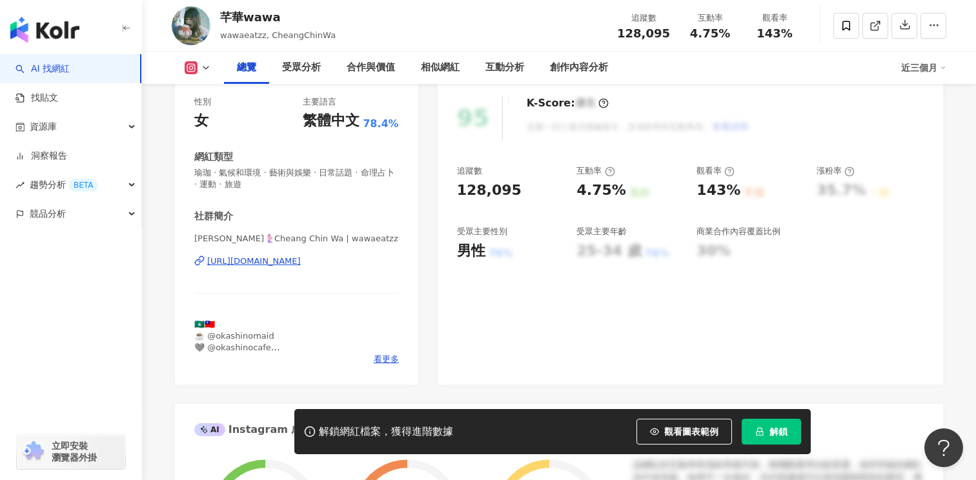
click at [301, 264] on div "https://www.instagram.com/wawaeatzz/" at bounding box center [254, 262] width 94 height 12
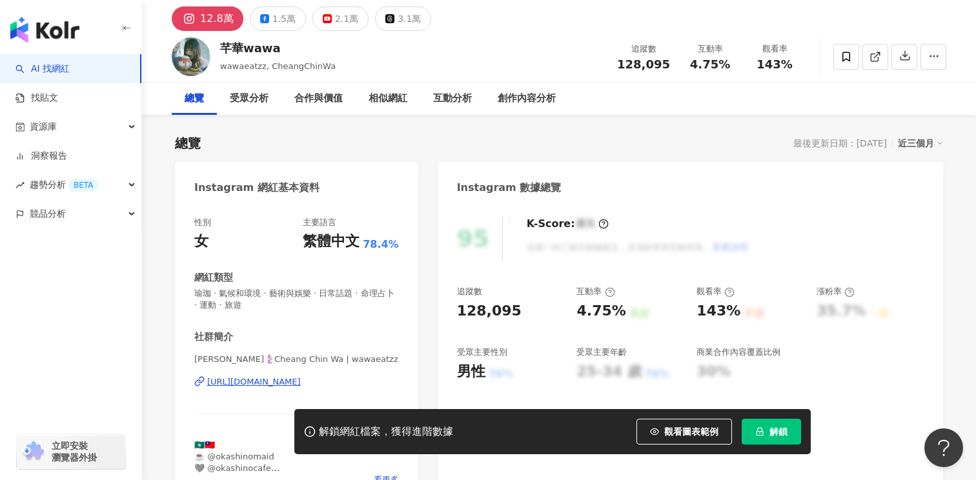
scroll to position [0, 0]
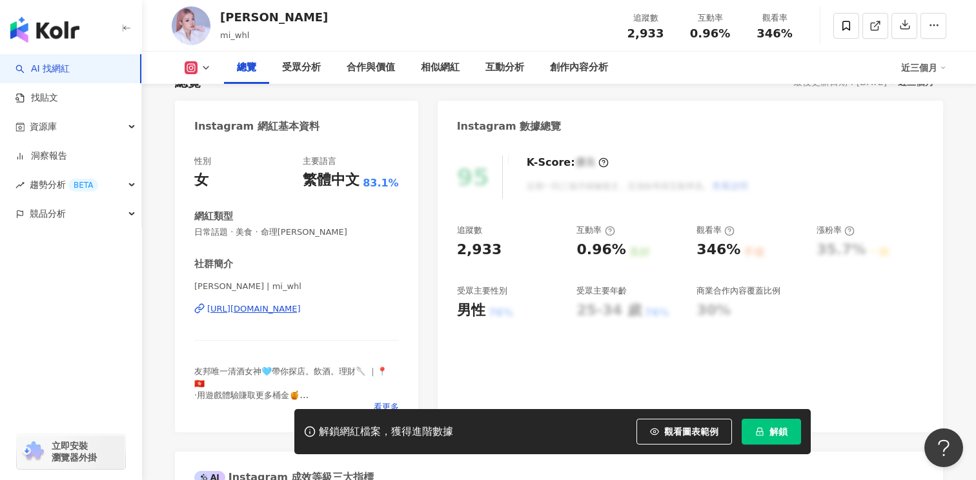
scroll to position [127, 0]
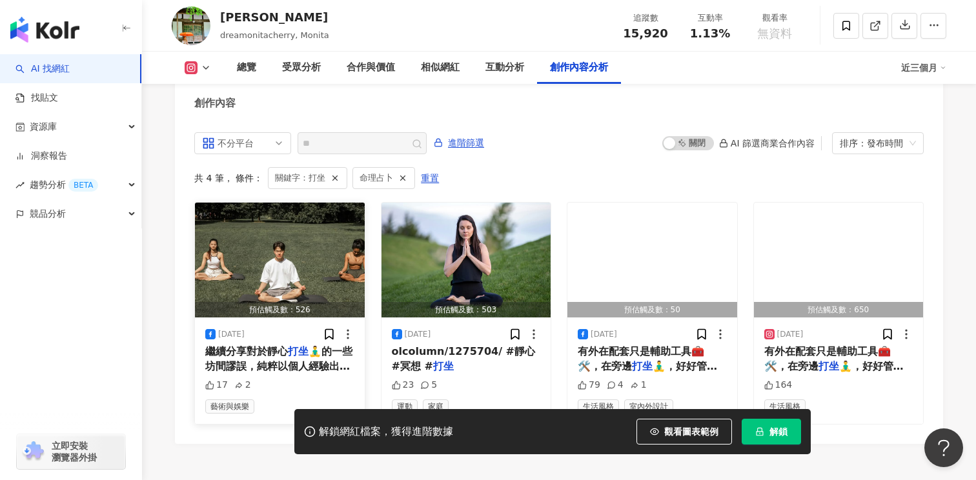
scroll to position [4007, 0]
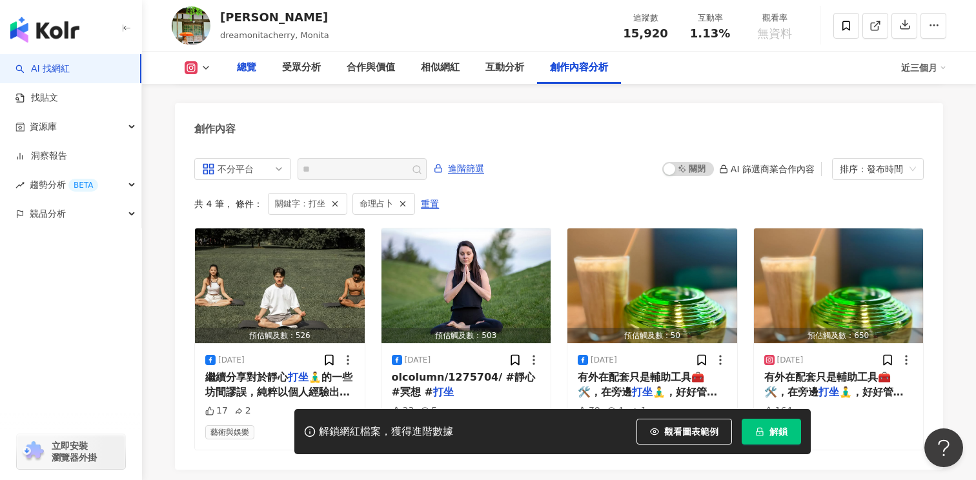
click at [253, 67] on div "總覽" at bounding box center [246, 67] width 19 height 15
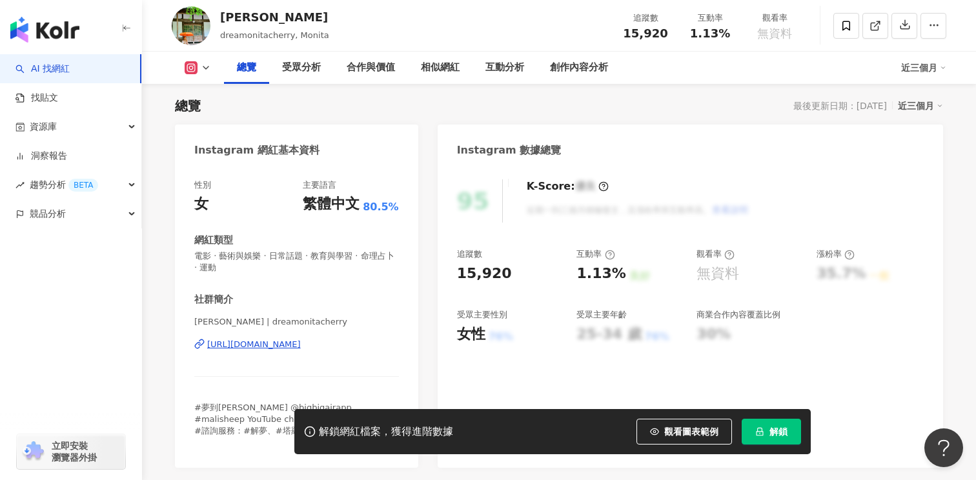
click at [301, 346] on div "[URL][DOMAIN_NAME]" at bounding box center [254, 345] width 94 height 12
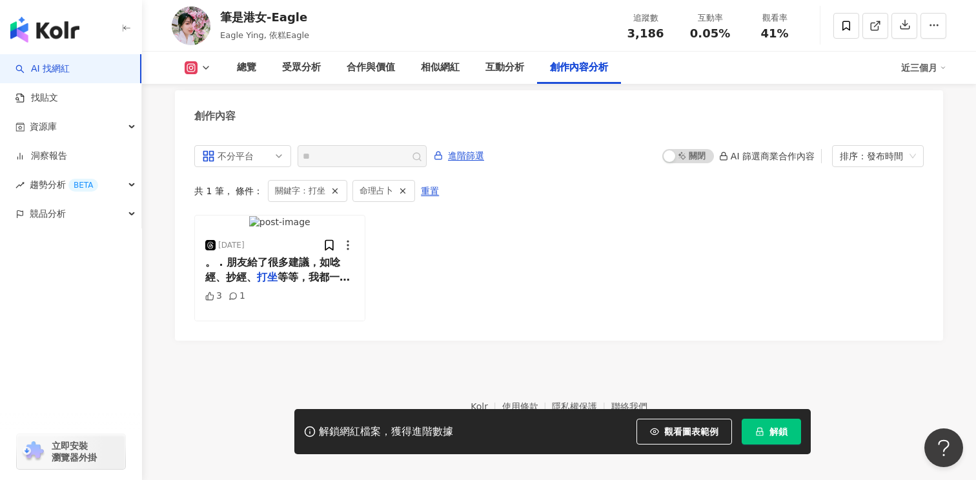
scroll to position [4007, 0]
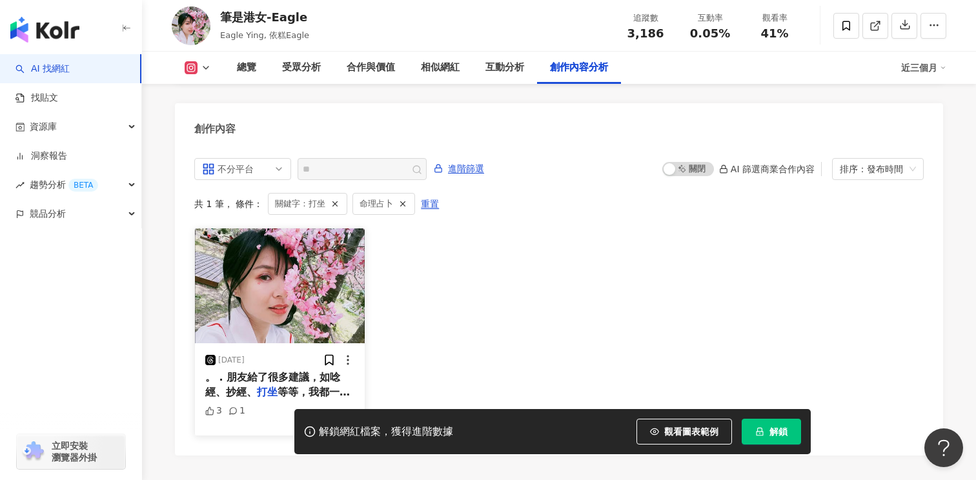
click at [318, 285] on img "button" at bounding box center [280, 286] width 170 height 115
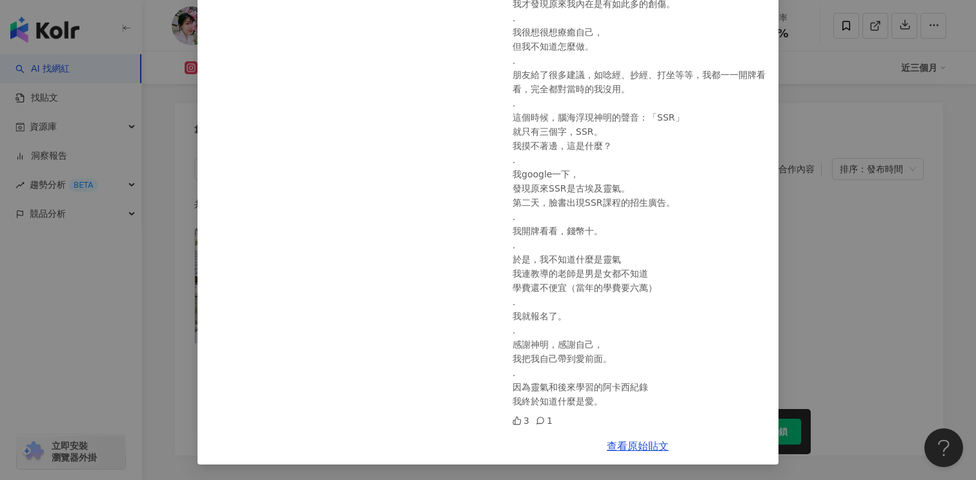
scroll to position [0, 0]
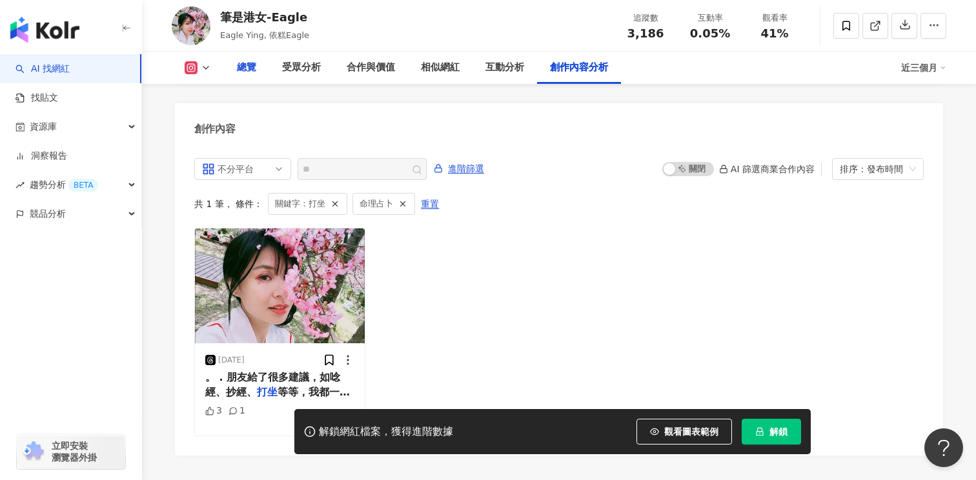
click at [242, 76] on div "總覽" at bounding box center [246, 68] width 45 height 32
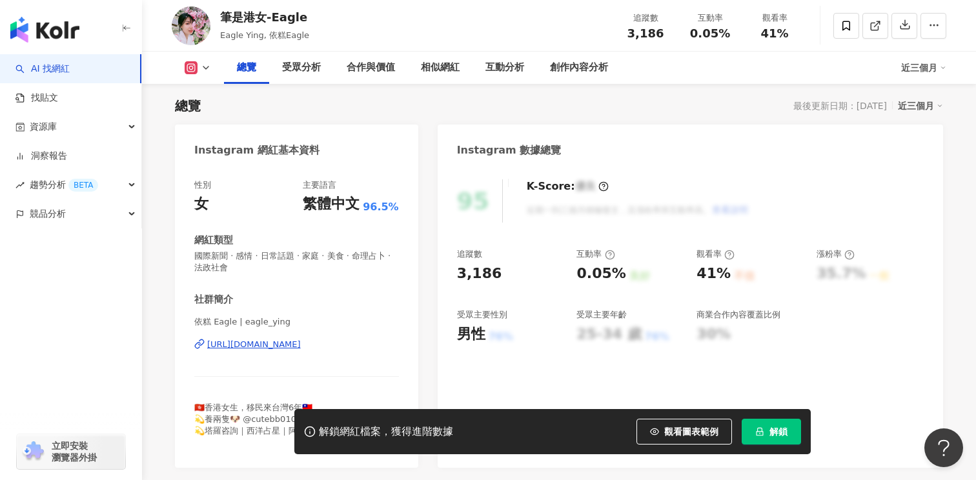
click at [301, 344] on div "https://www.instagram.com/eagle_ying/" at bounding box center [254, 345] width 94 height 12
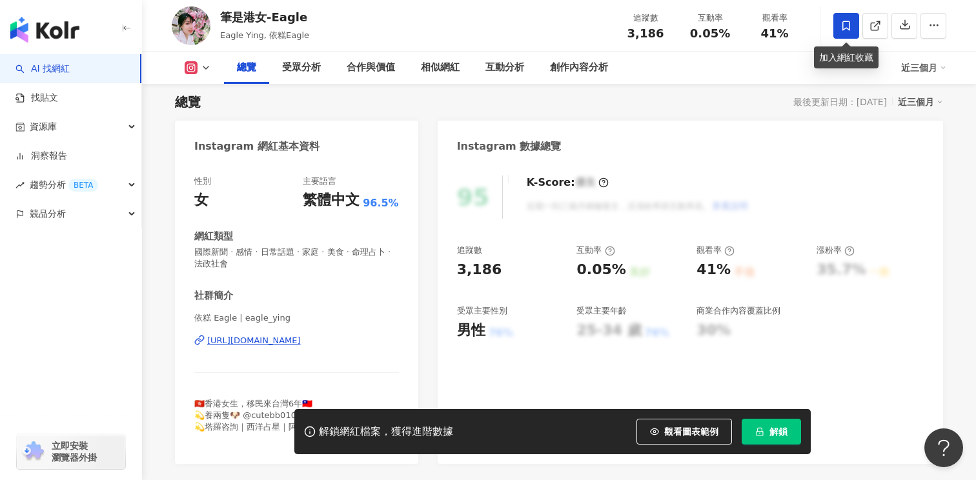
click at [850, 29] on icon at bounding box center [847, 26] width 8 height 10
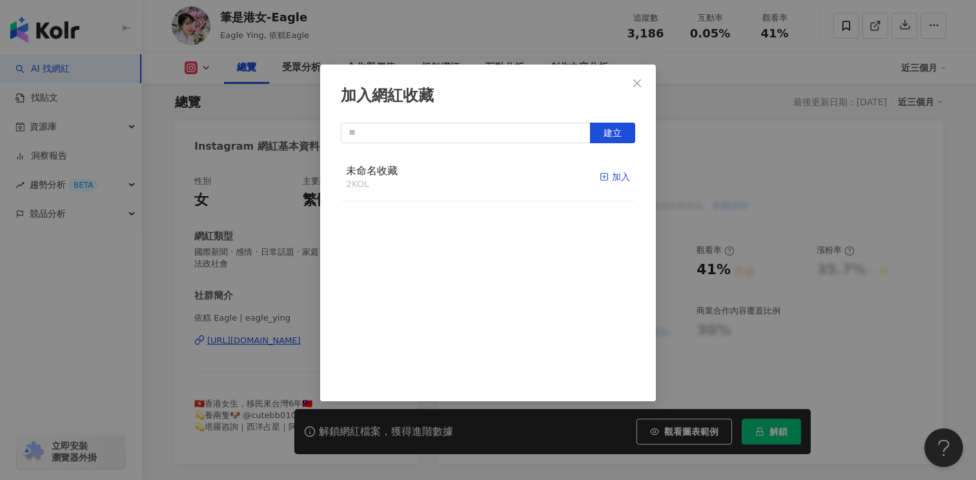
click at [613, 183] on div "加入" at bounding box center [615, 177] width 30 height 14
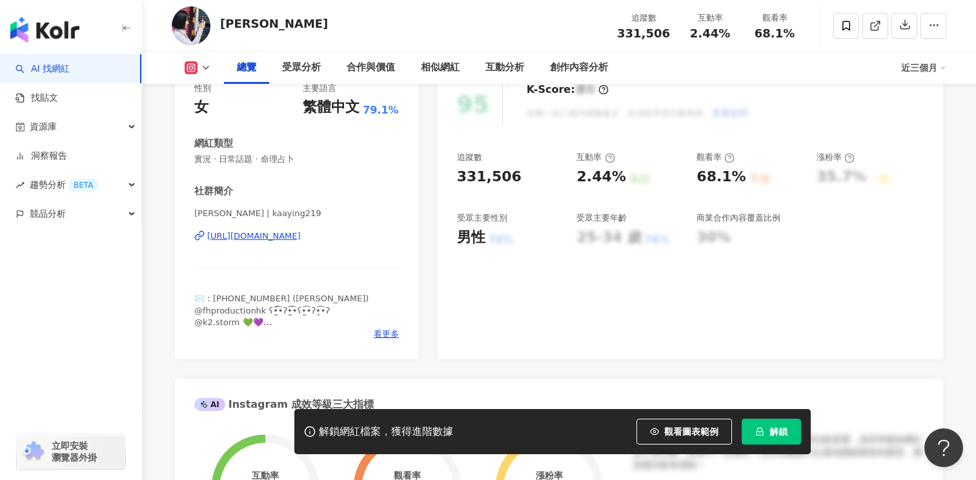
scroll to position [223, 0]
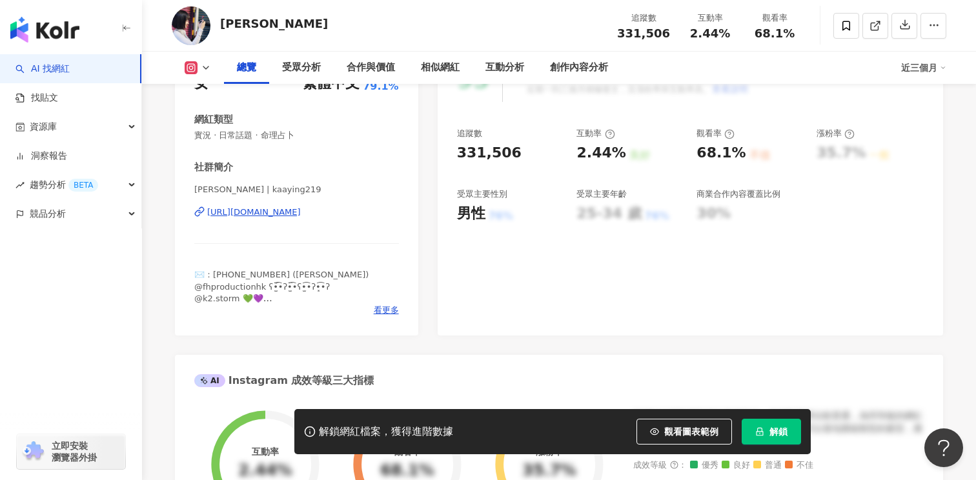
click at [301, 212] on div "[URL][DOMAIN_NAME]" at bounding box center [254, 213] width 94 height 12
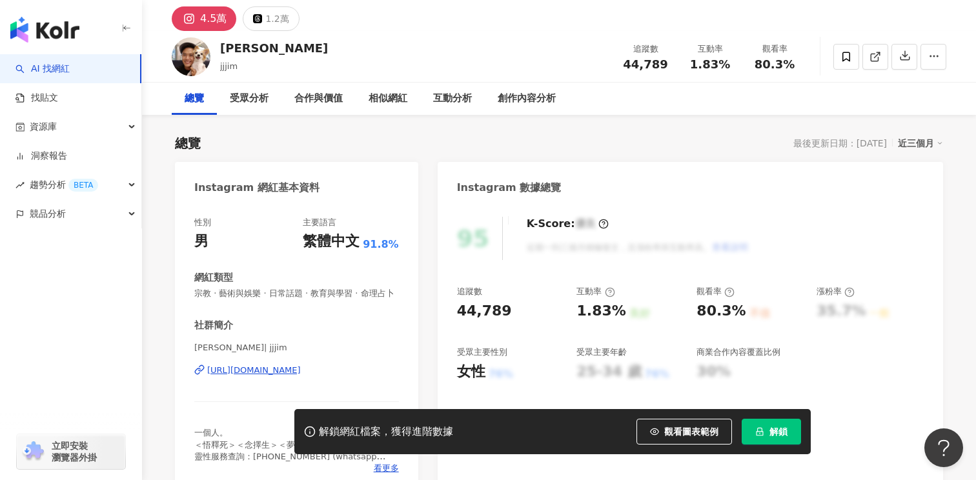
scroll to position [74, 0]
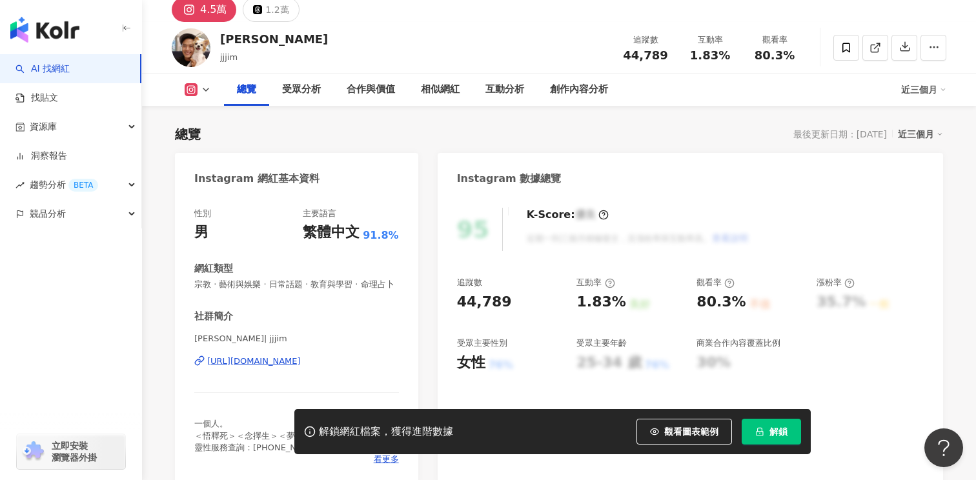
click at [300, 365] on div "[URL][DOMAIN_NAME]" at bounding box center [254, 362] width 94 height 12
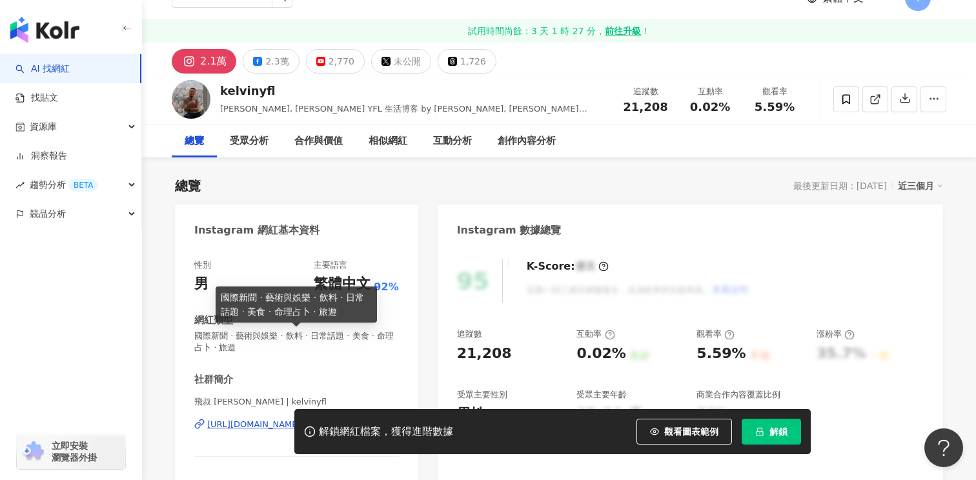
scroll to position [40, 0]
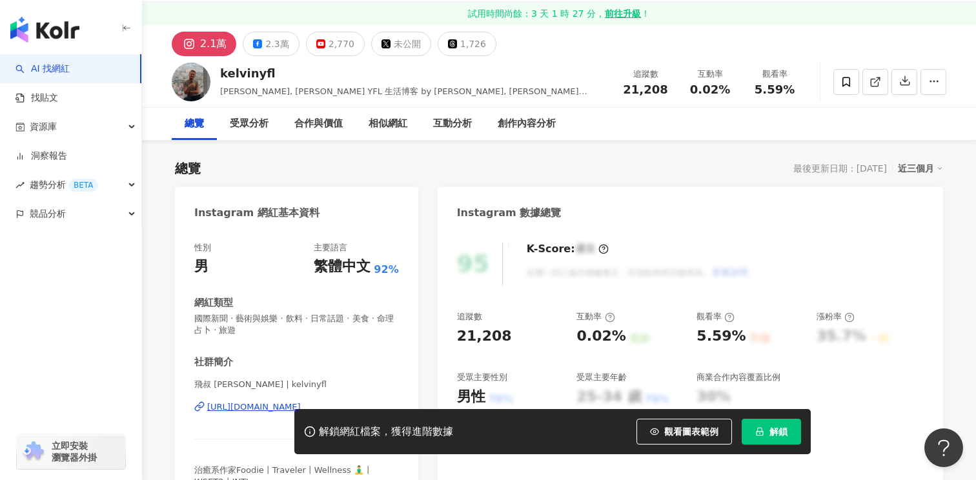
click at [272, 408] on div "[URL][DOMAIN_NAME]" at bounding box center [254, 408] width 94 height 12
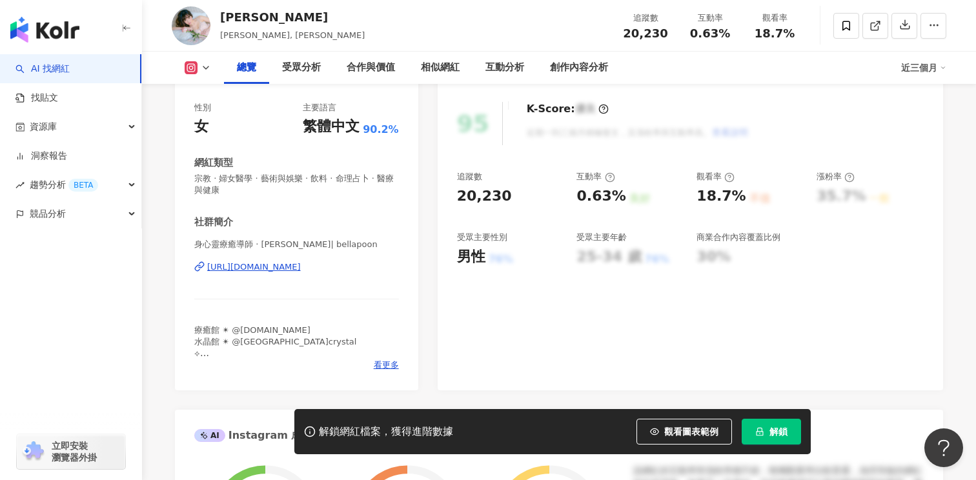
scroll to position [190, 0]
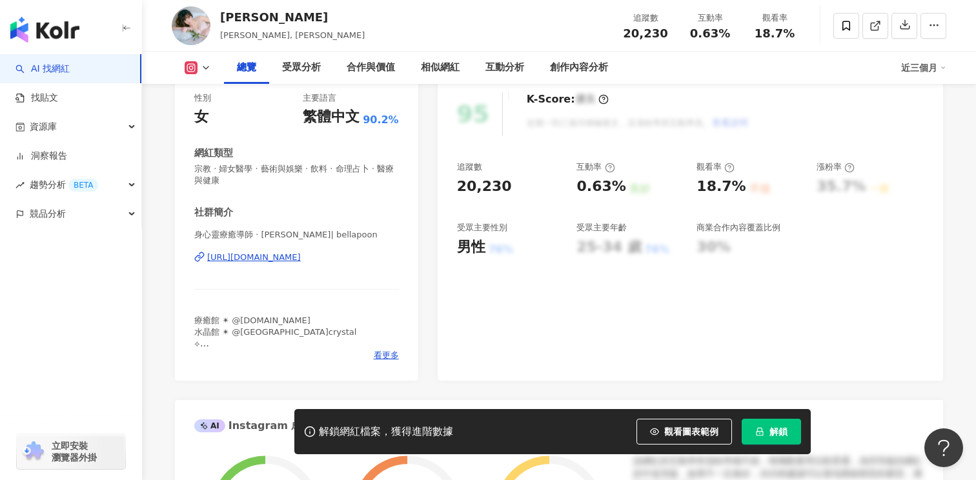
click at [301, 257] on div "[URL][DOMAIN_NAME]" at bounding box center [254, 258] width 94 height 12
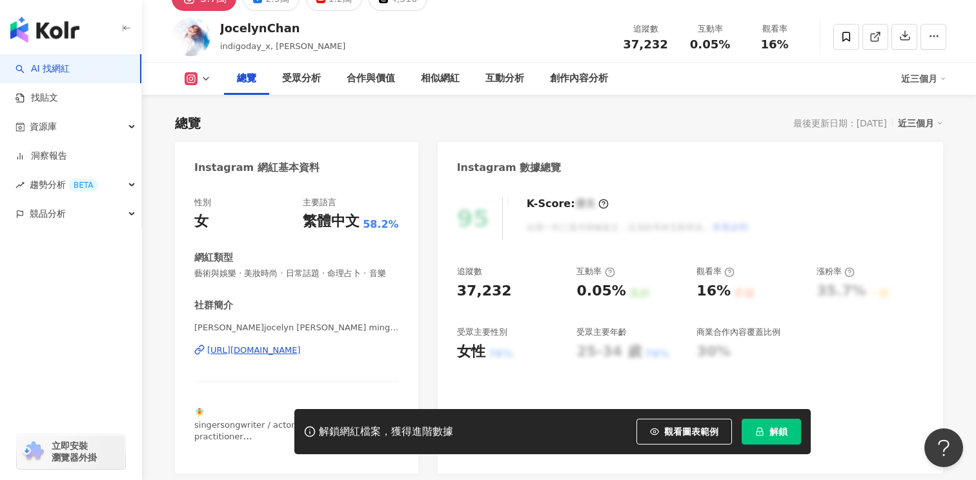
scroll to position [89, 0]
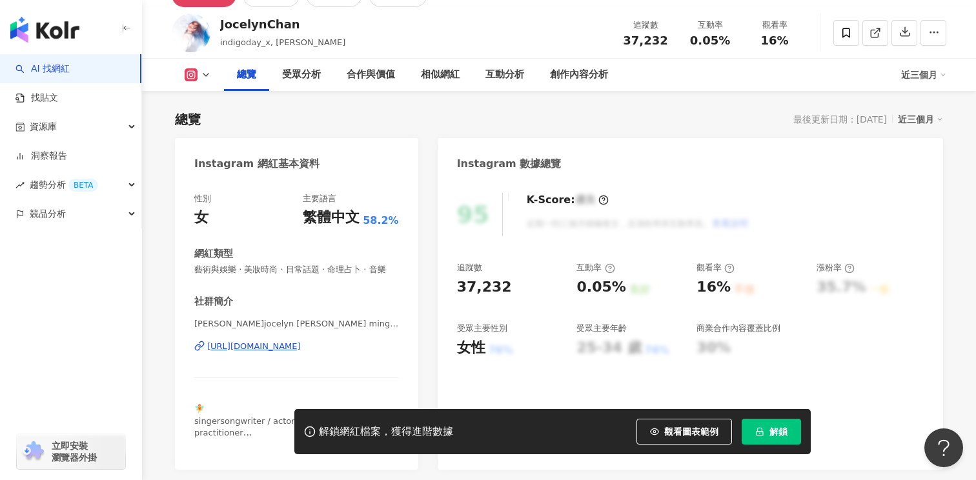
click at [300, 346] on div "[URL][DOMAIN_NAME]" at bounding box center [254, 347] width 94 height 12
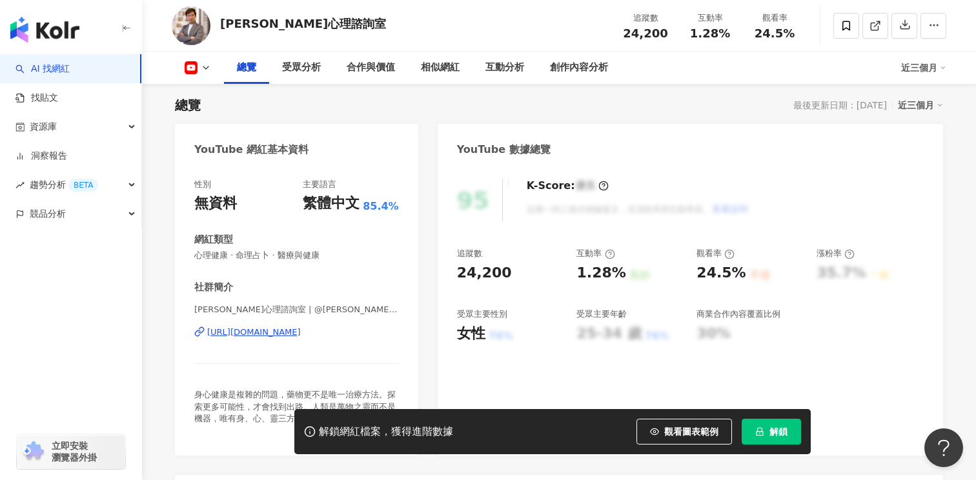
scroll to position [130, 0]
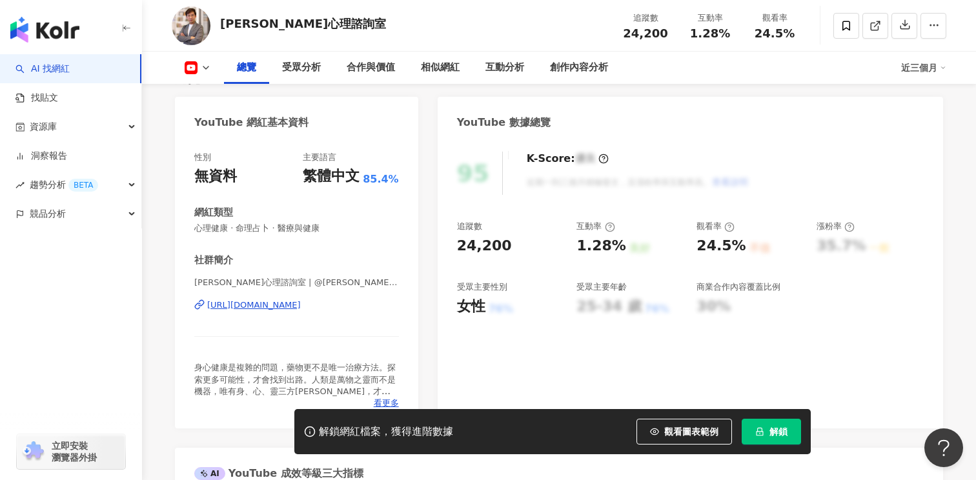
click at [296, 305] on div "https://www.youtube.com/channel/UCNOmOx2Hsu01_zQ0KeFjOTQ" at bounding box center [254, 306] width 94 height 12
